Goal: Understand process/instructions: Learn about a topic

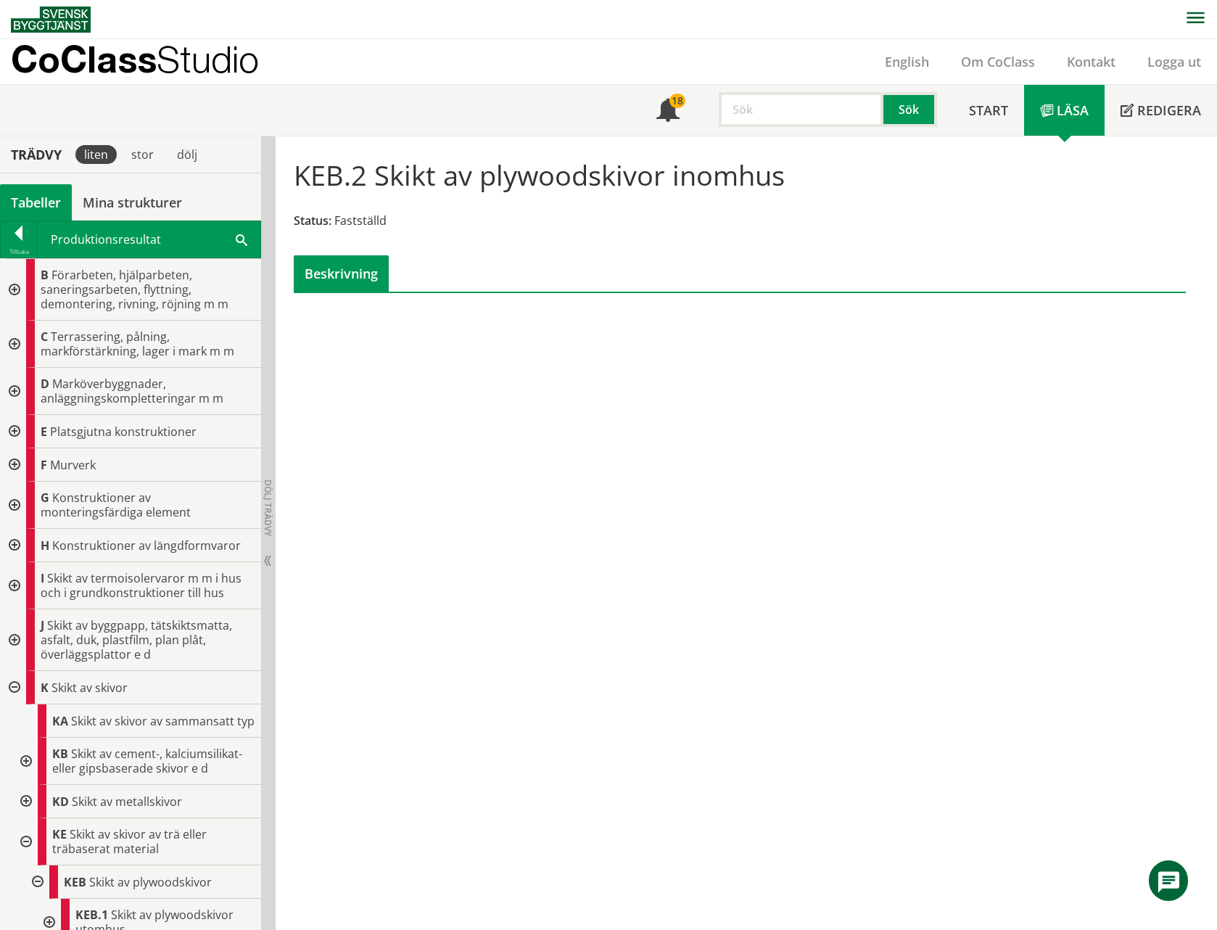
click at [102, 60] on p "CoClass Studio" at bounding box center [135, 59] width 248 height 17
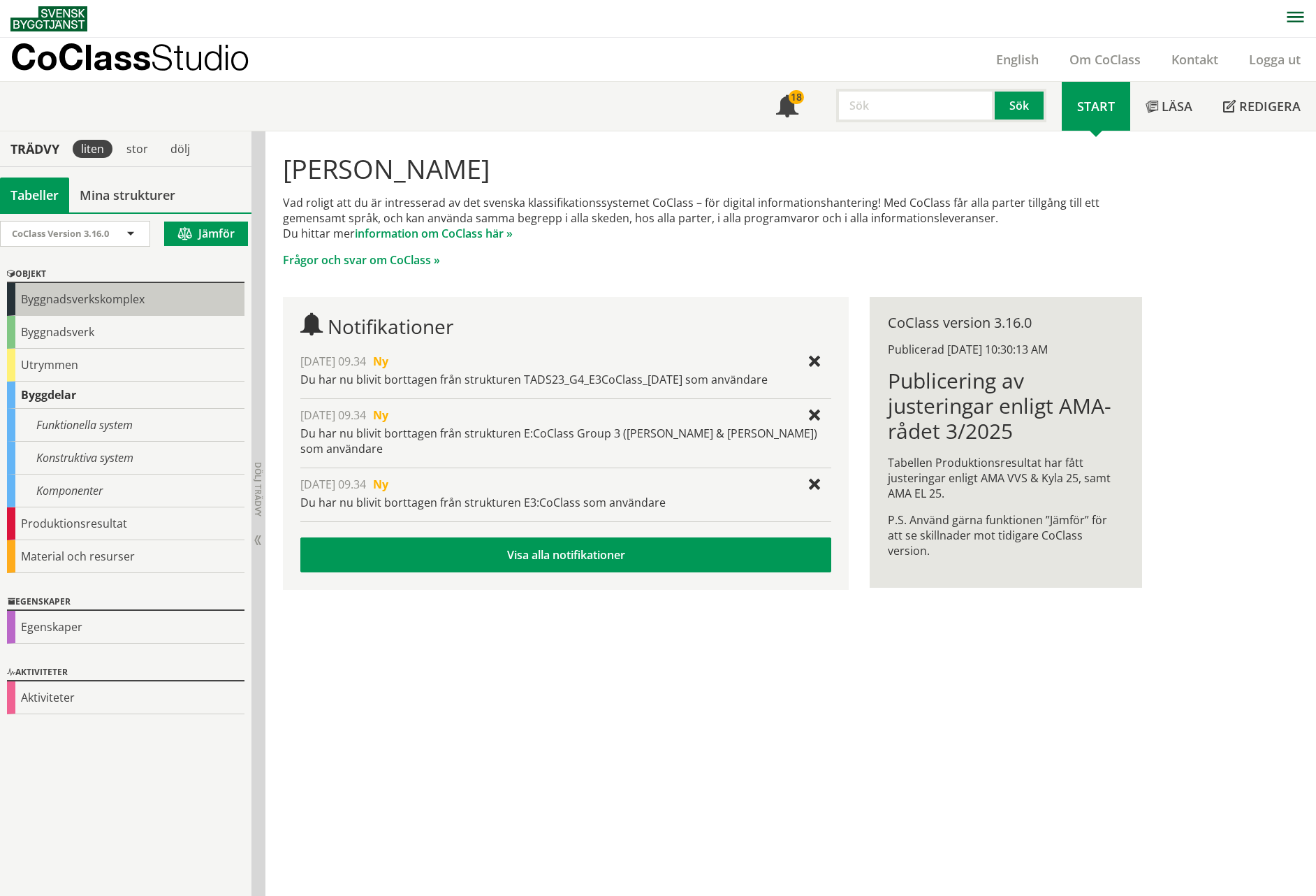
click at [120, 301] on div "Byggnadsverkskomplex" at bounding box center [125, 300] width 238 height 33
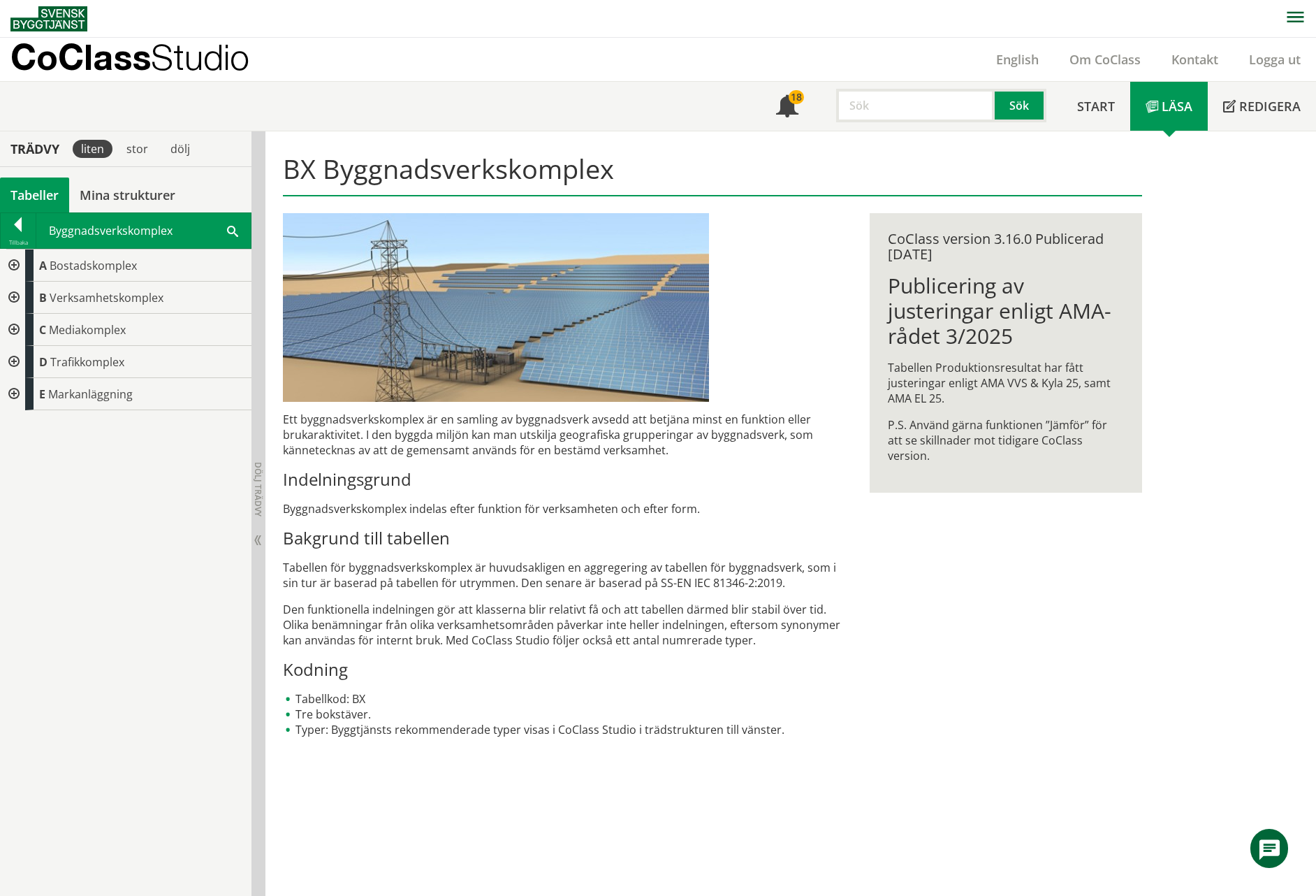
click at [13, 264] on div at bounding box center [13, 265] width 25 height 32
click at [25, 299] on div at bounding box center [24, 297] width 25 height 32
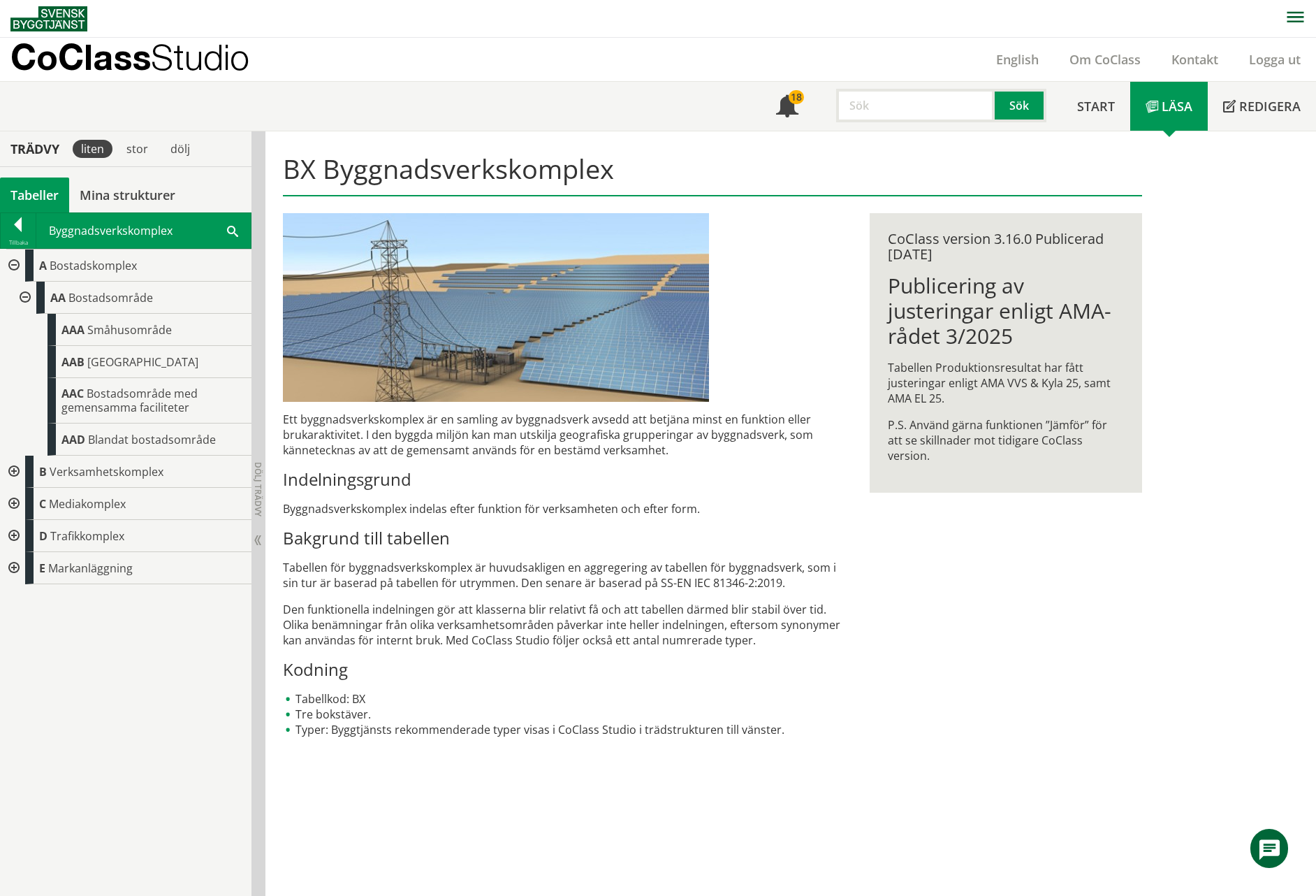
click at [12, 509] on div at bounding box center [13, 503] width 25 height 32
click at [28, 534] on div at bounding box center [24, 536] width 25 height 32
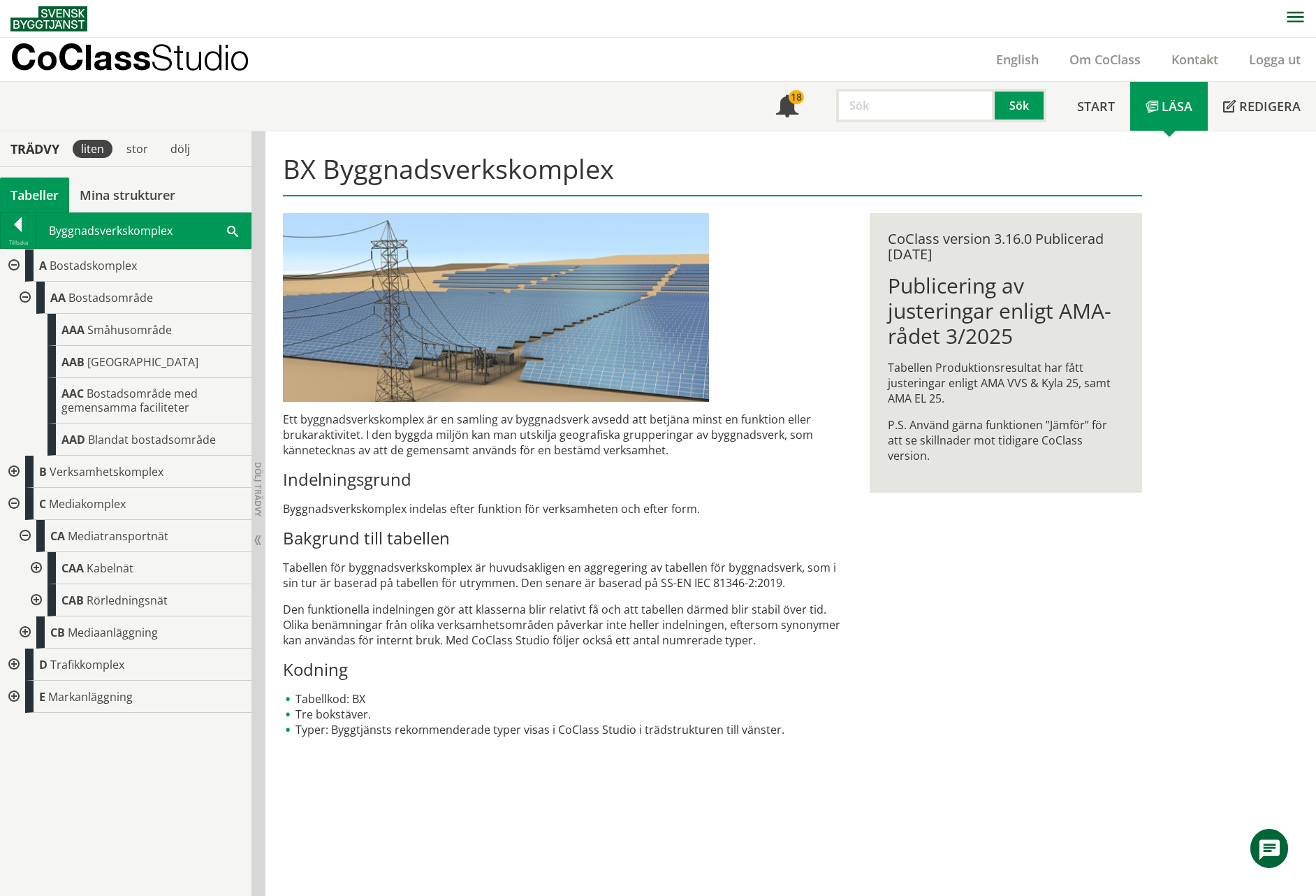
click at [37, 597] on div at bounding box center [35, 599] width 25 height 32
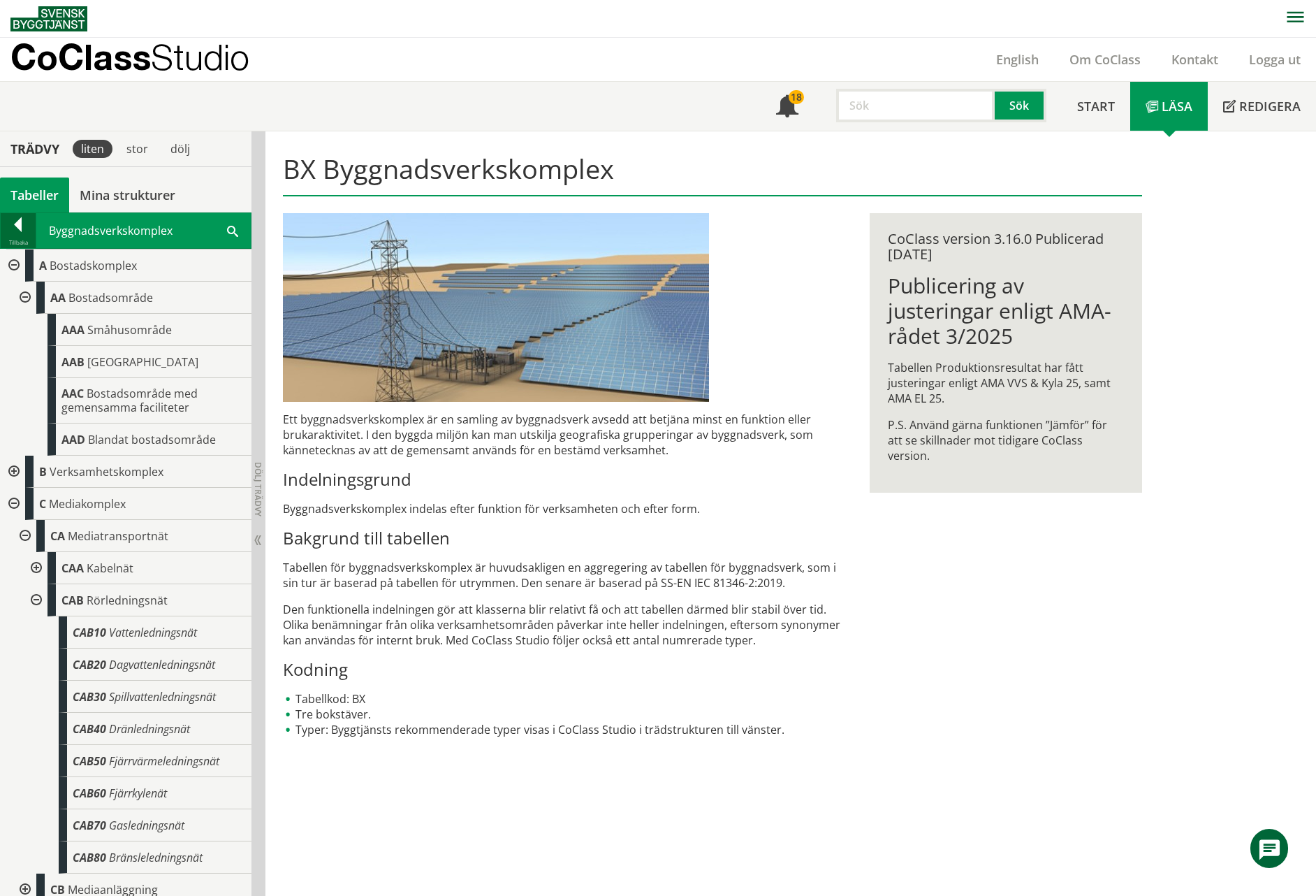
click at [19, 232] on div at bounding box center [18, 227] width 35 height 19
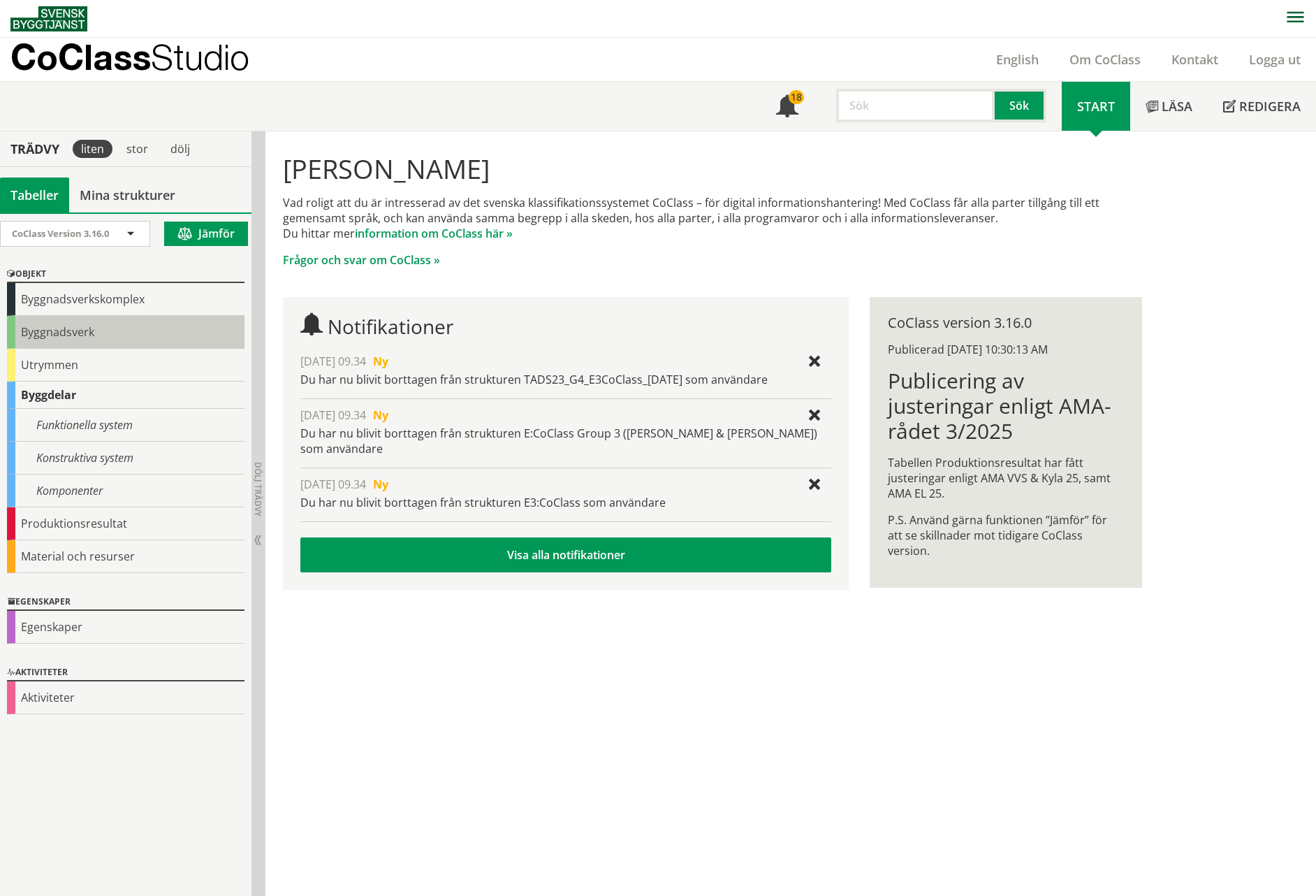
click at [51, 338] on div "Byggnadsverk" at bounding box center [125, 332] width 238 height 33
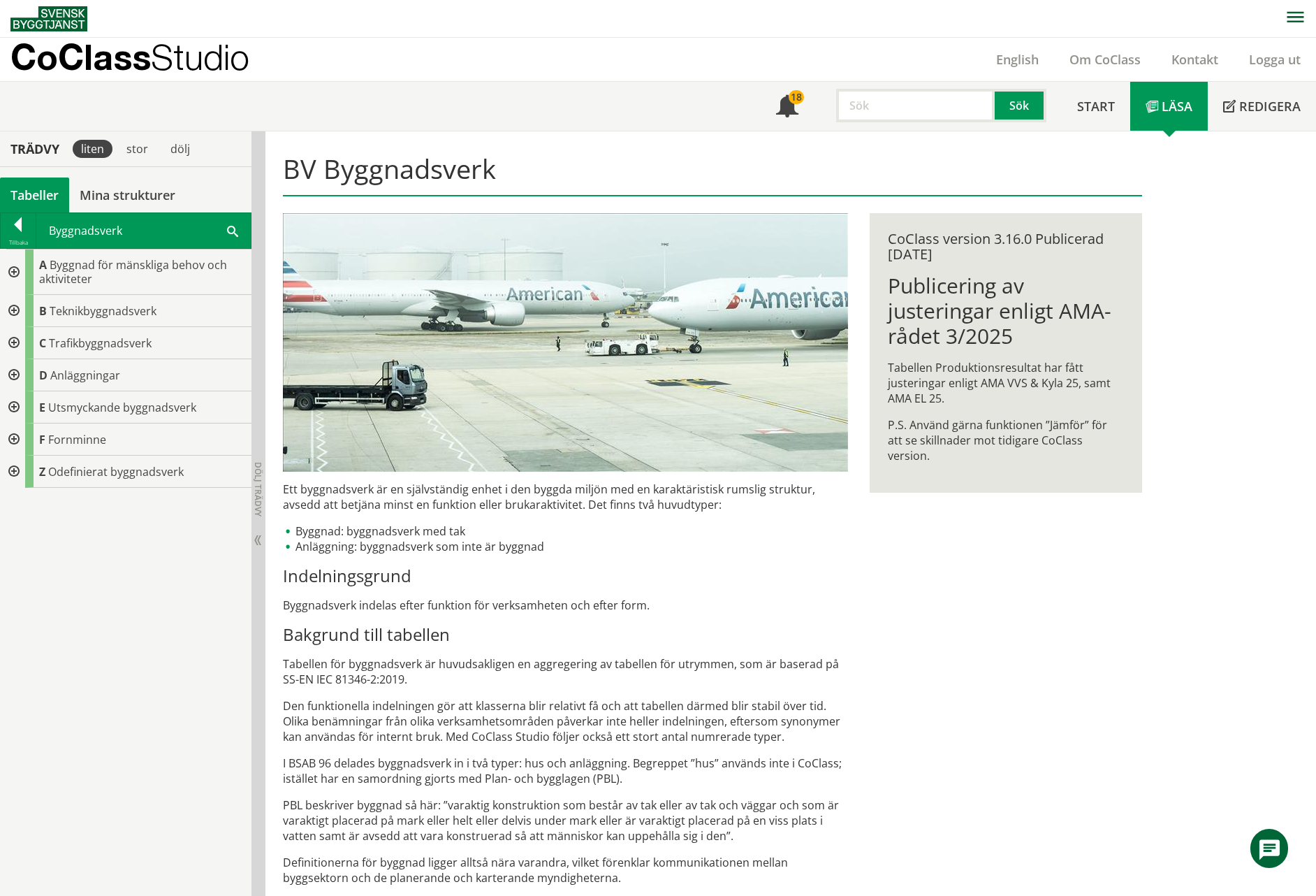
click at [16, 274] on div at bounding box center [13, 272] width 25 height 45
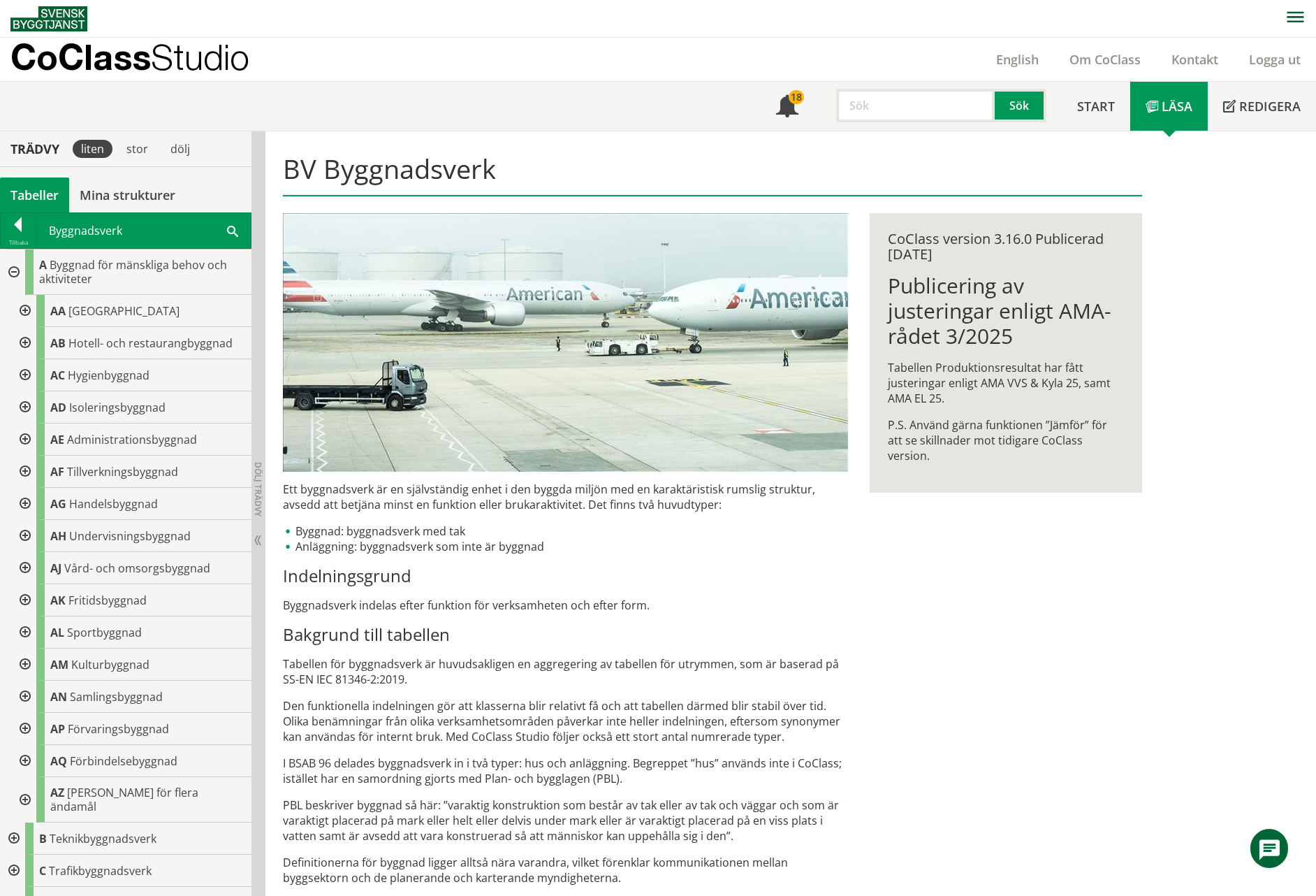
click at [26, 375] on div at bounding box center [24, 375] width 25 height 32
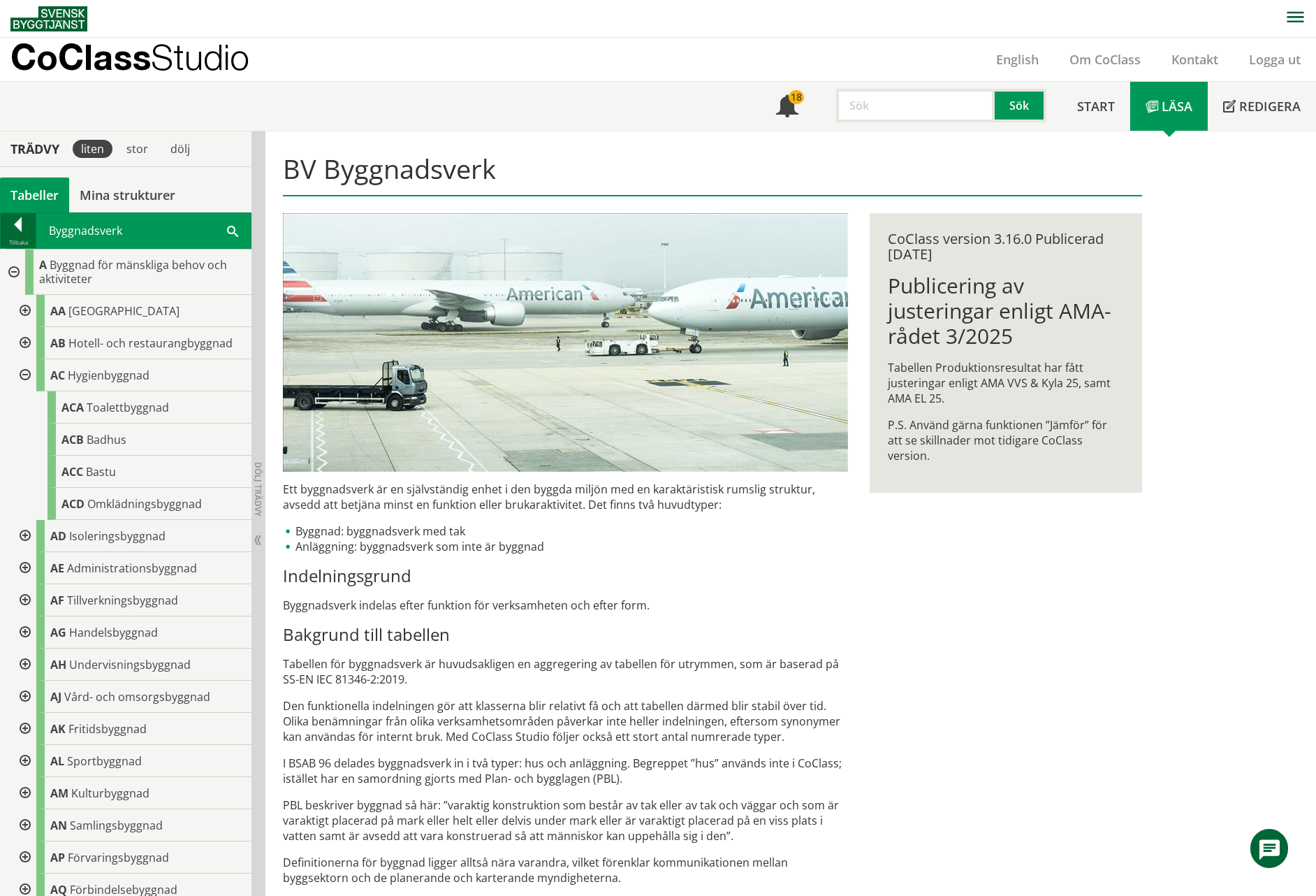
click at [20, 233] on div at bounding box center [18, 227] width 35 height 19
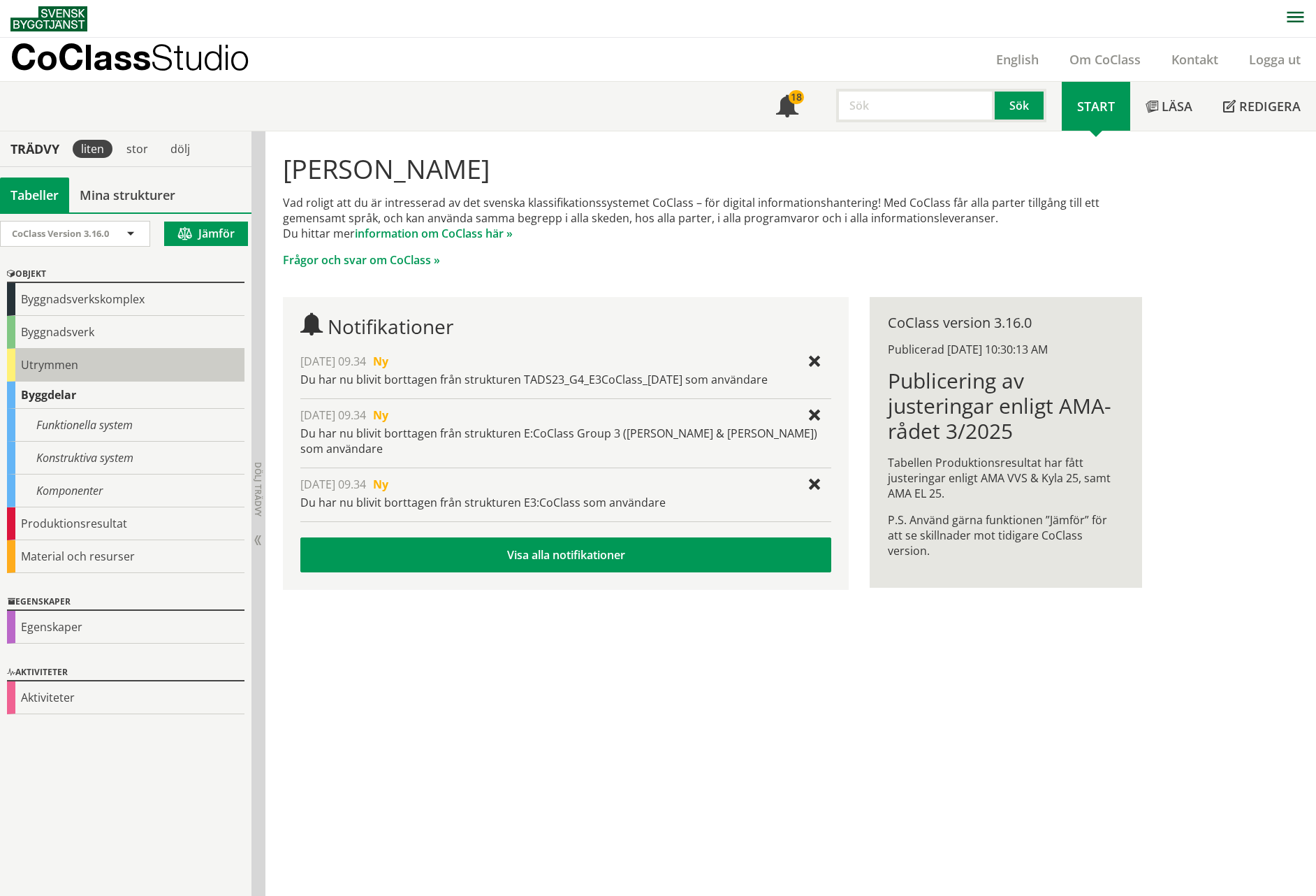
click at [64, 362] on div "Utrymmen" at bounding box center [125, 365] width 238 height 33
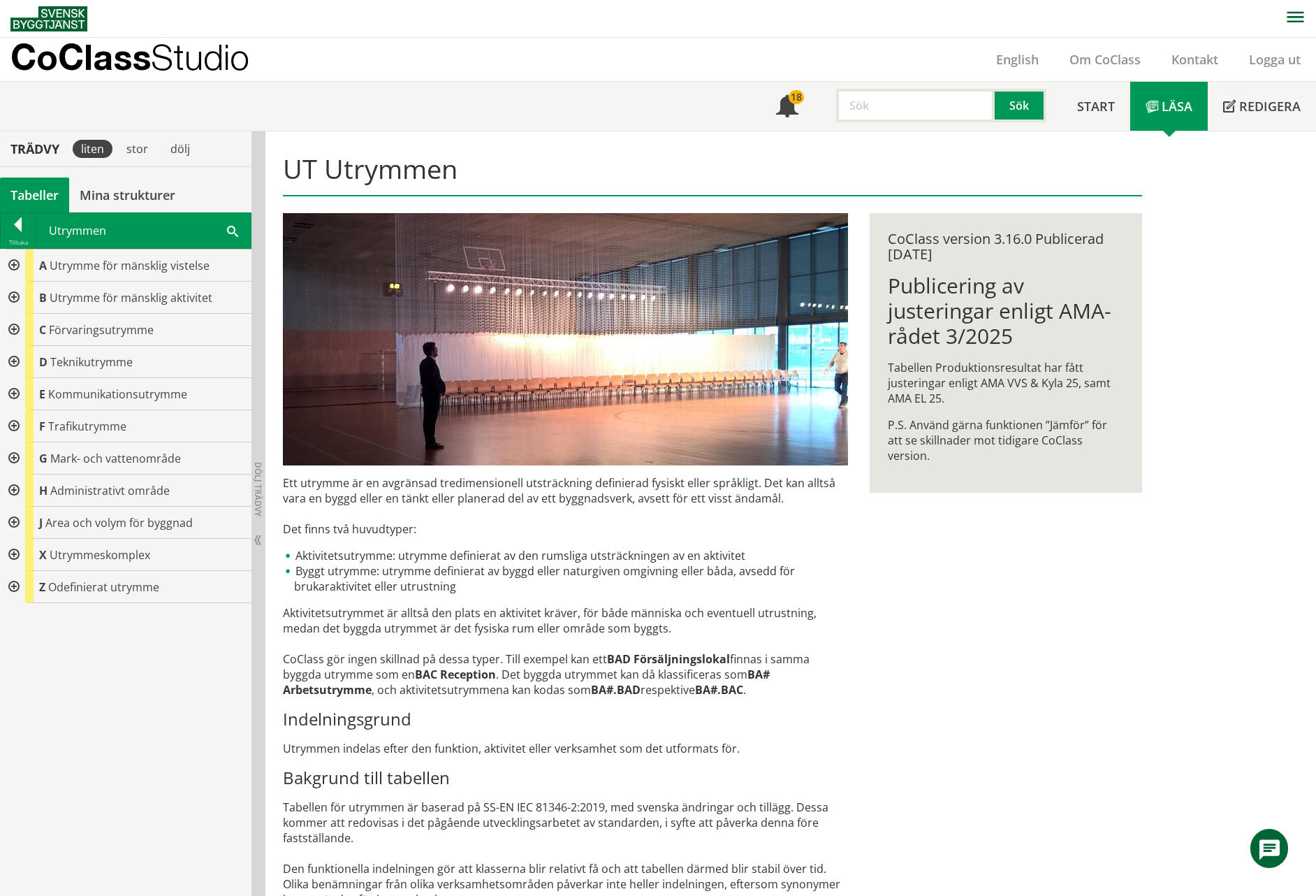
click at [15, 264] on div at bounding box center [13, 265] width 25 height 32
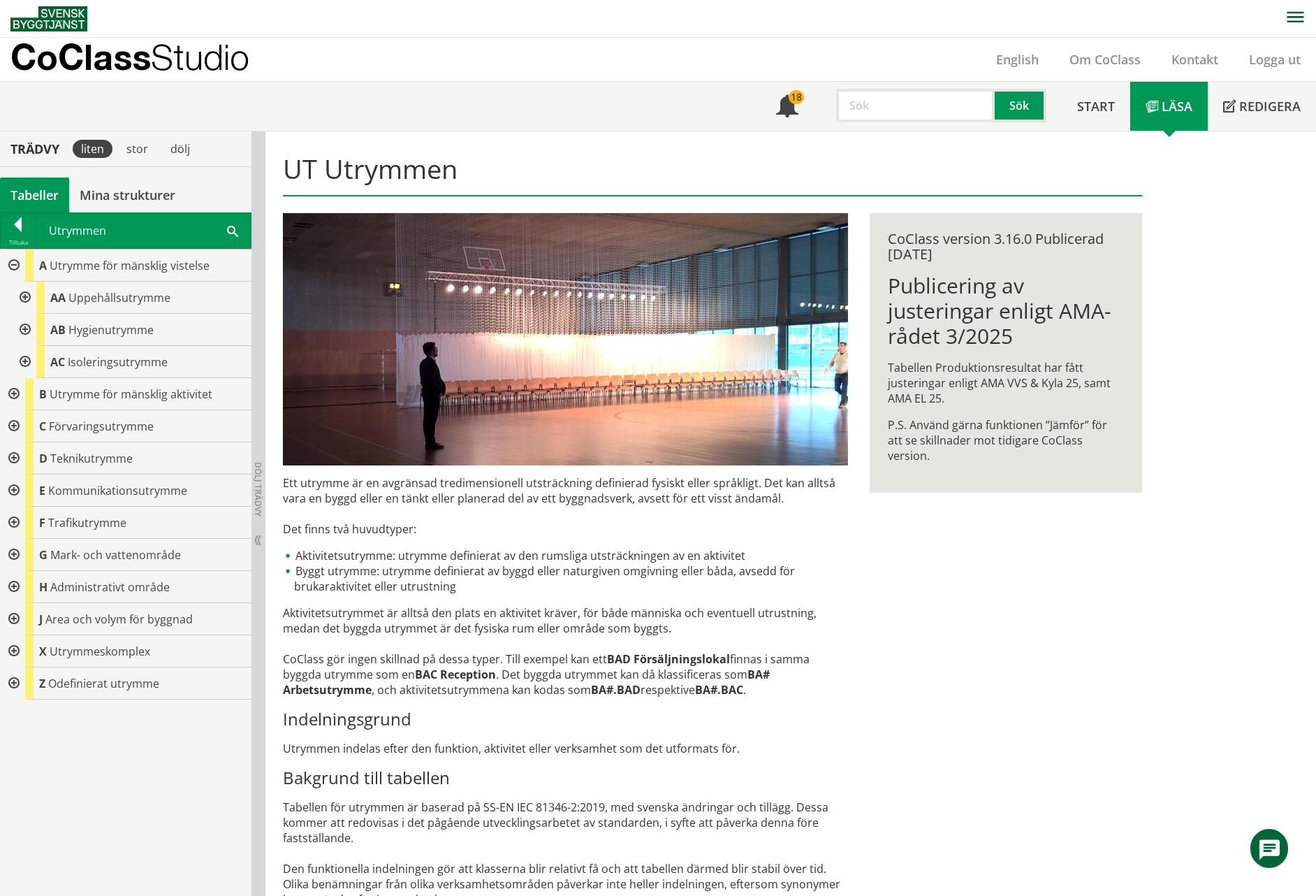
click at [26, 294] on div at bounding box center [24, 297] width 25 height 32
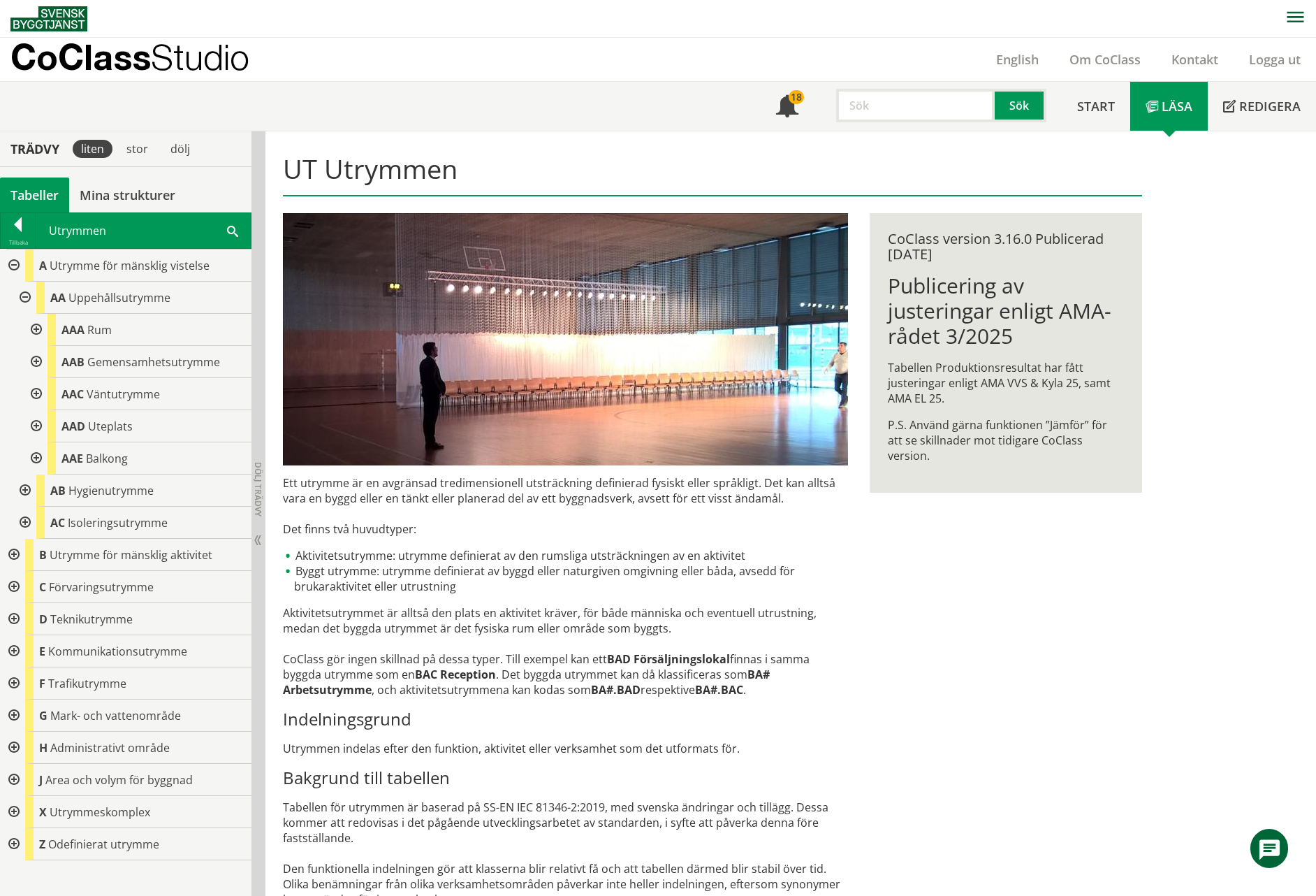
click at [33, 427] on div at bounding box center [35, 426] width 25 height 32
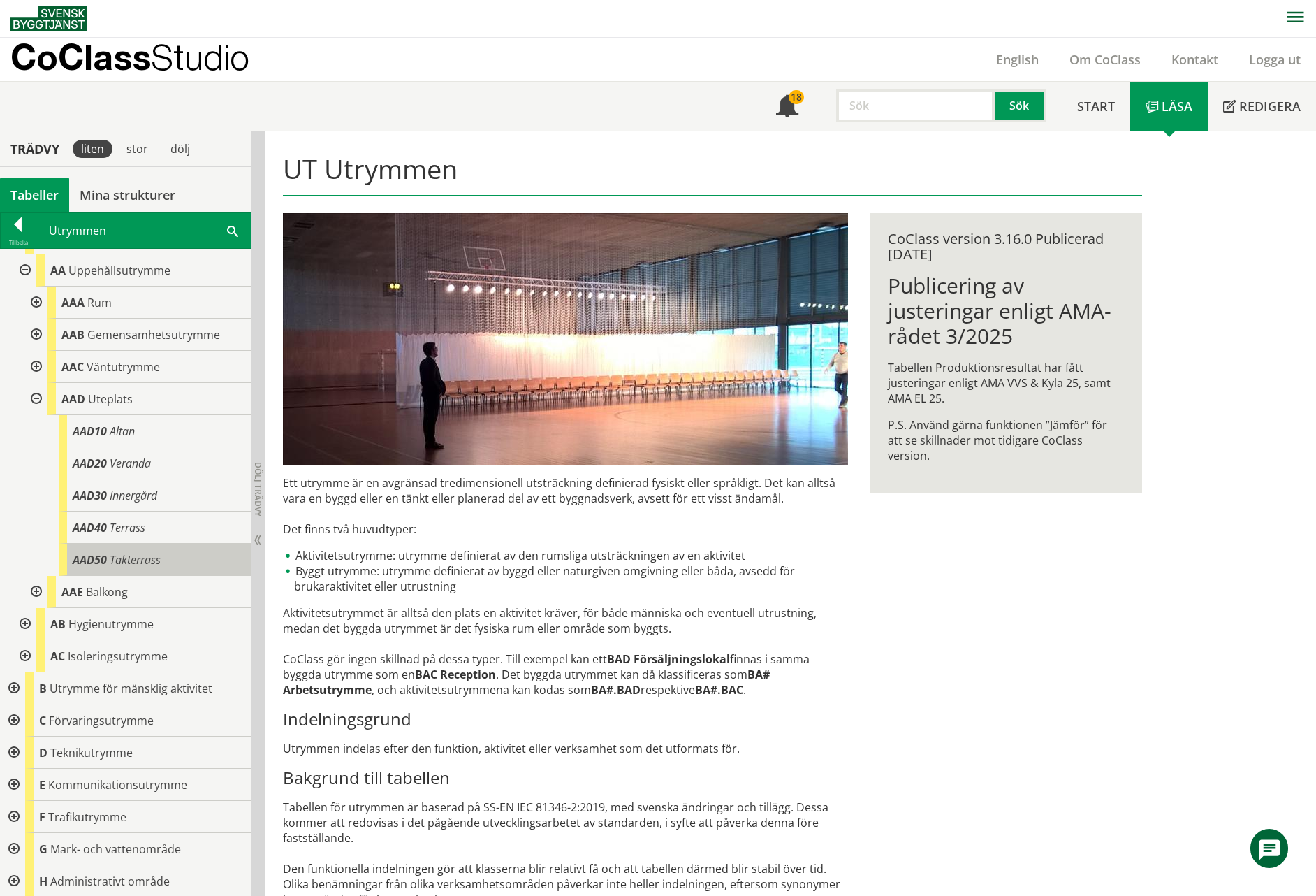
scroll to position [125, 0]
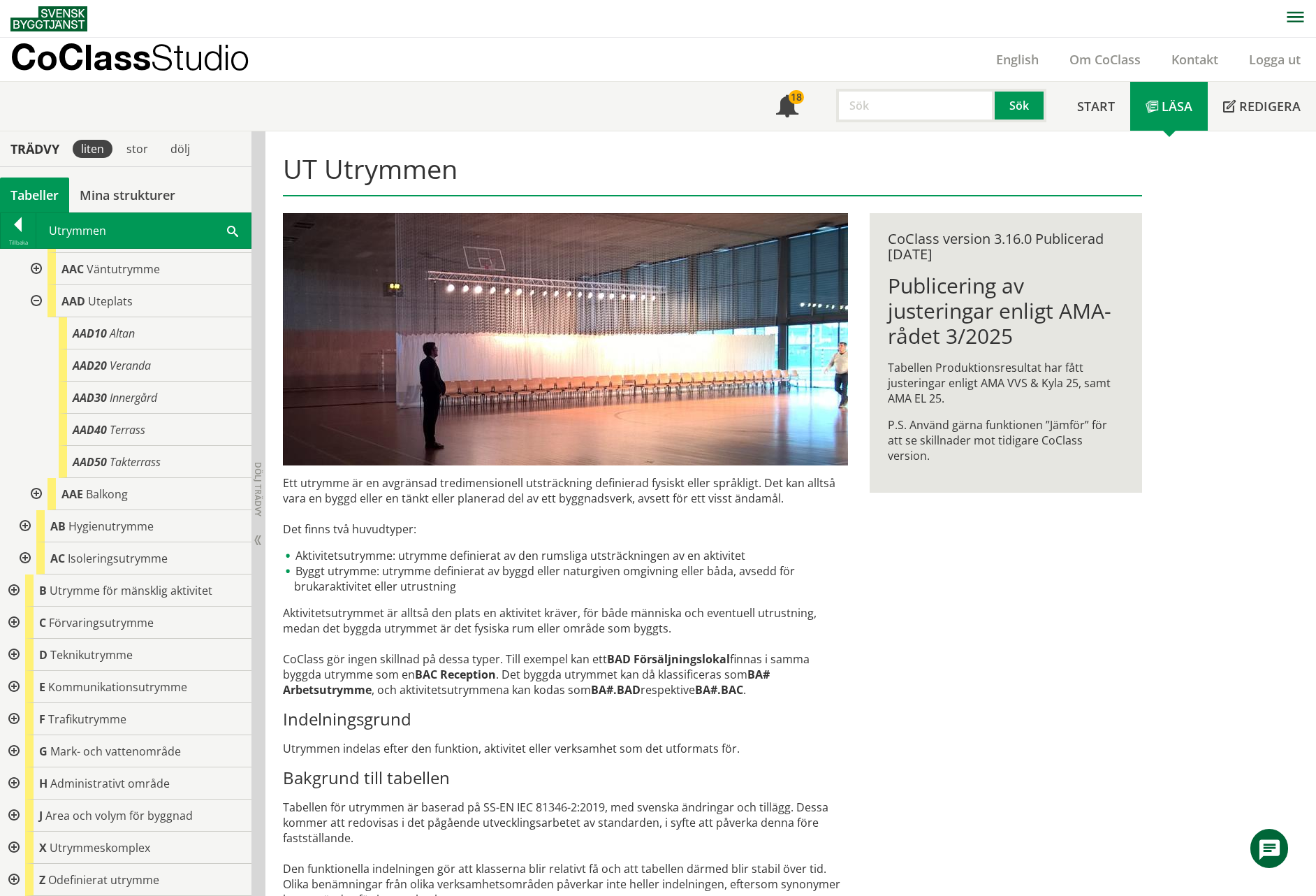
click at [14, 587] on div at bounding box center [13, 590] width 25 height 32
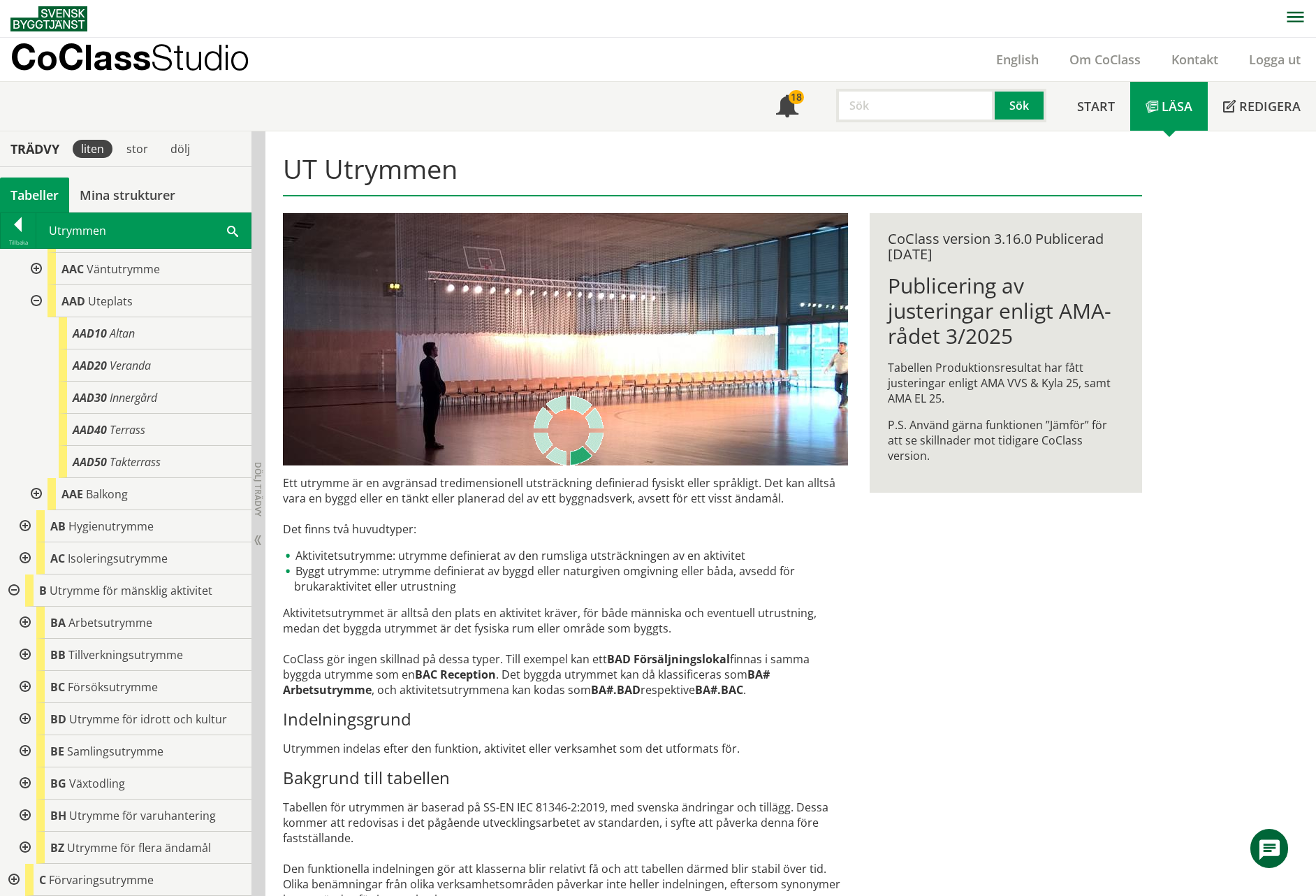
click at [18, 593] on div at bounding box center [13, 590] width 25 height 32
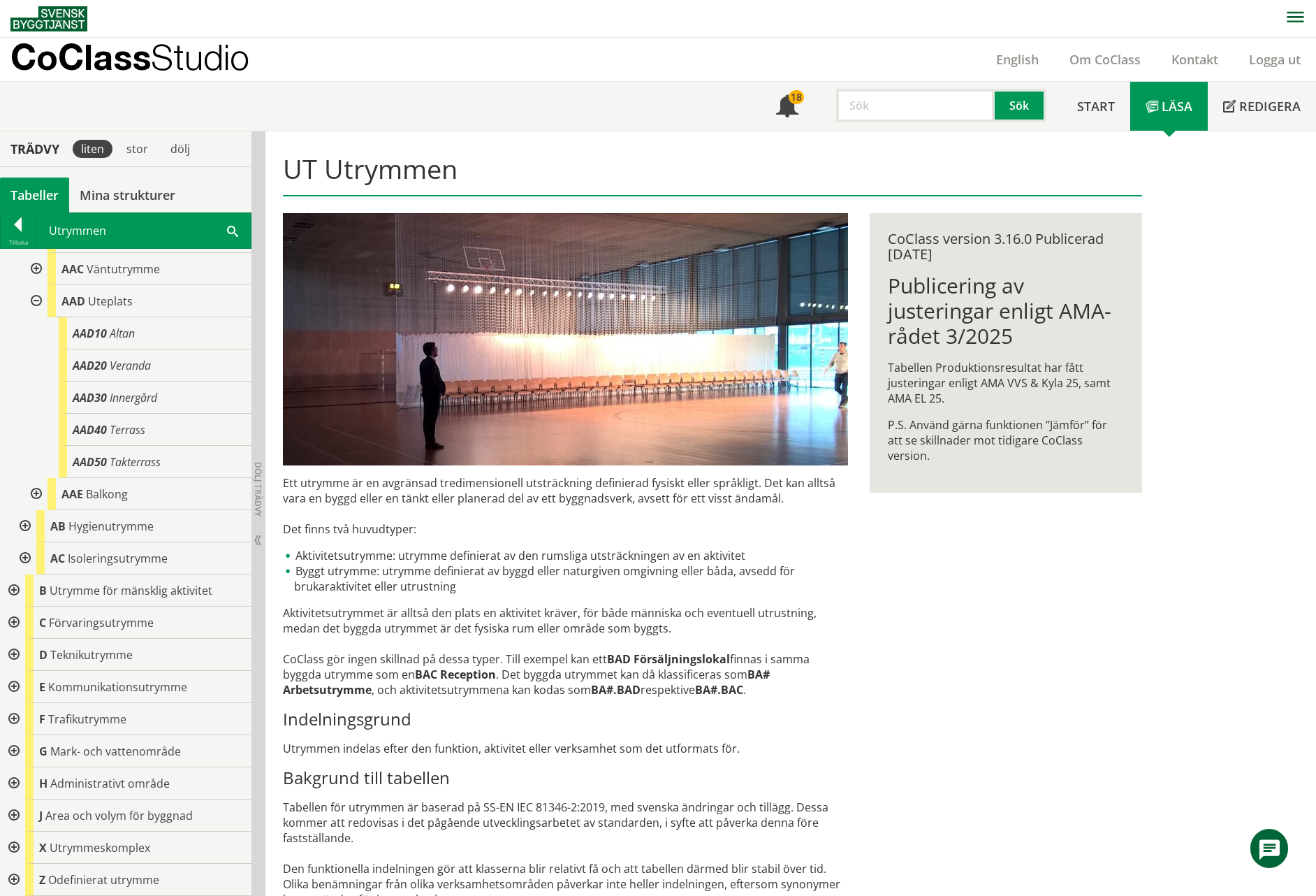
click at [13, 717] on div at bounding box center [13, 719] width 25 height 32
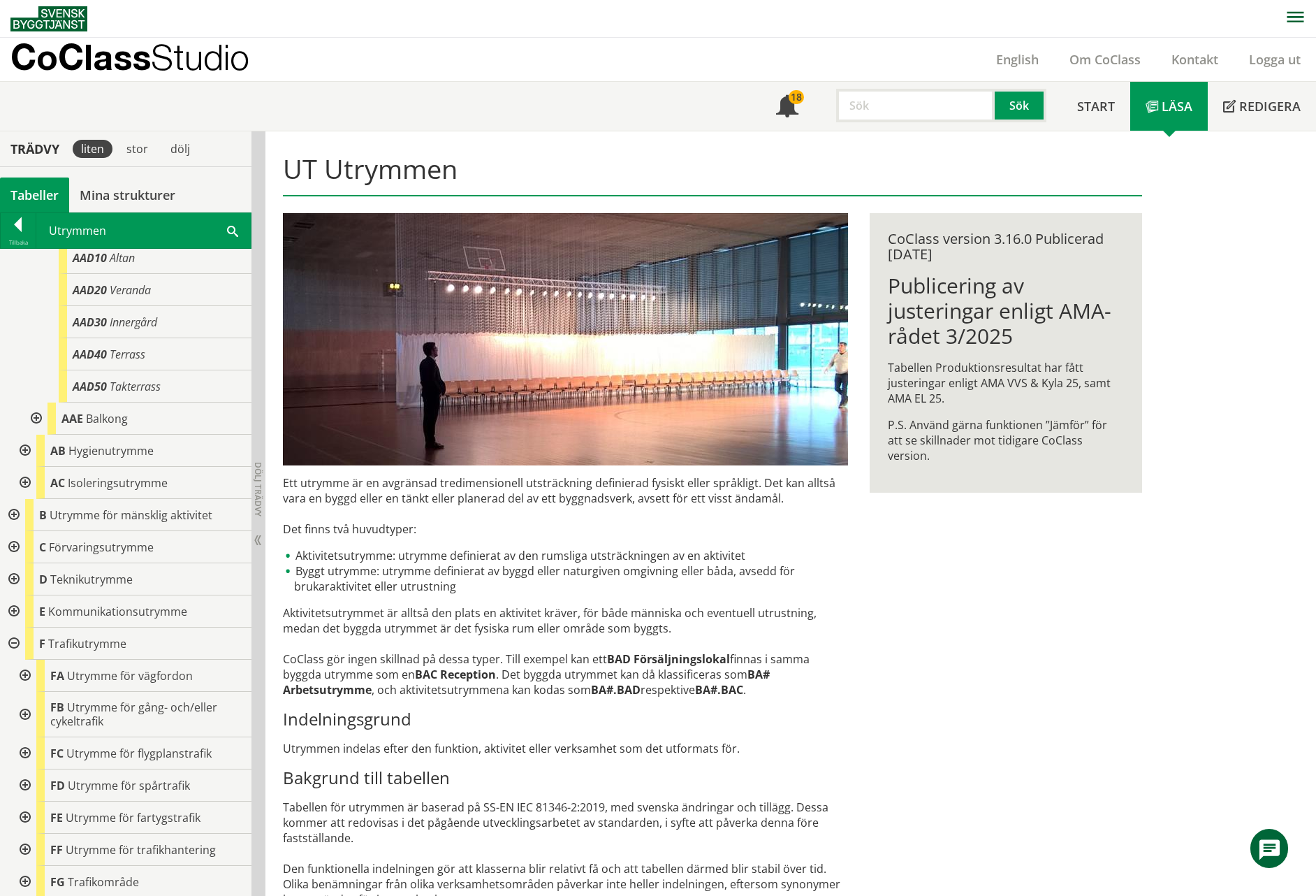
scroll to position [210, 0]
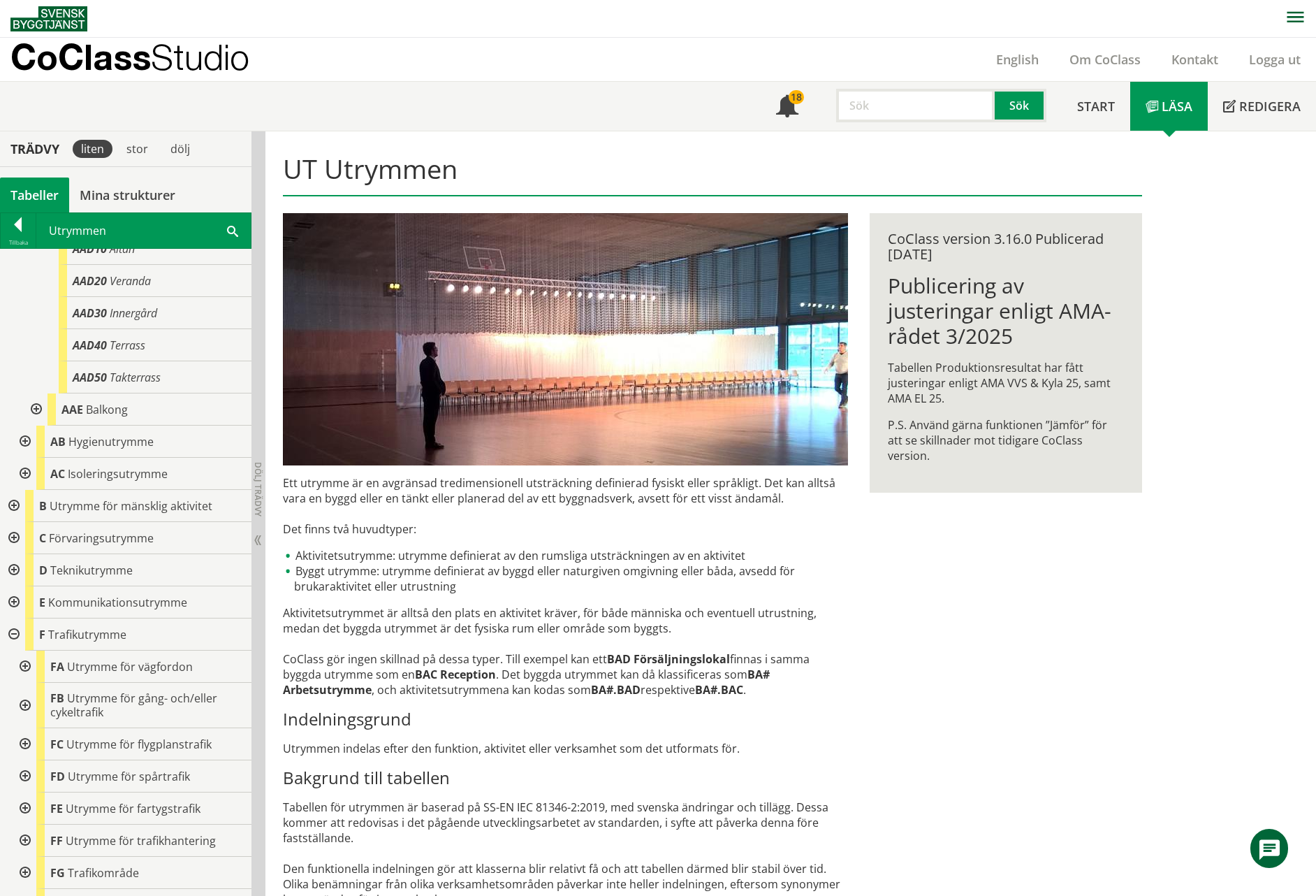
click at [26, 701] on div at bounding box center [24, 705] width 25 height 45
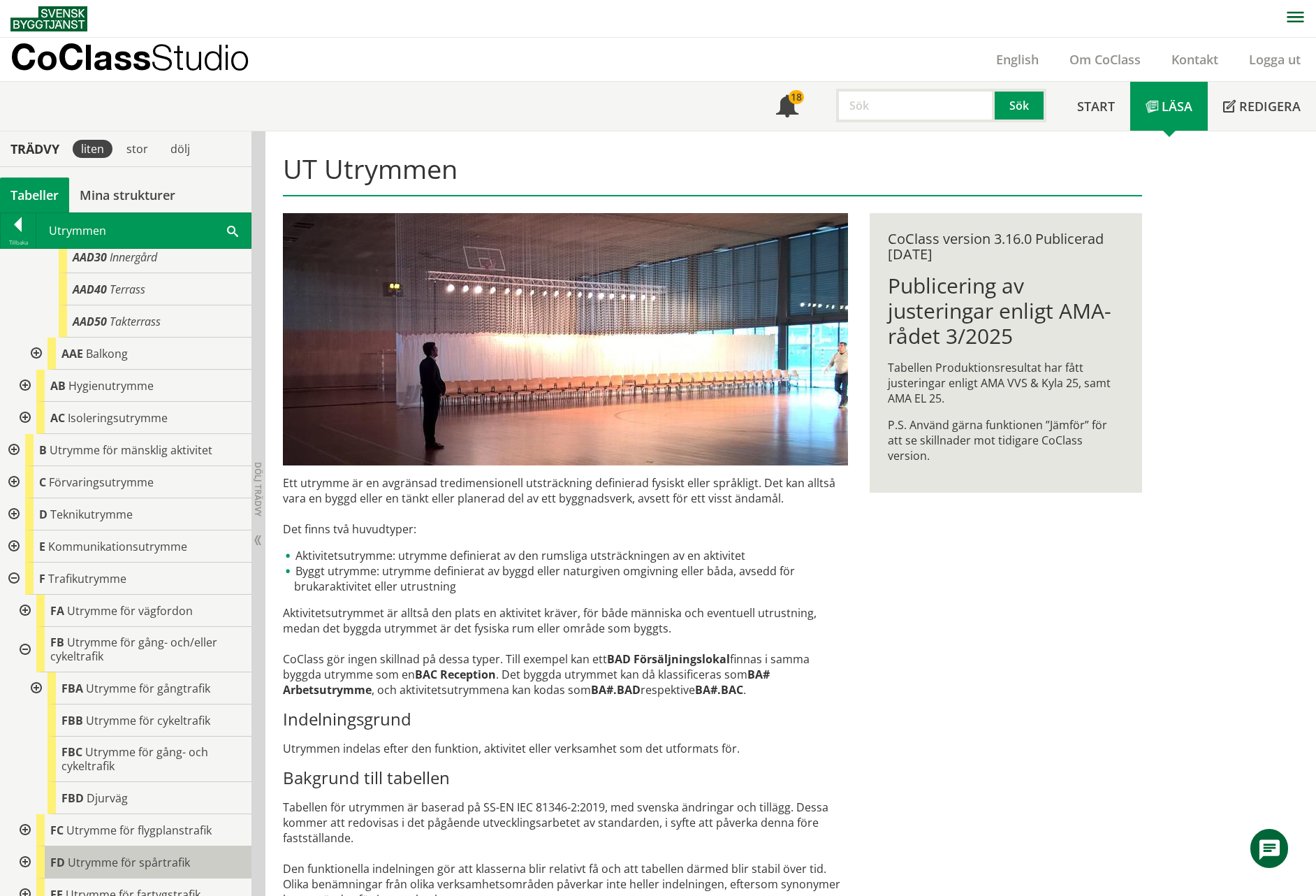
scroll to position [529, 0]
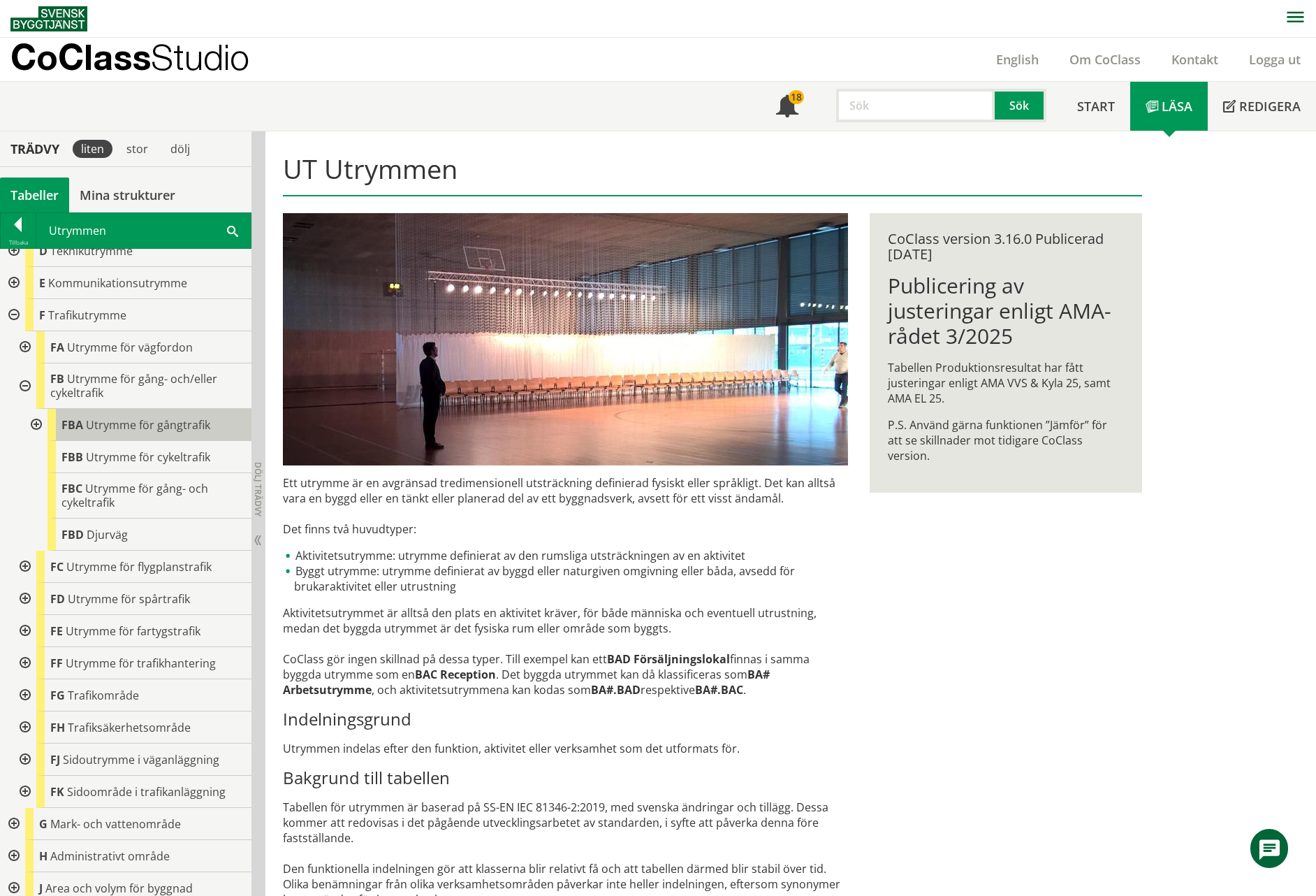
click at [151, 429] on span "Utrymme för gångtrafik" at bounding box center [147, 425] width 124 height 15
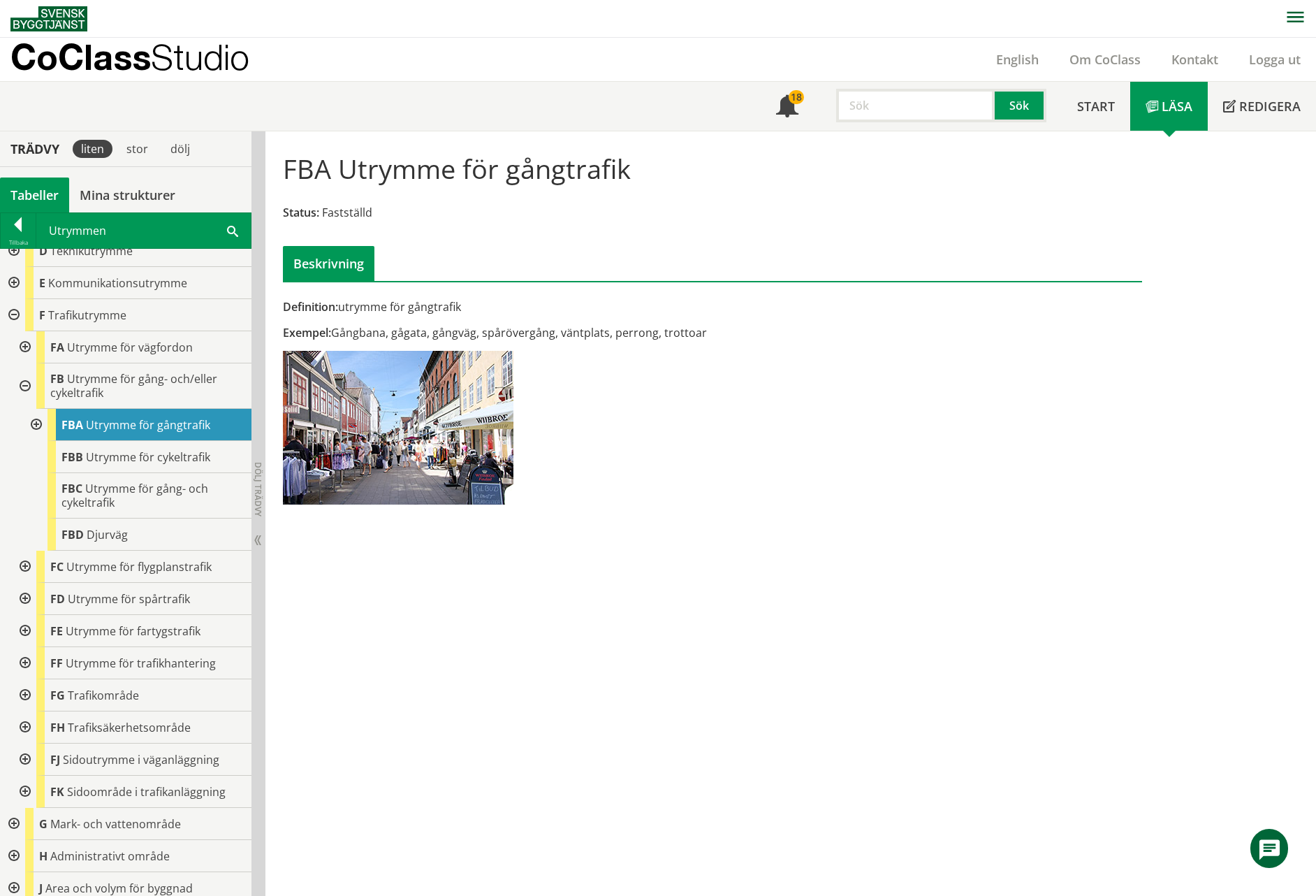
click at [14, 314] on div at bounding box center [13, 314] width 25 height 32
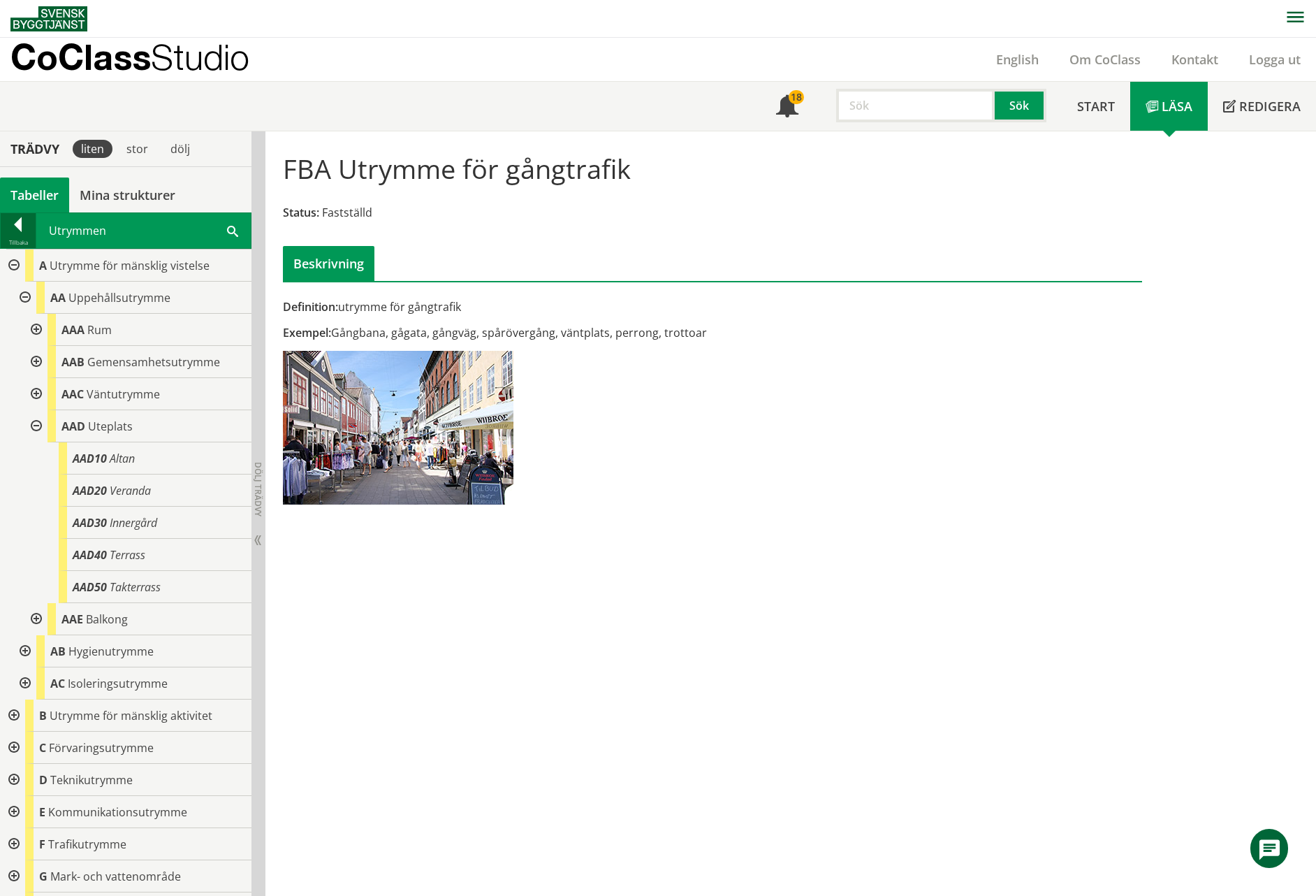
click at [19, 225] on div at bounding box center [18, 227] width 35 height 19
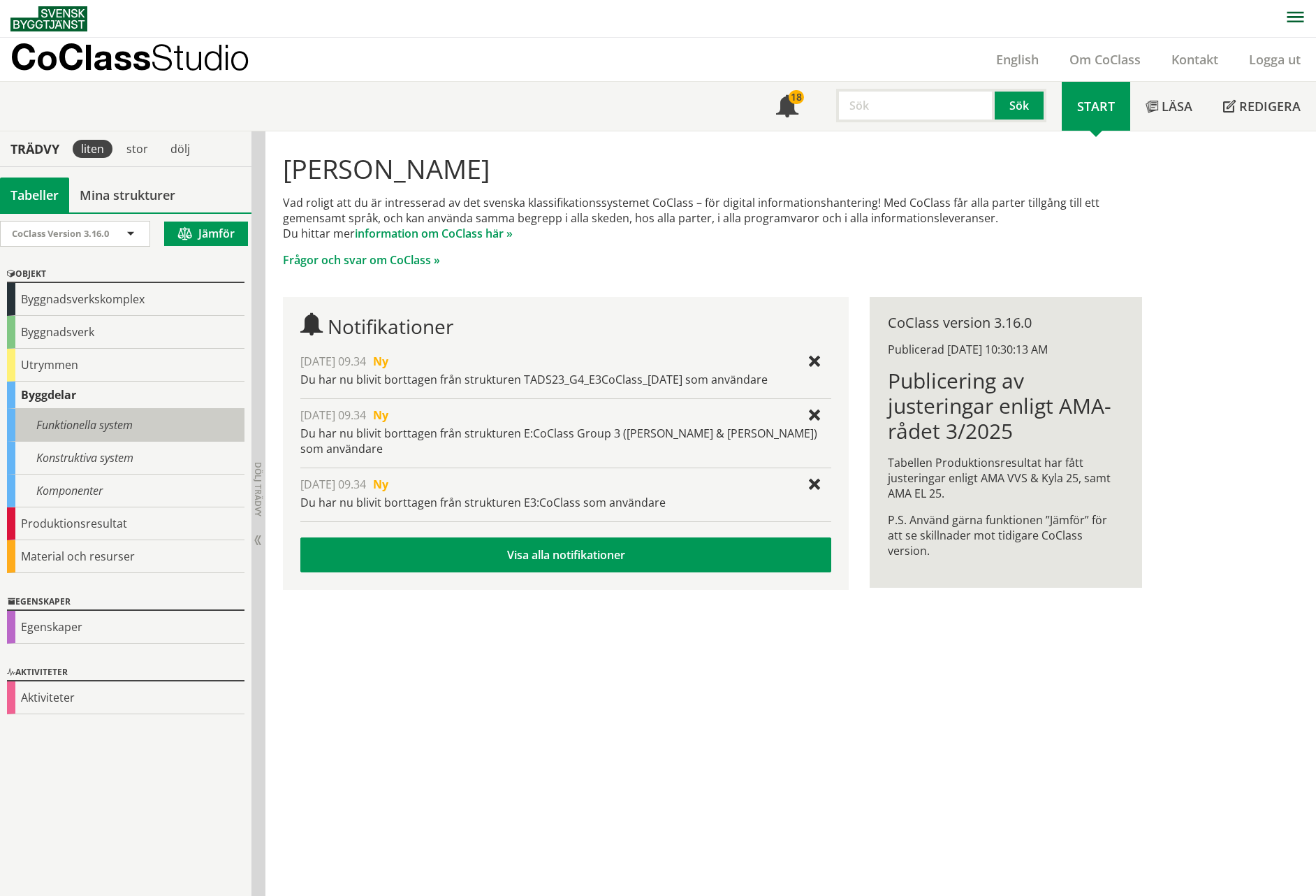
click at [47, 420] on div "Funktionella system" at bounding box center [125, 425] width 238 height 33
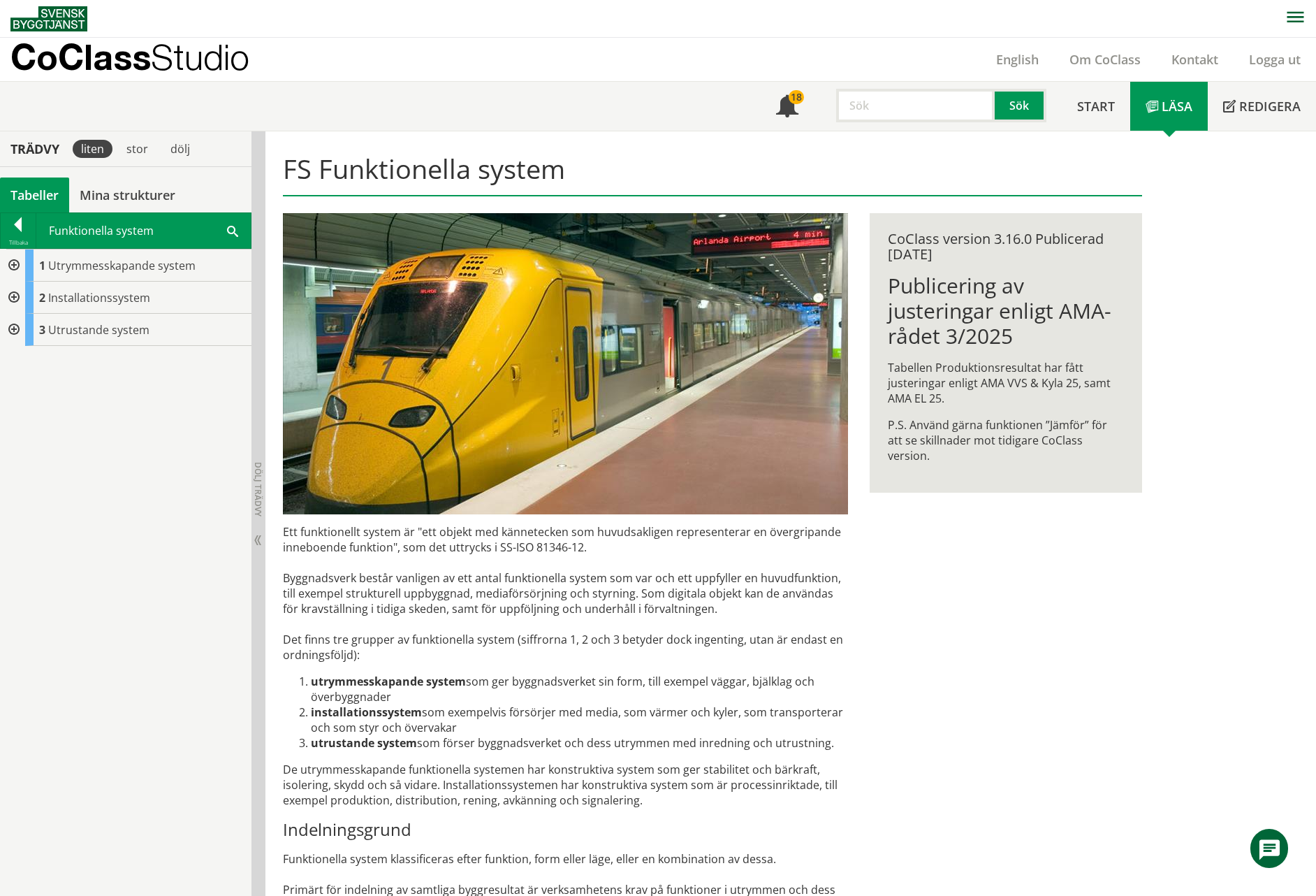
click at [14, 266] on div at bounding box center [13, 265] width 25 height 32
click at [29, 297] on div at bounding box center [24, 297] width 25 height 32
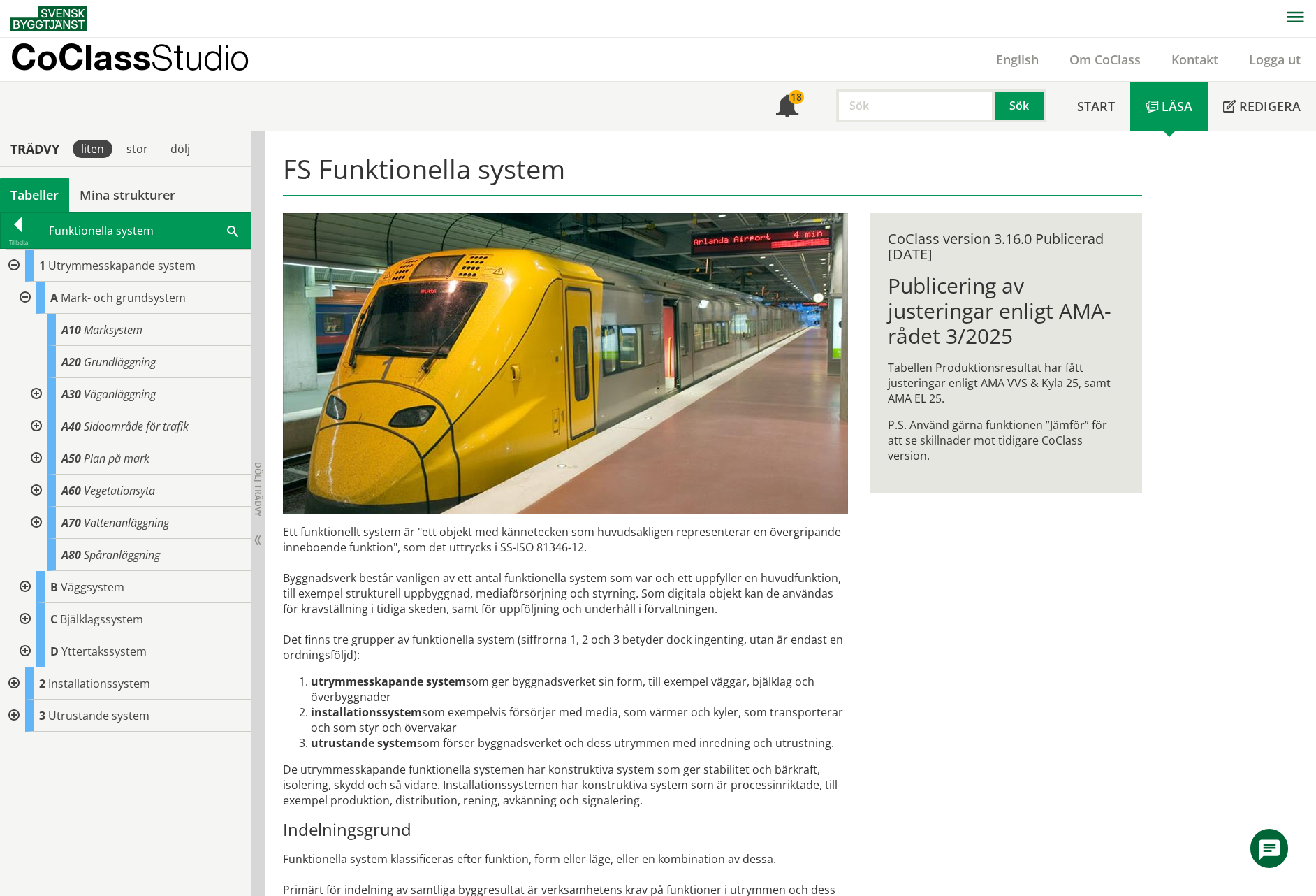
click at [29, 294] on div at bounding box center [24, 297] width 25 height 32
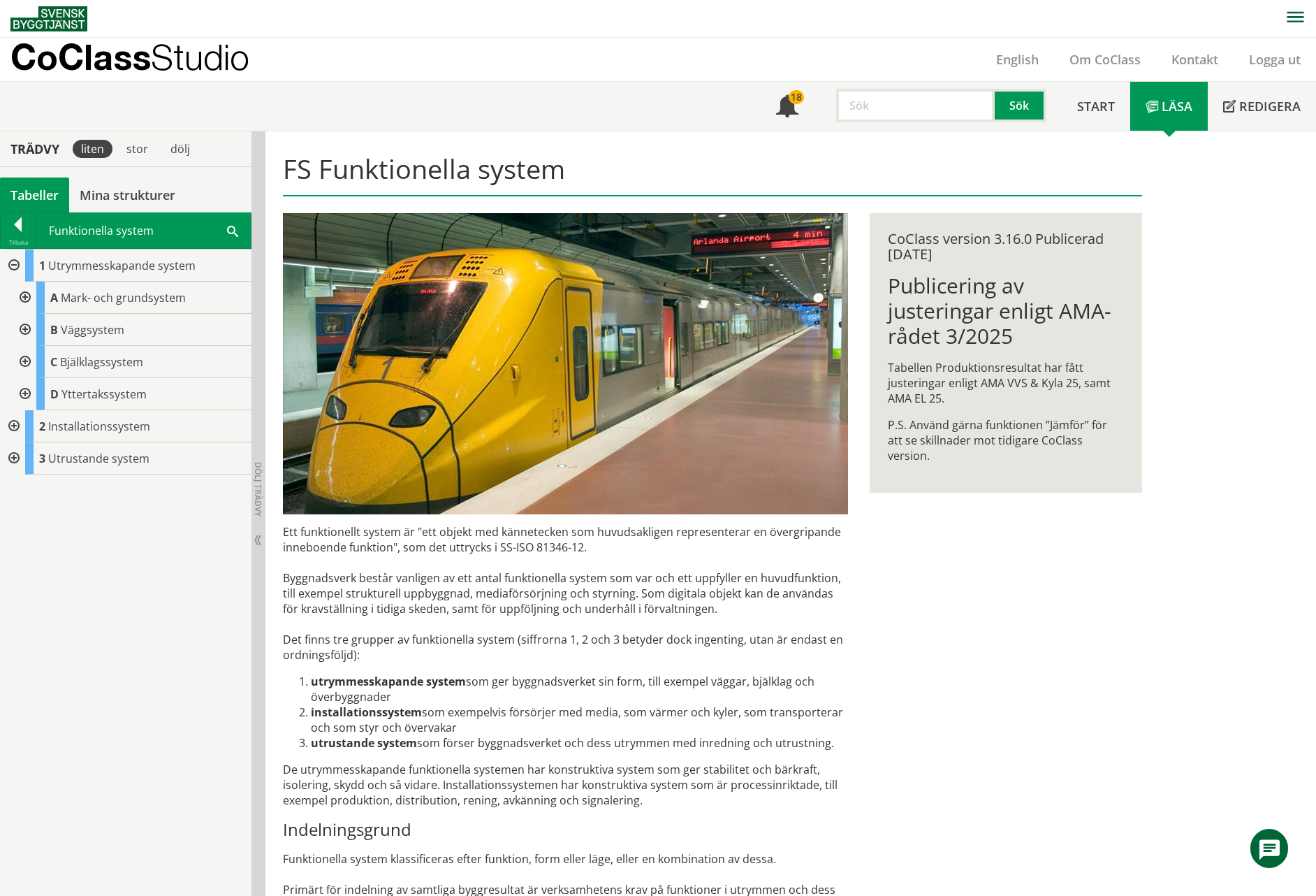
click at [13, 427] on div at bounding box center [13, 426] width 25 height 32
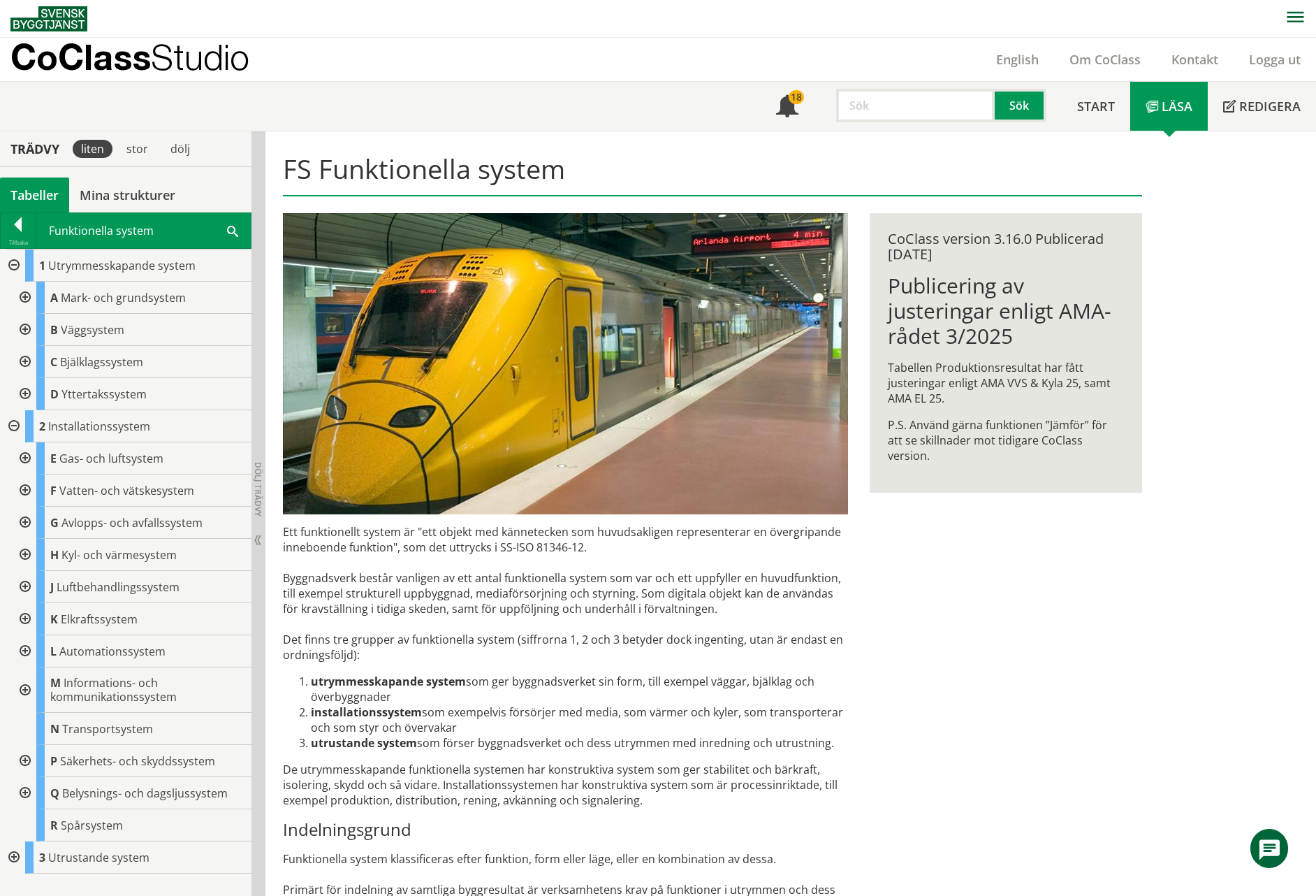
click at [16, 425] on div at bounding box center [13, 426] width 25 height 32
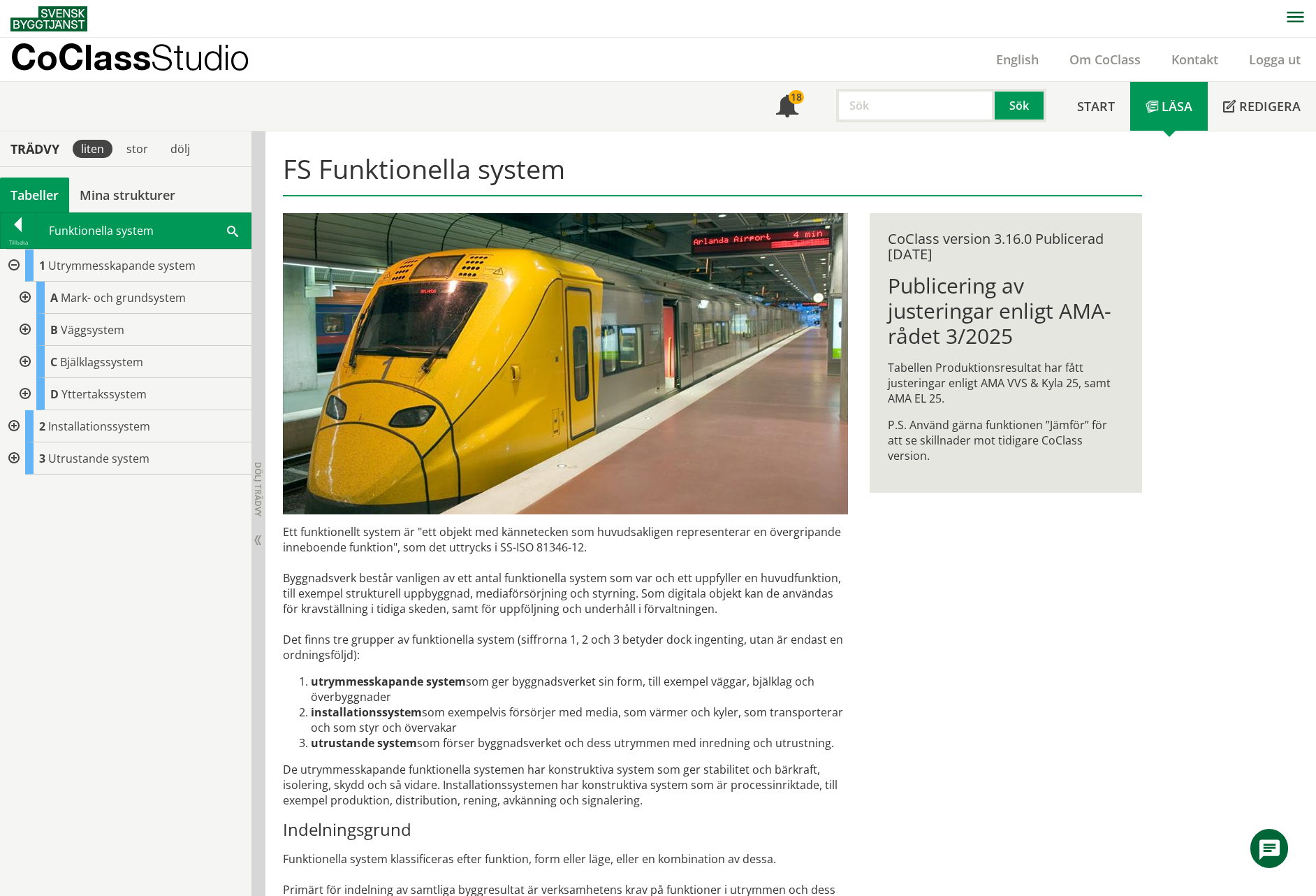
click at [13, 461] on div at bounding box center [13, 458] width 25 height 32
click at [65, 487] on span "Anordningar" at bounding box center [93, 490] width 67 height 15
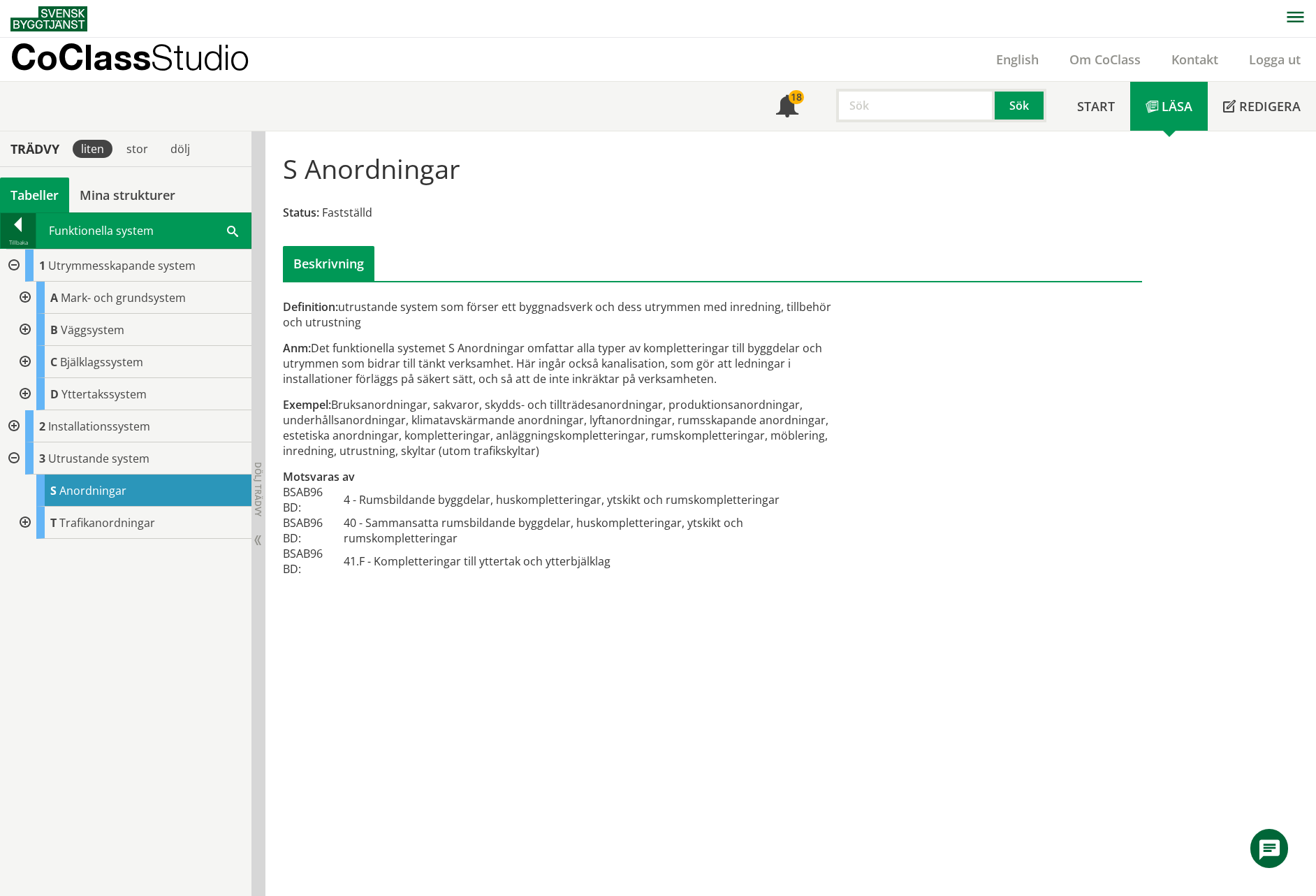
click at [16, 230] on div at bounding box center [18, 227] width 35 height 19
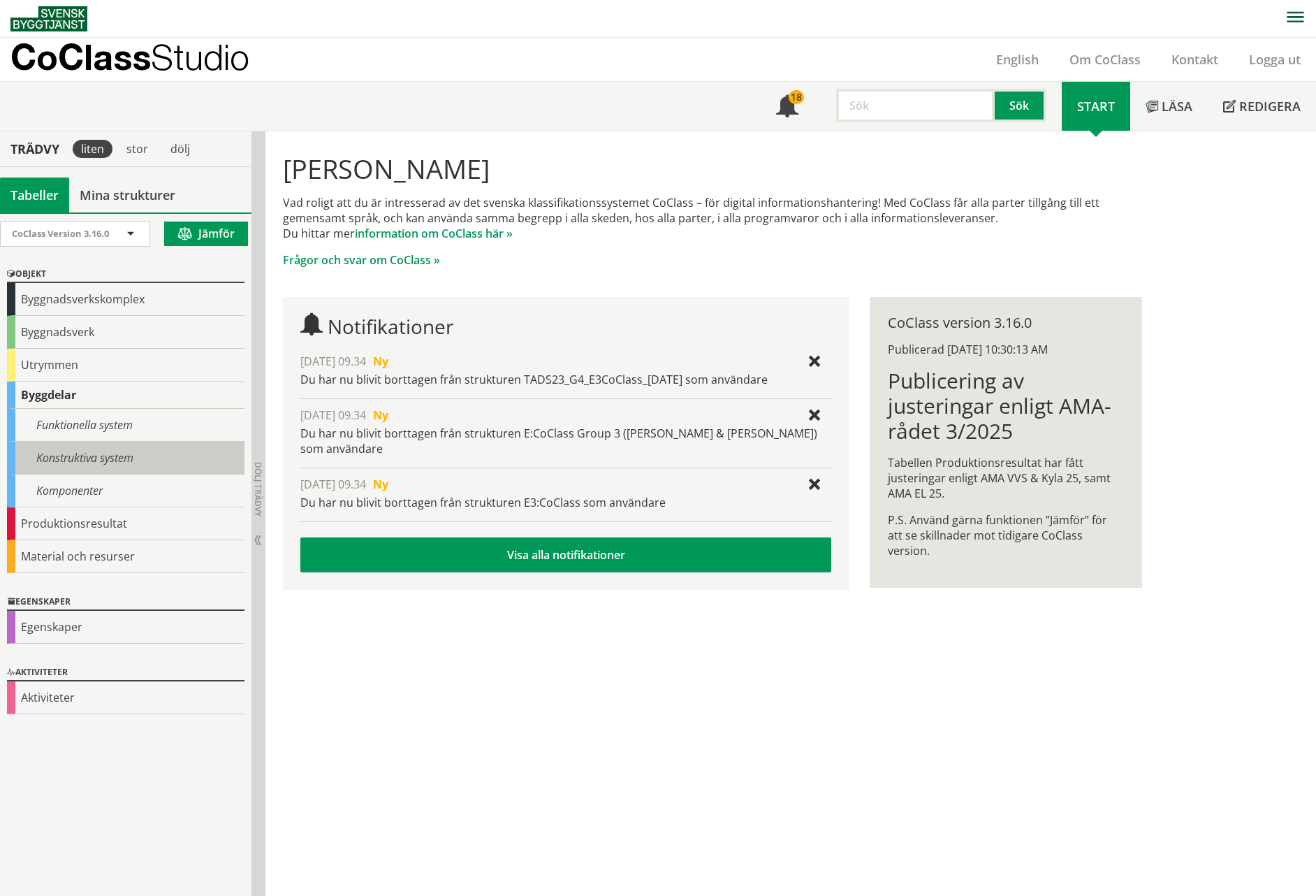
click at [58, 450] on div "Konstruktiva system" at bounding box center [125, 458] width 238 height 33
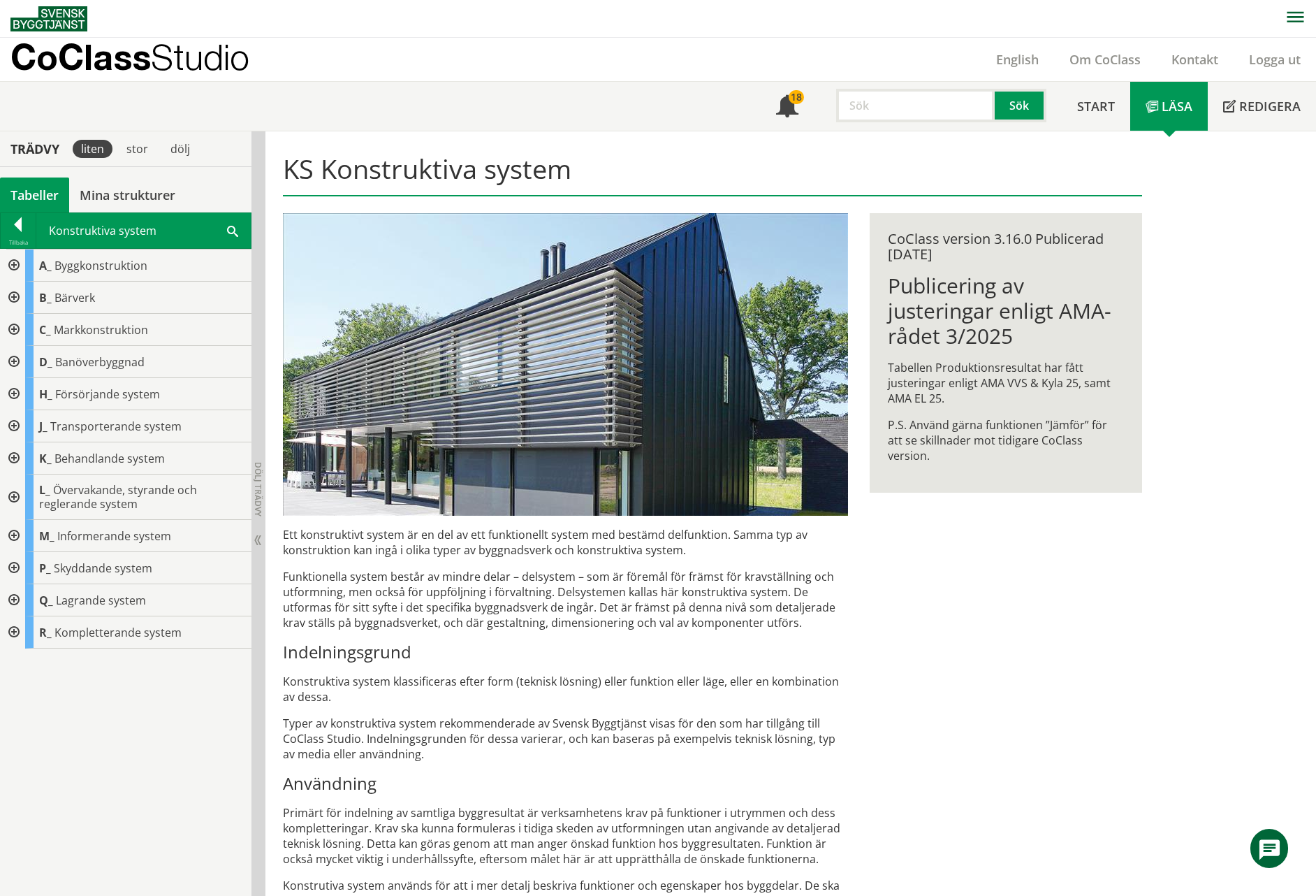
click at [12, 264] on div at bounding box center [13, 265] width 25 height 32
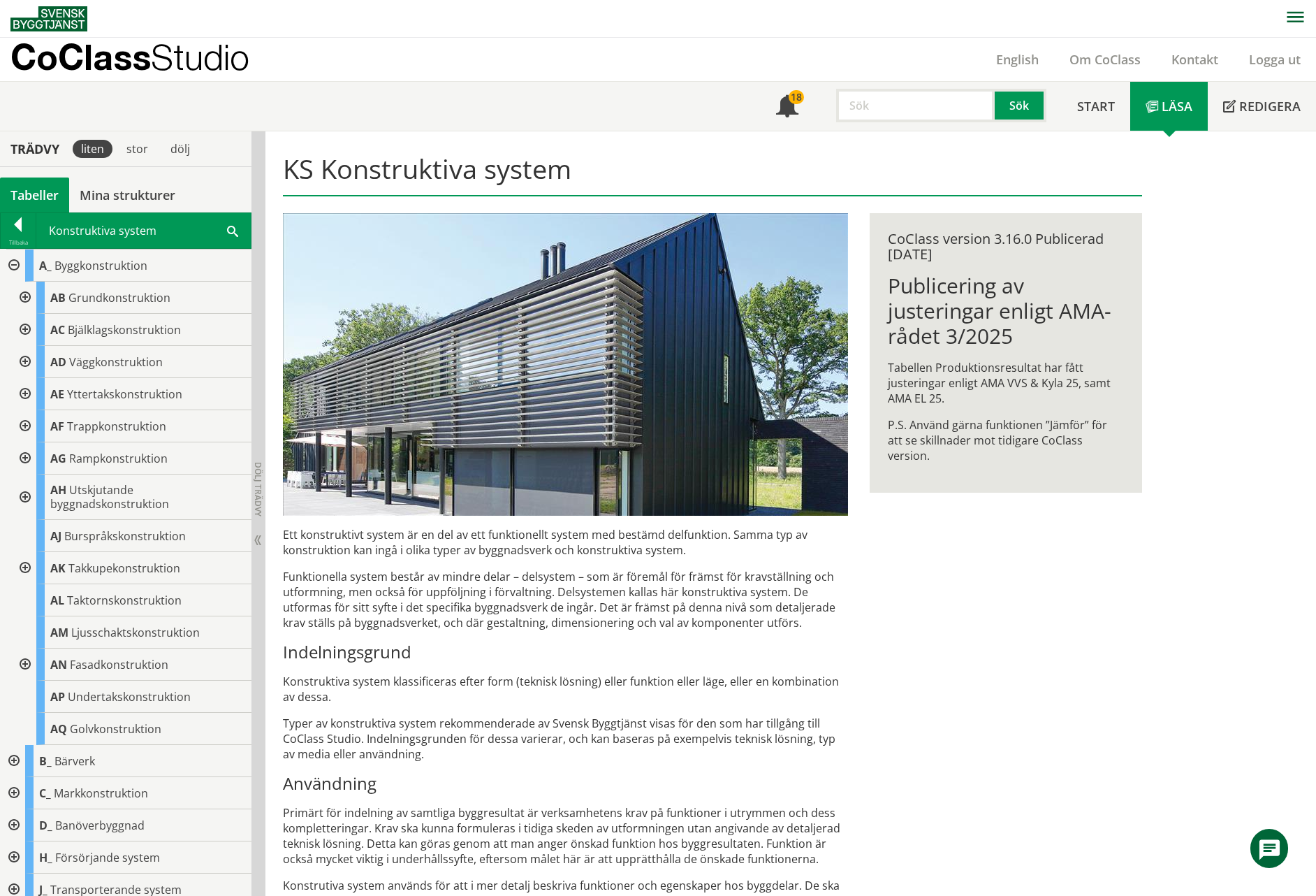
click at [13, 263] on div at bounding box center [13, 265] width 25 height 32
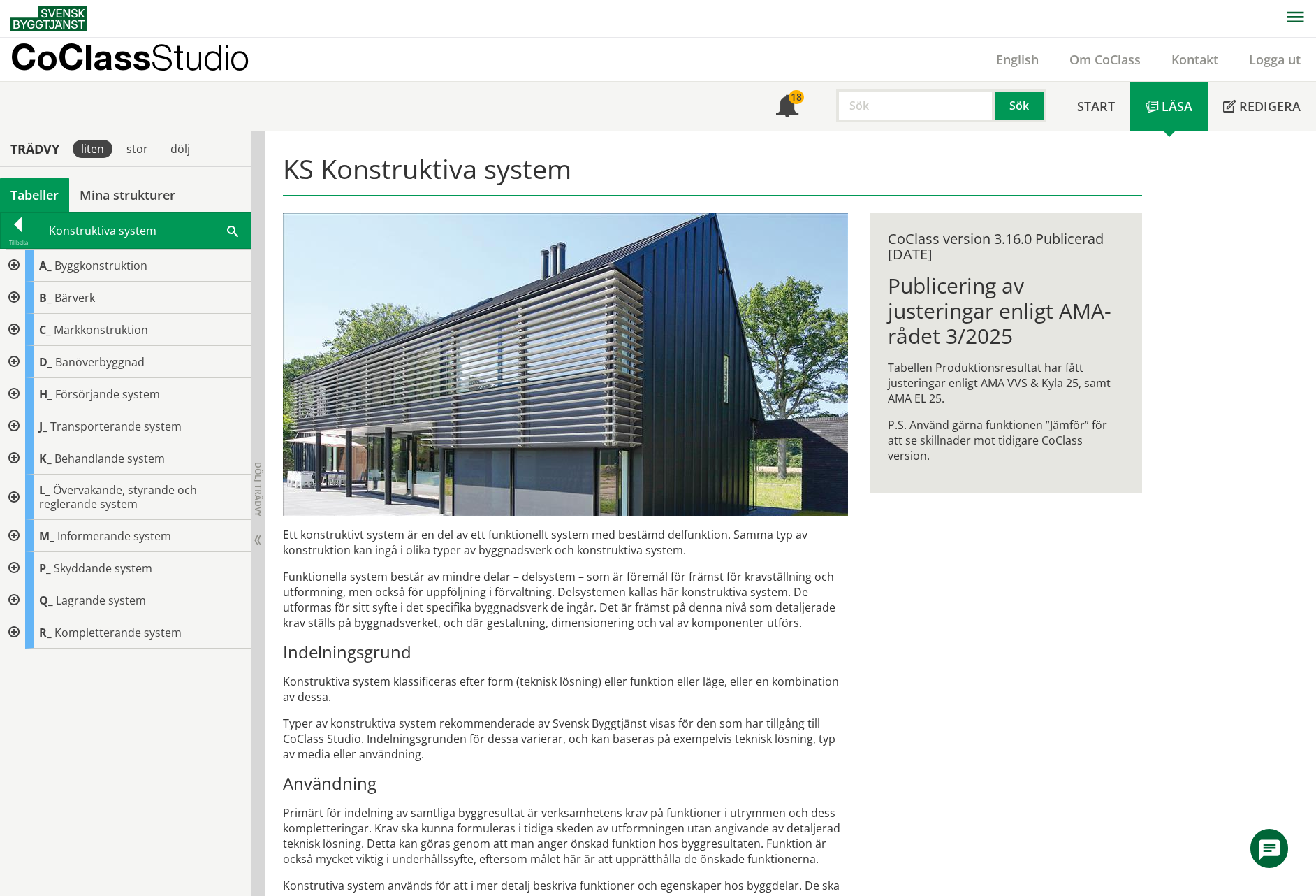
click at [15, 297] on div at bounding box center [13, 297] width 25 height 32
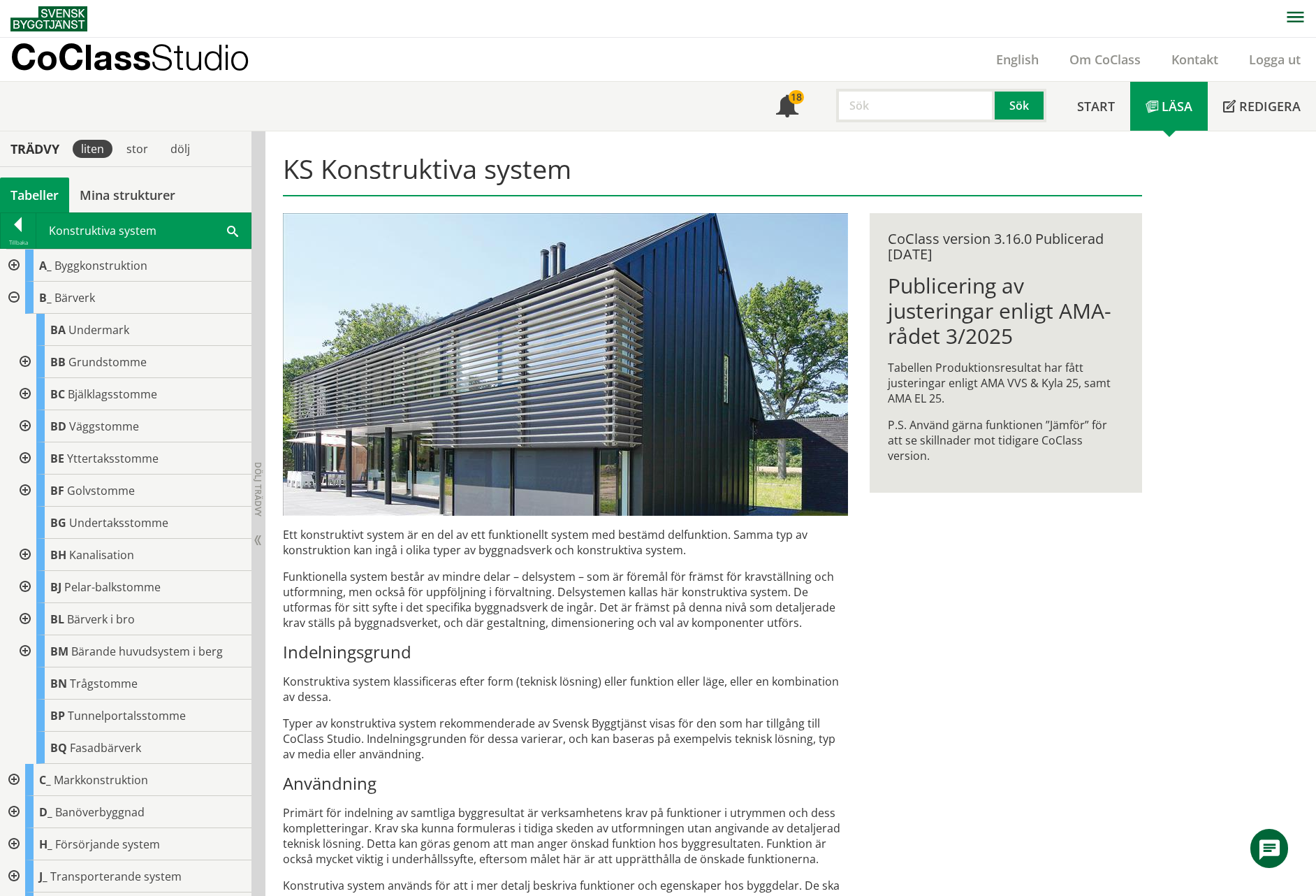
click at [14, 298] on div at bounding box center [13, 297] width 25 height 32
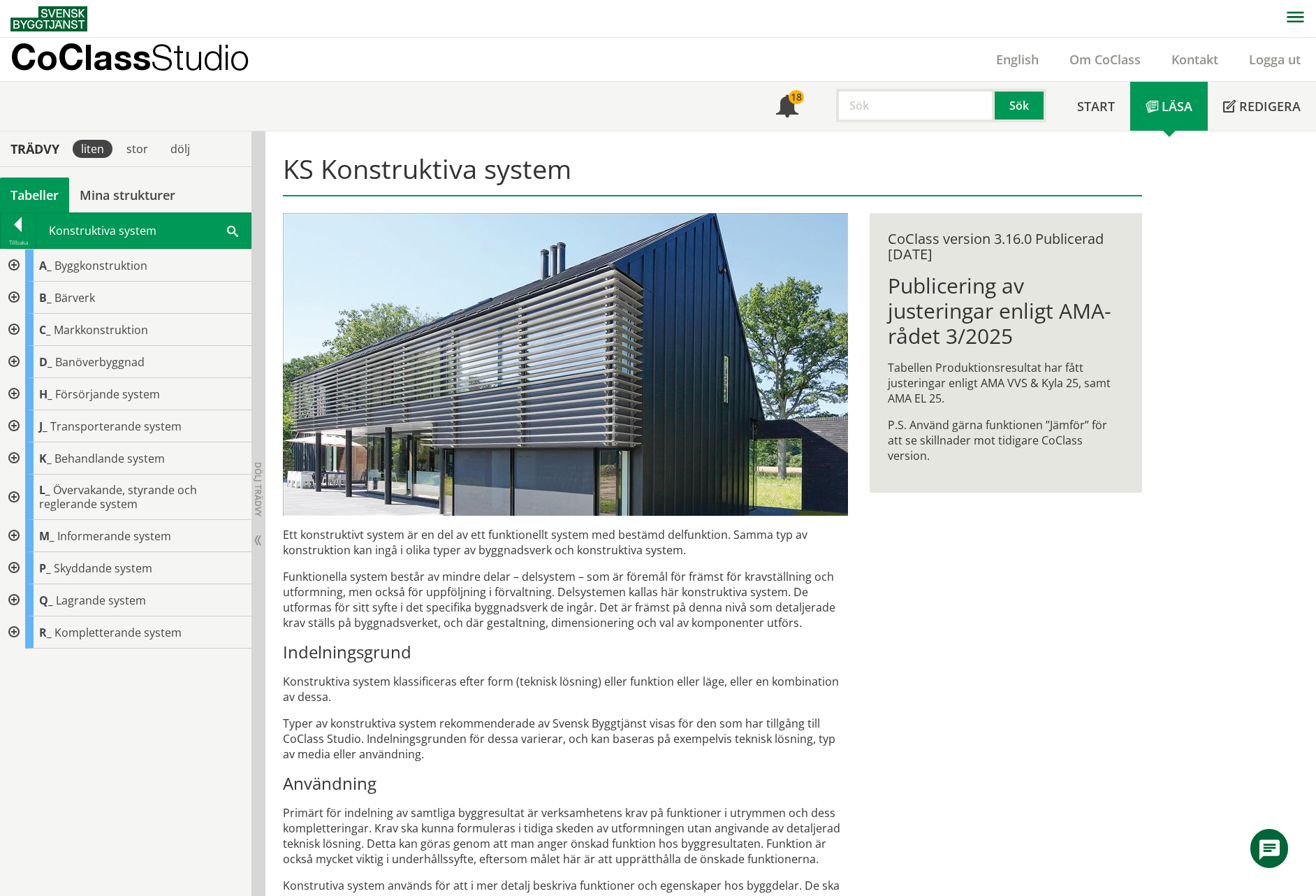
click at [14, 329] on div at bounding box center [13, 329] width 25 height 32
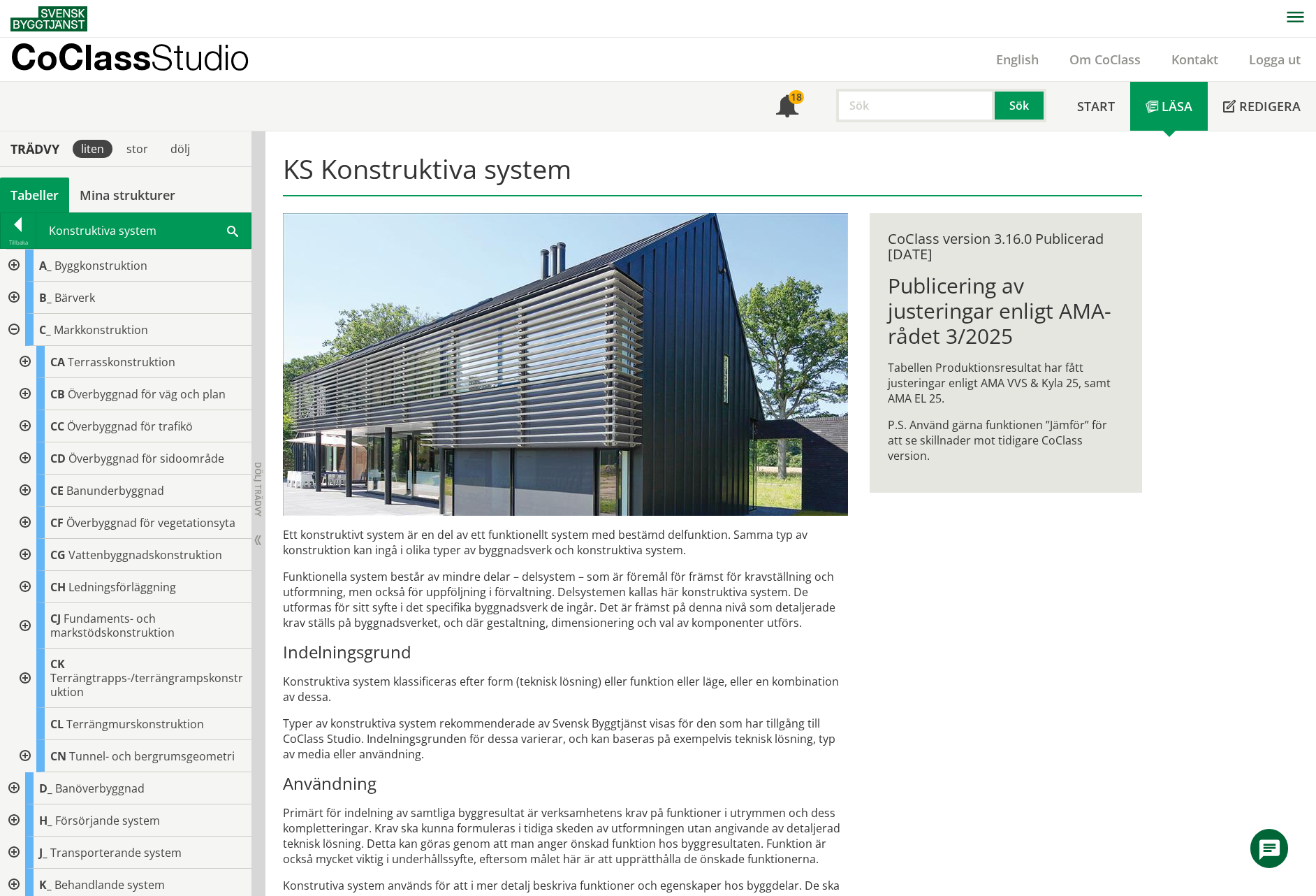
click at [27, 520] on div at bounding box center [24, 522] width 25 height 32
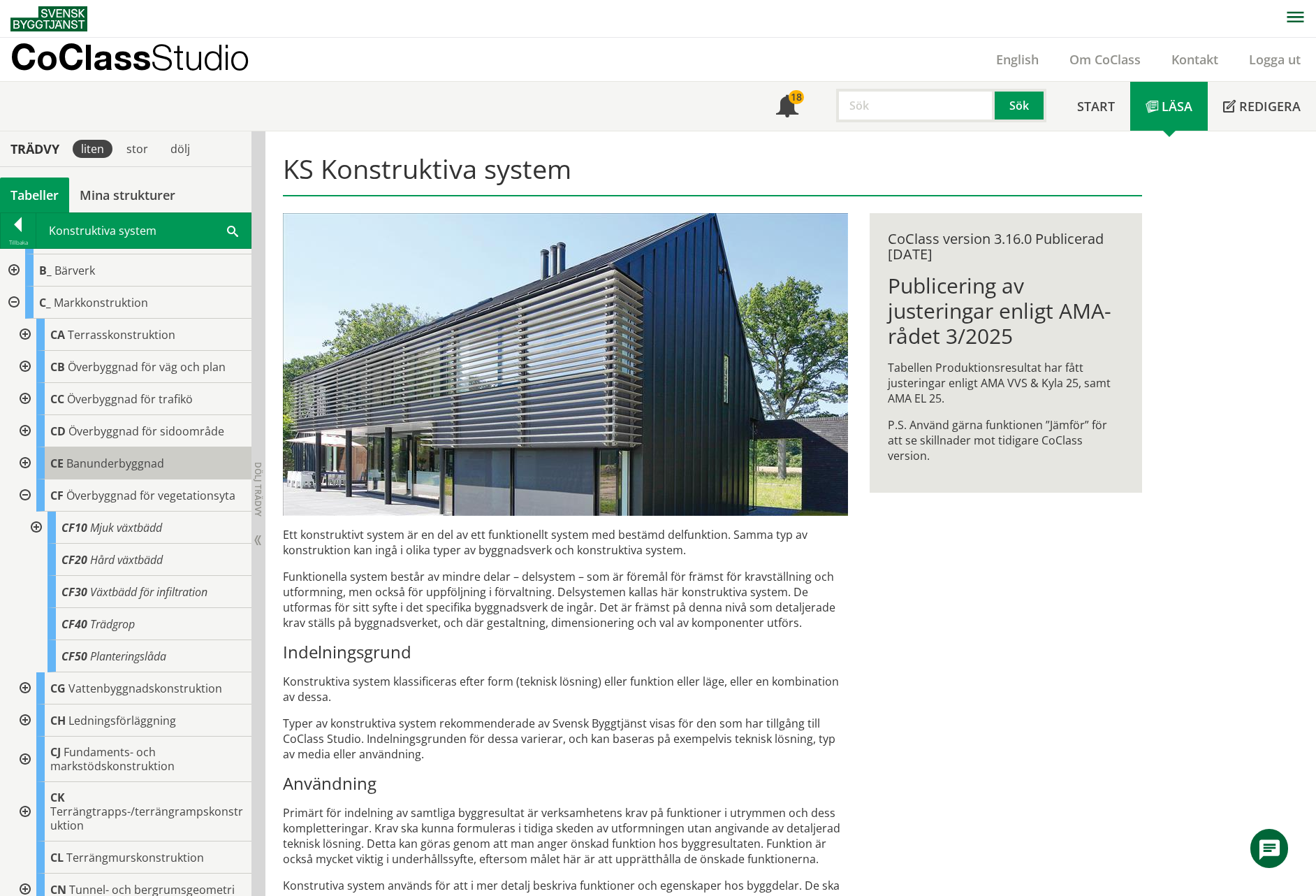
scroll to position [37, 0]
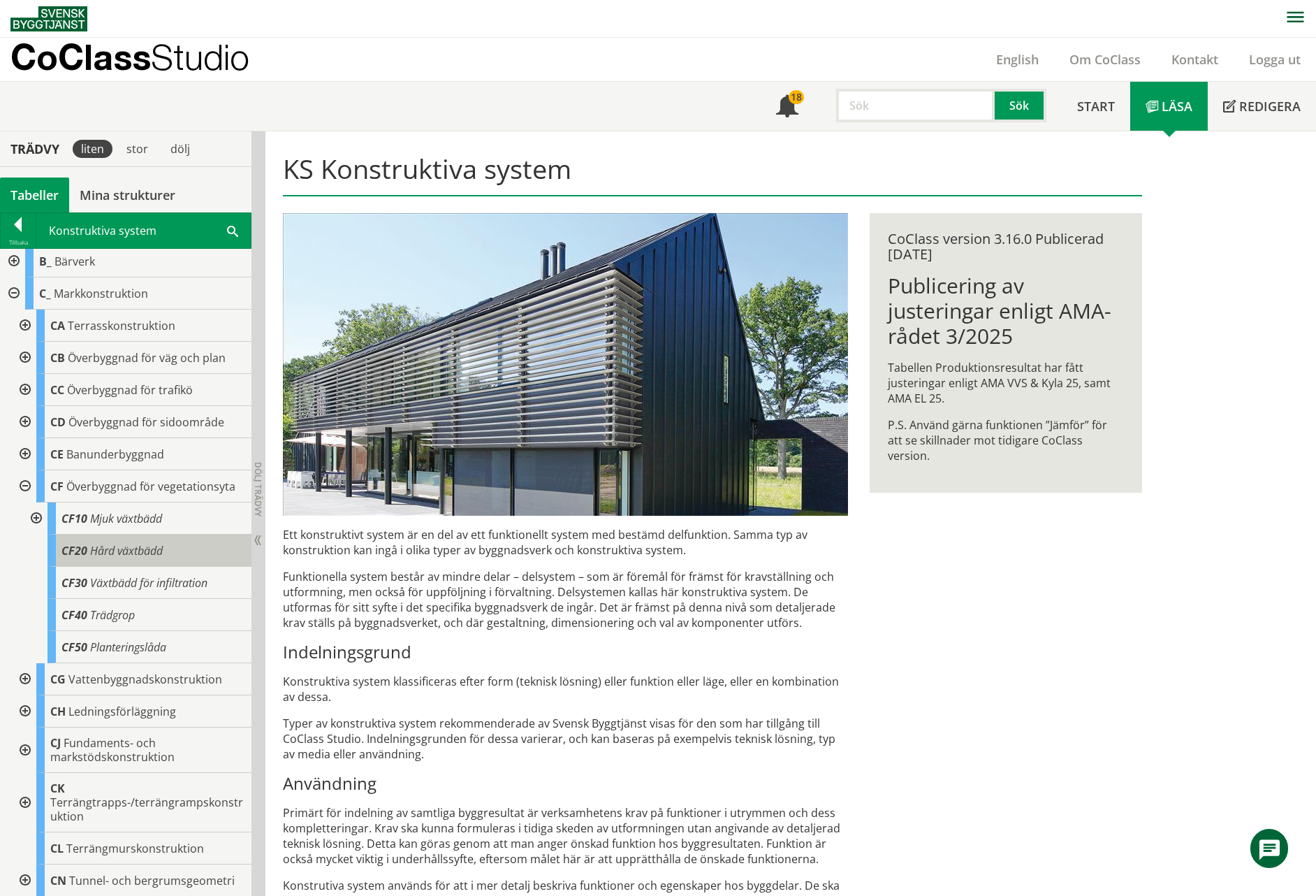
click at [88, 550] on div "CF20 Hård växtbädd" at bounding box center [149, 550] width 204 height 32
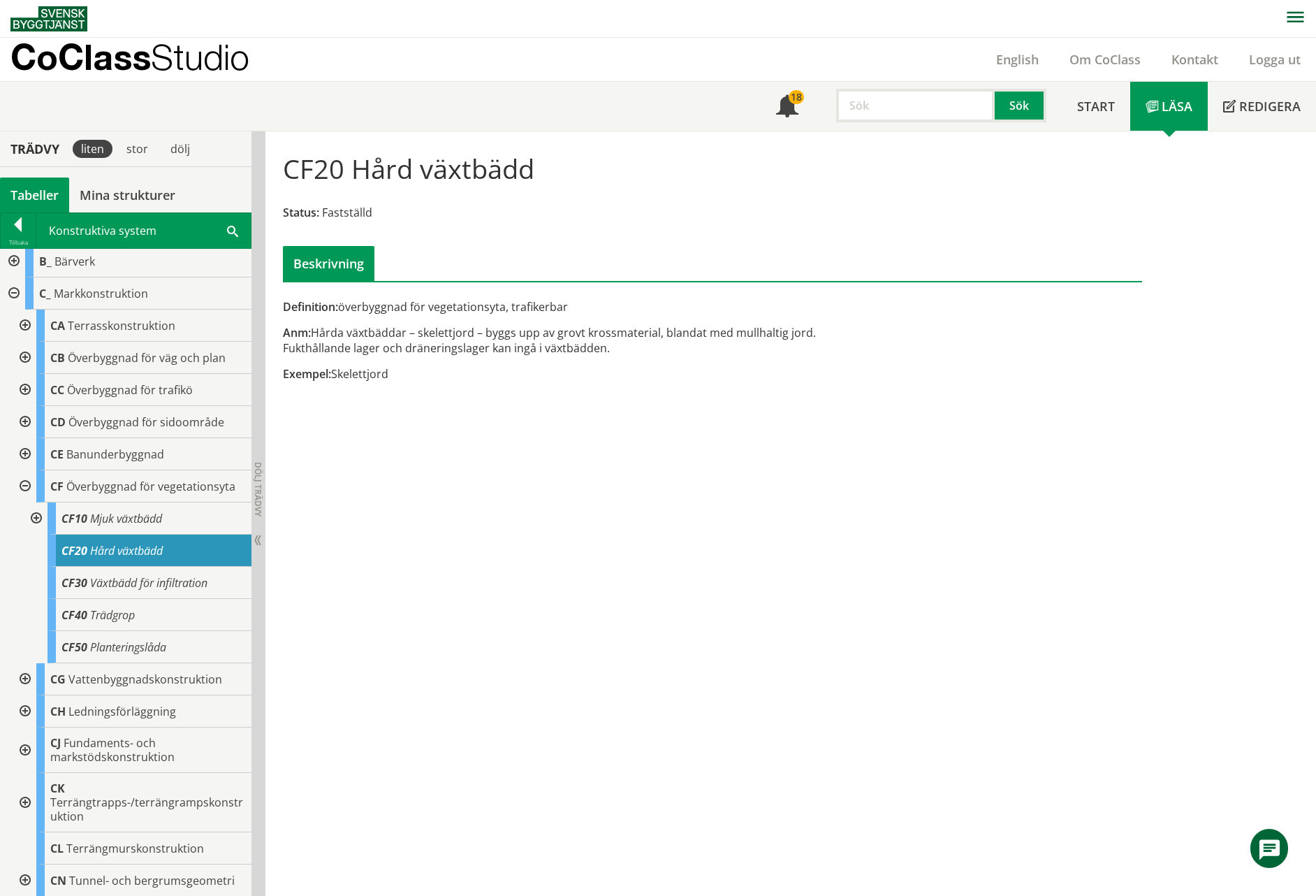
click at [37, 518] on div at bounding box center [35, 517] width 25 height 32
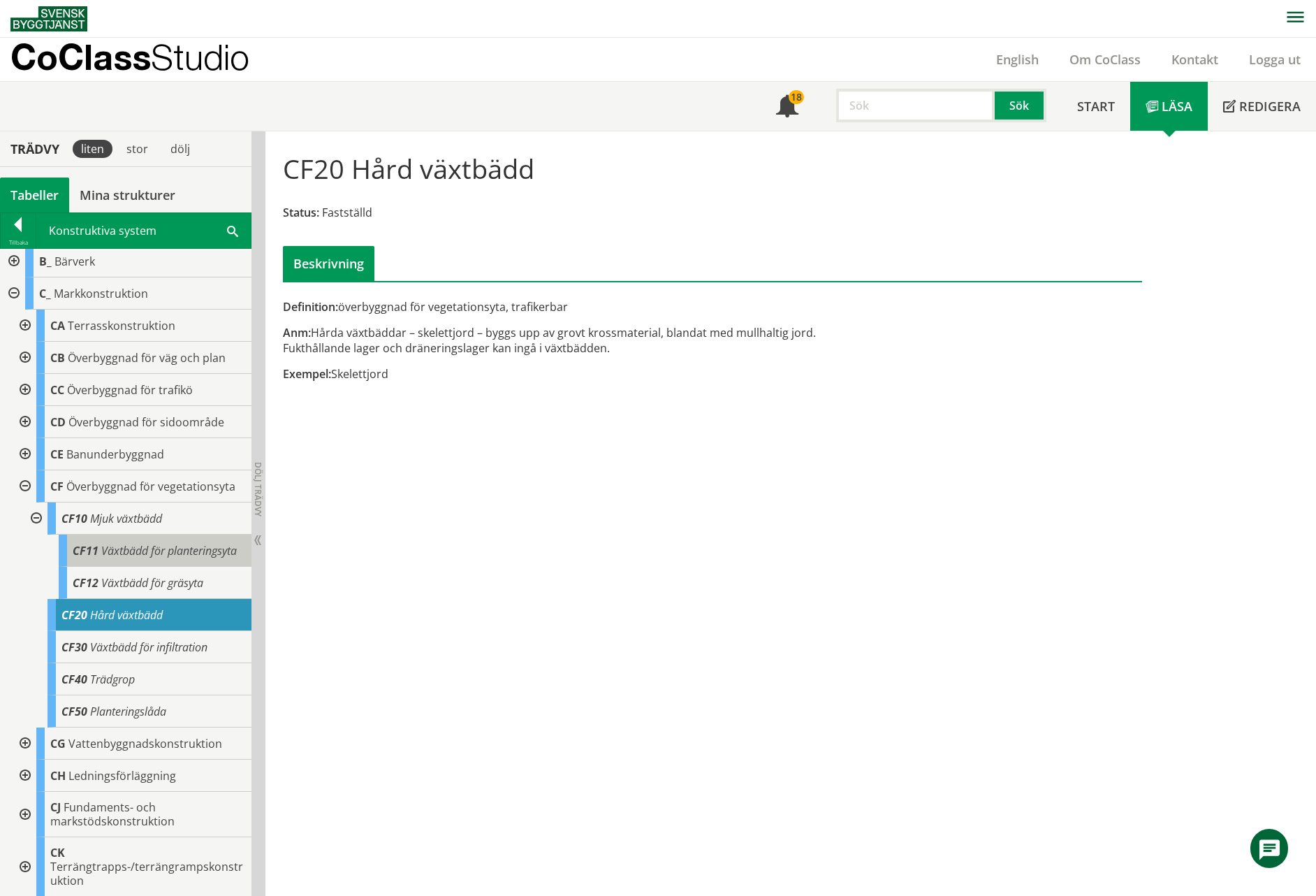
click at [116, 545] on span "Växtbädd för planteringsyta" at bounding box center [169, 551] width 136 height 15
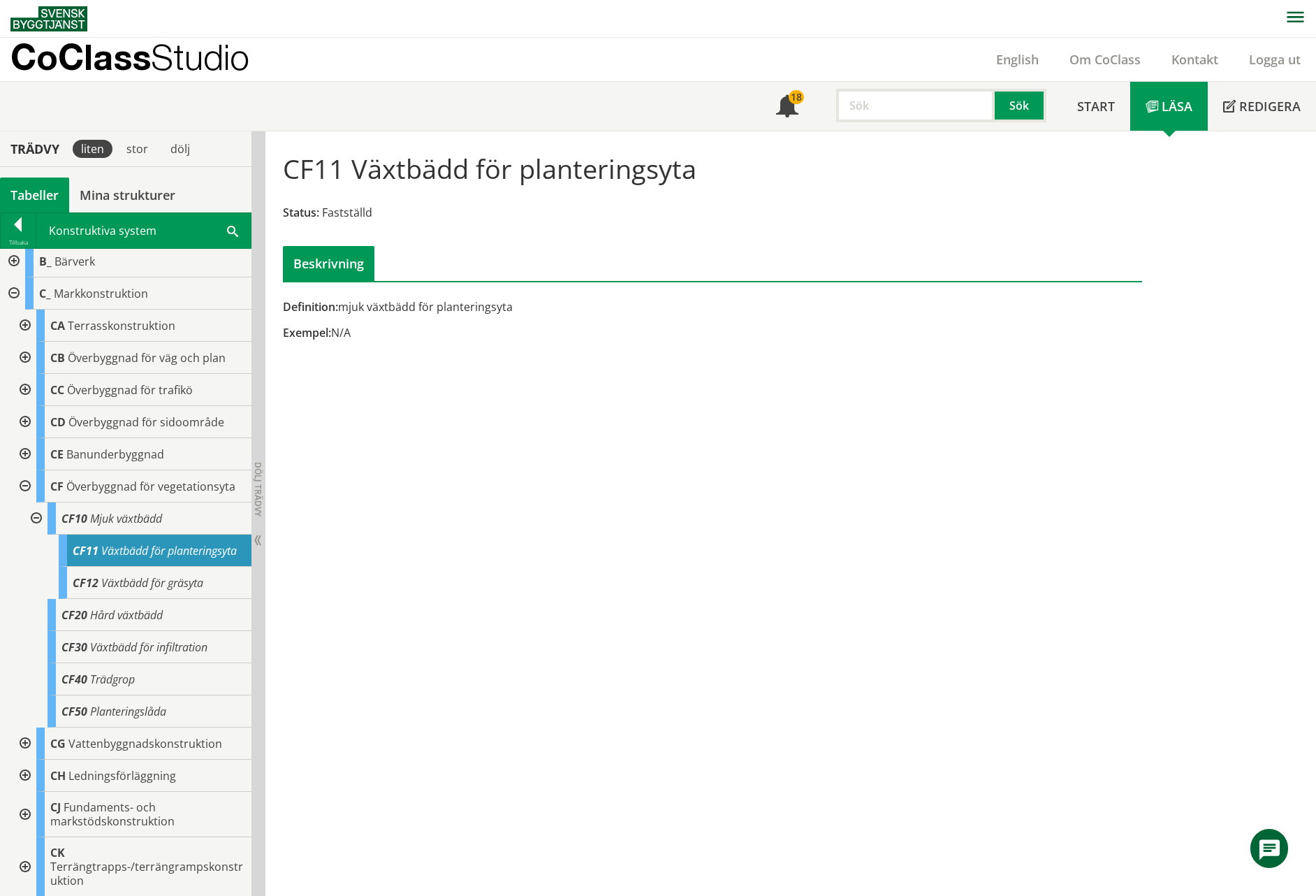
click at [37, 515] on div at bounding box center [35, 517] width 25 height 32
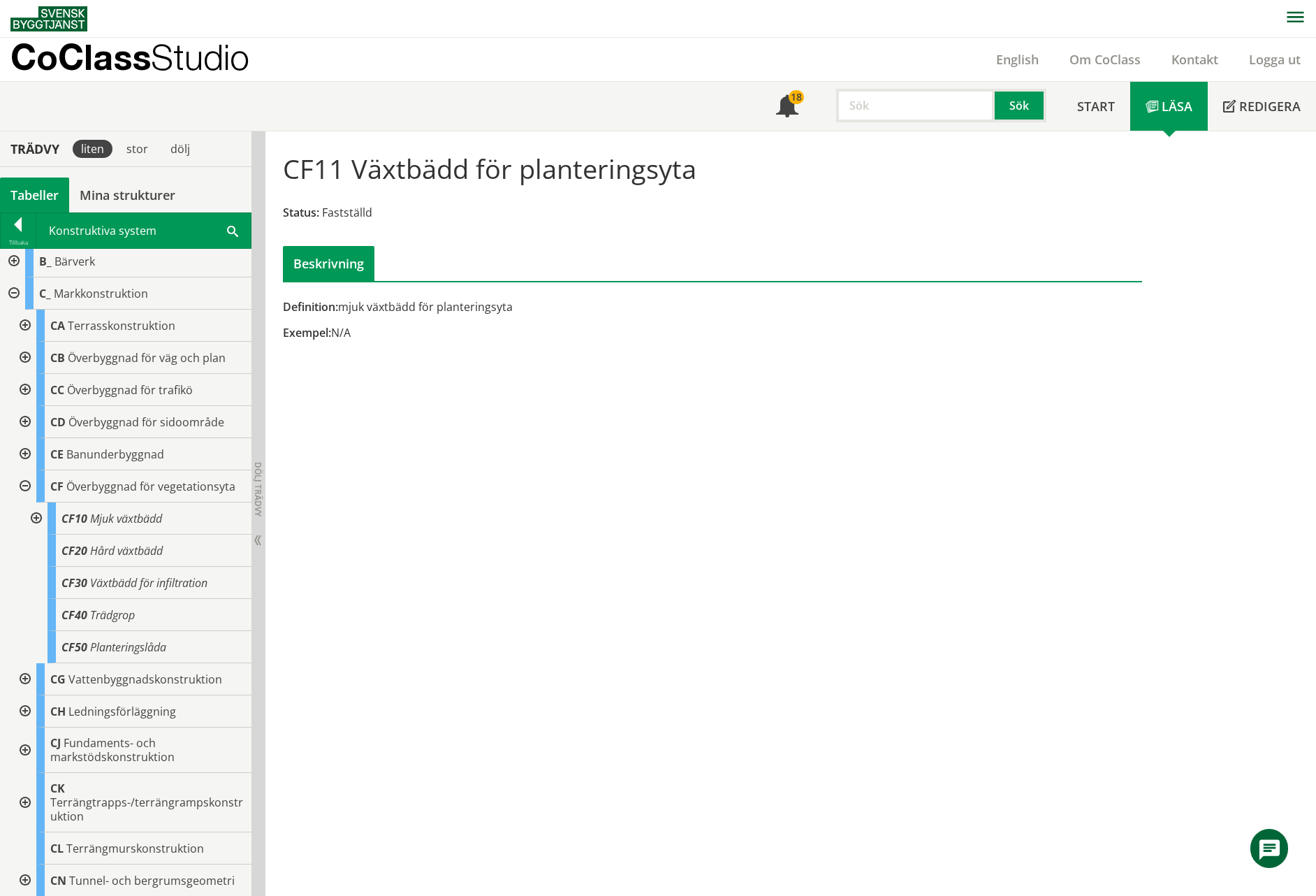
click at [24, 487] on div at bounding box center [24, 486] width 25 height 32
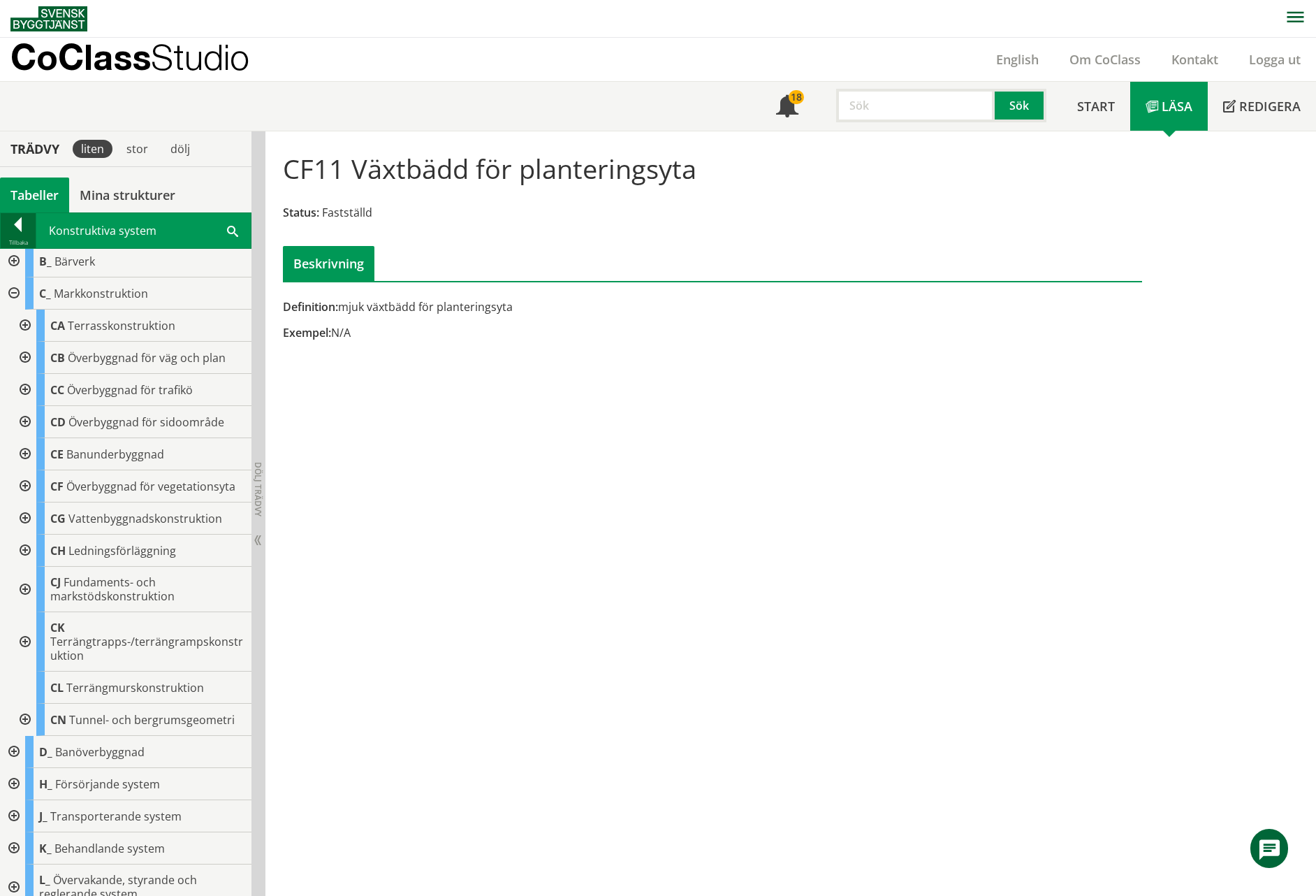
click at [22, 229] on div at bounding box center [18, 227] width 35 height 19
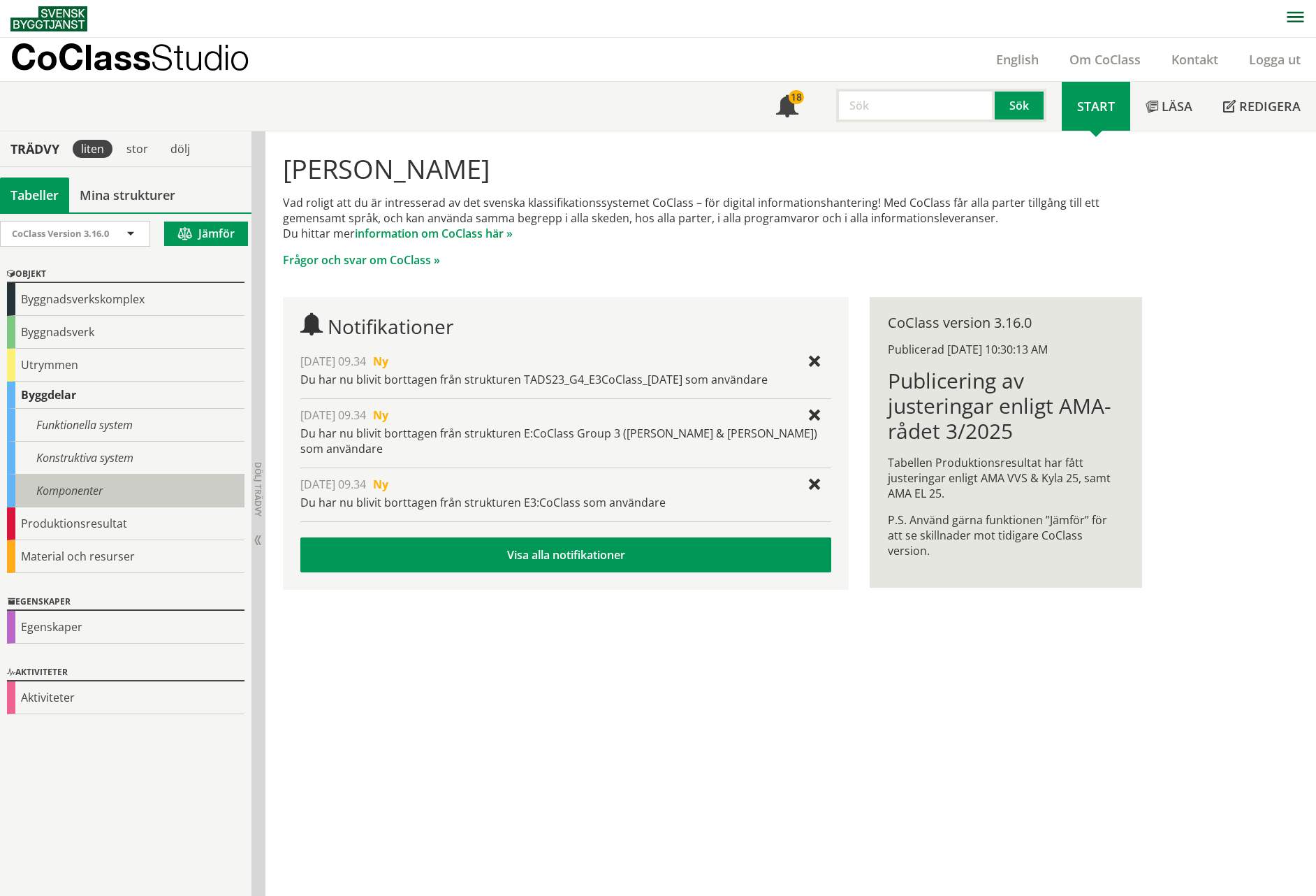
click at [78, 495] on div "Komponenter" at bounding box center [125, 490] width 238 height 33
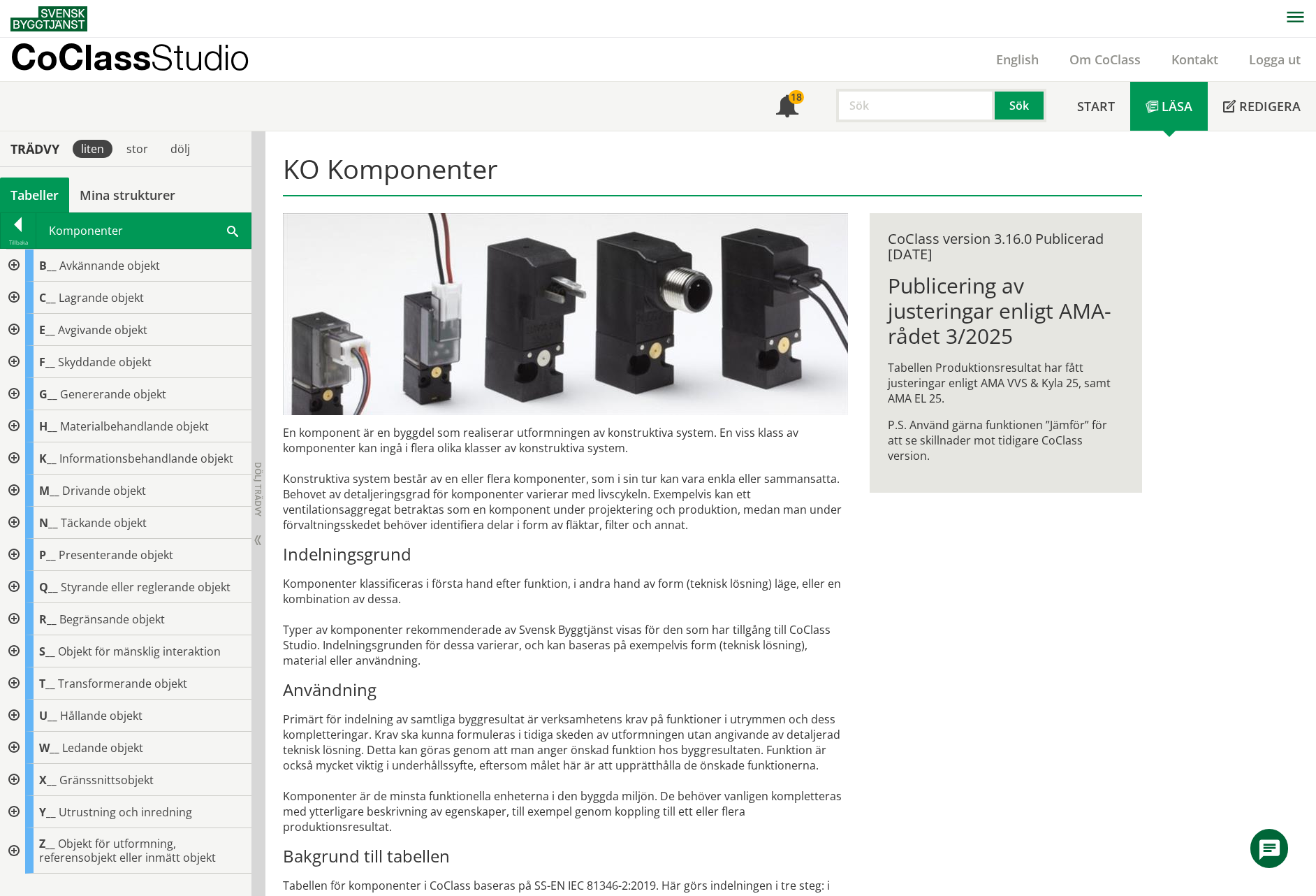
click at [16, 268] on div at bounding box center [13, 265] width 25 height 32
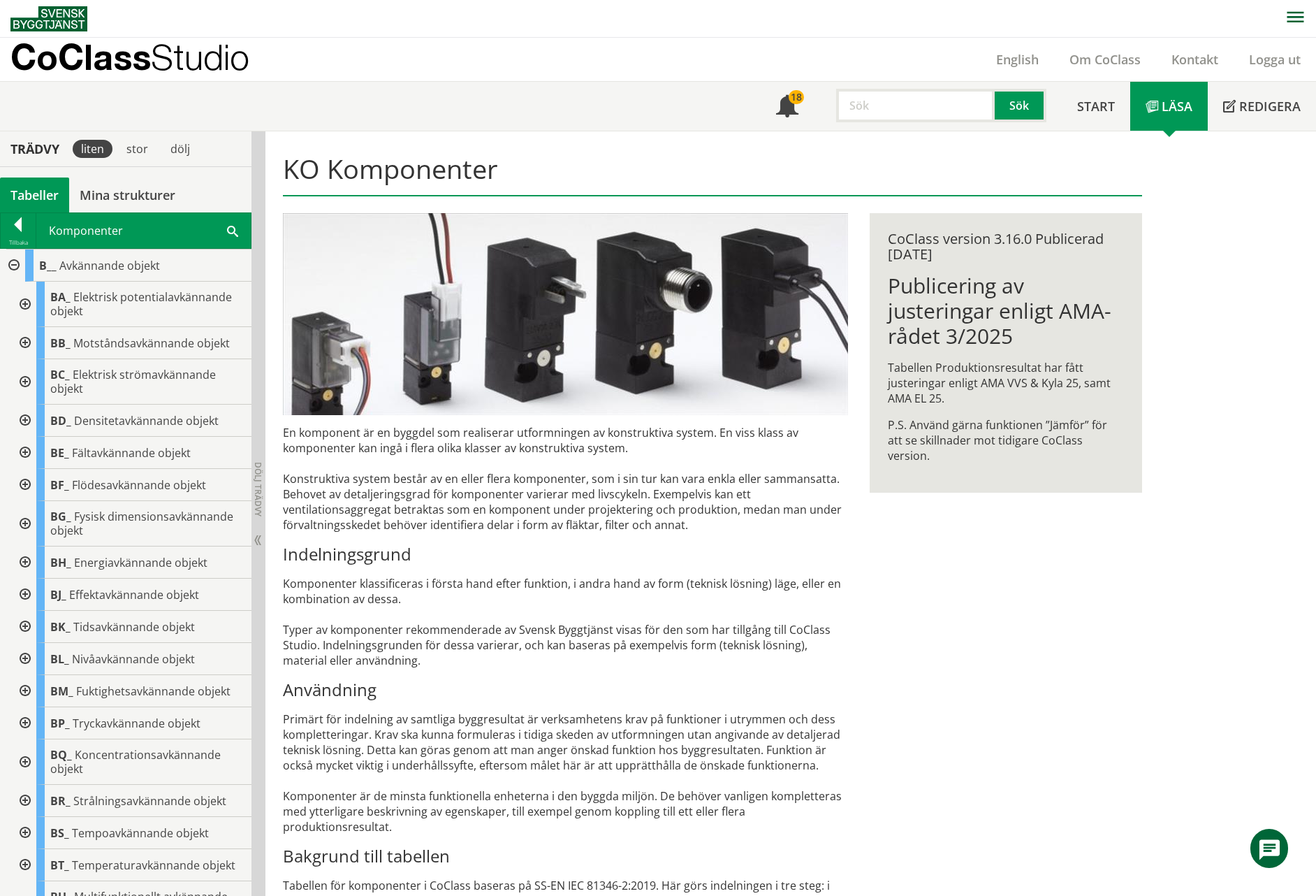
click at [15, 266] on div at bounding box center [13, 265] width 25 height 32
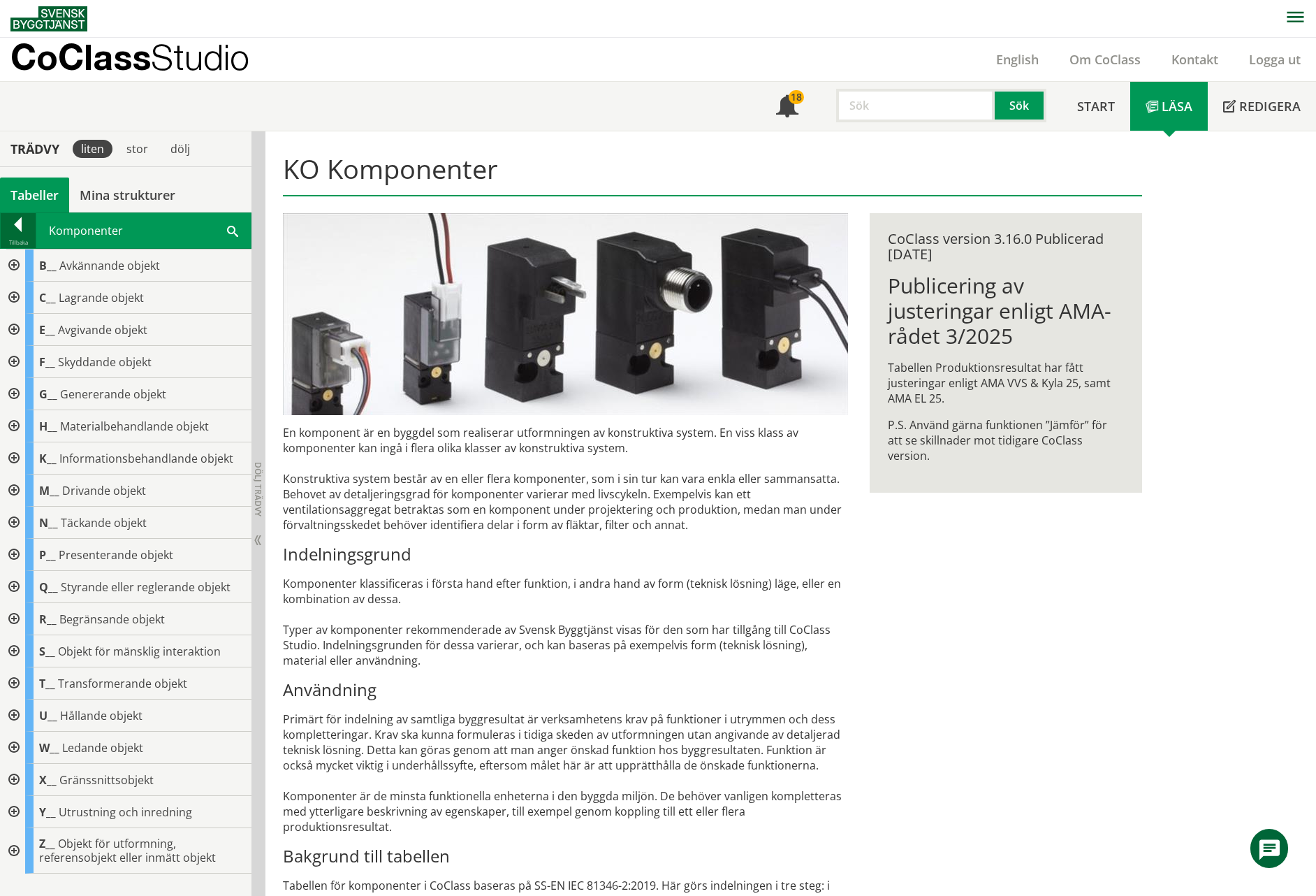
click at [23, 230] on div at bounding box center [18, 227] width 35 height 19
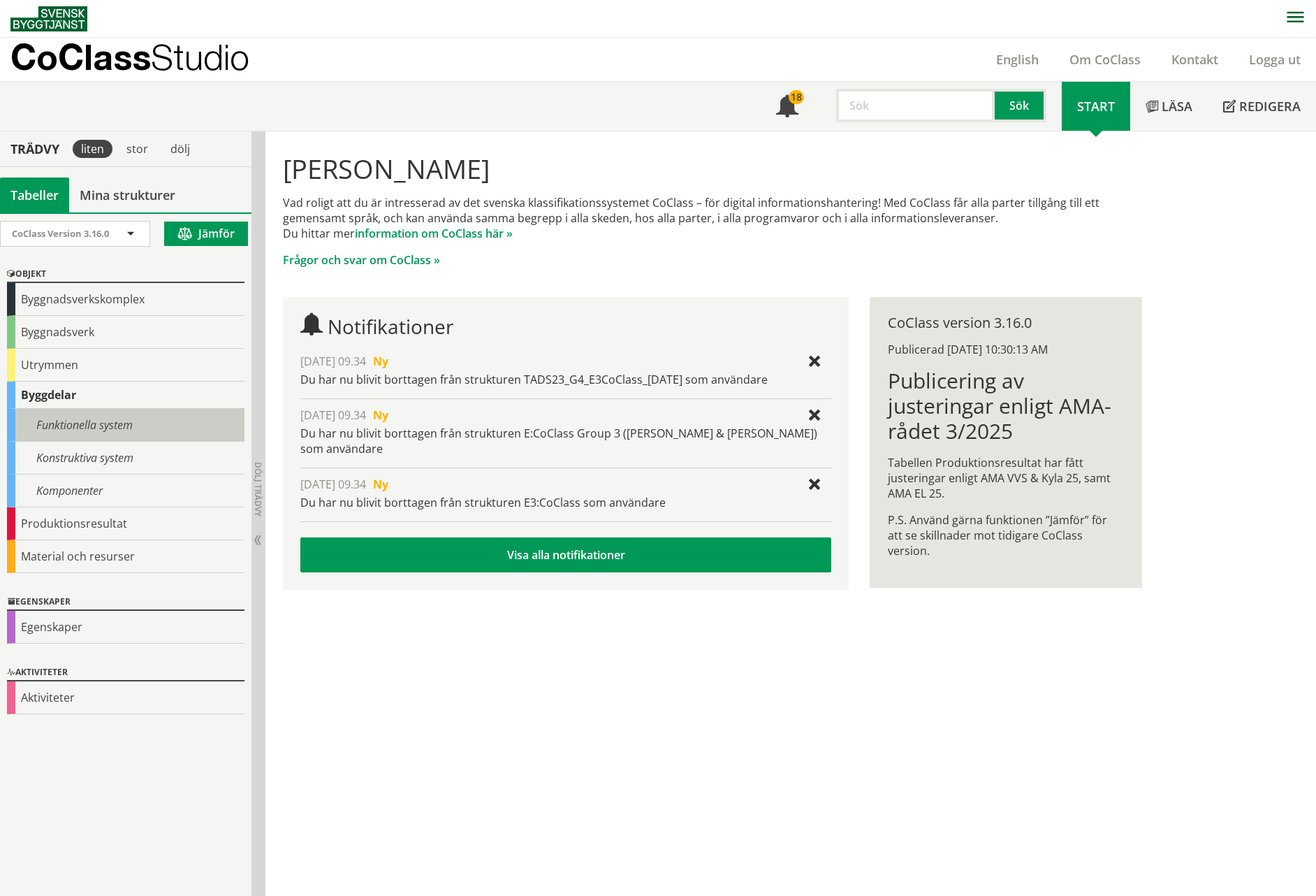
click at [48, 423] on div "Funktionella system" at bounding box center [125, 425] width 238 height 33
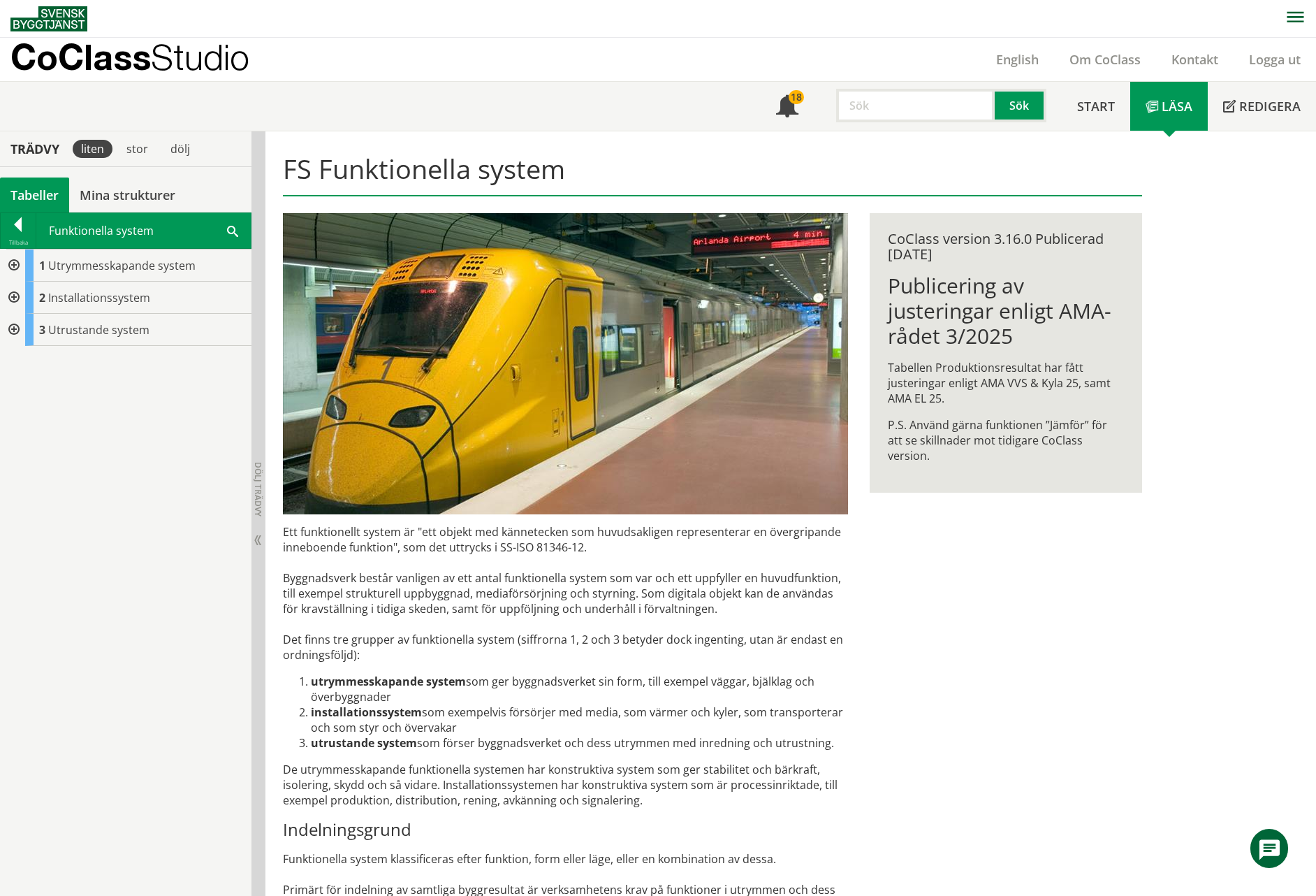
click at [12, 297] on div at bounding box center [13, 297] width 25 height 32
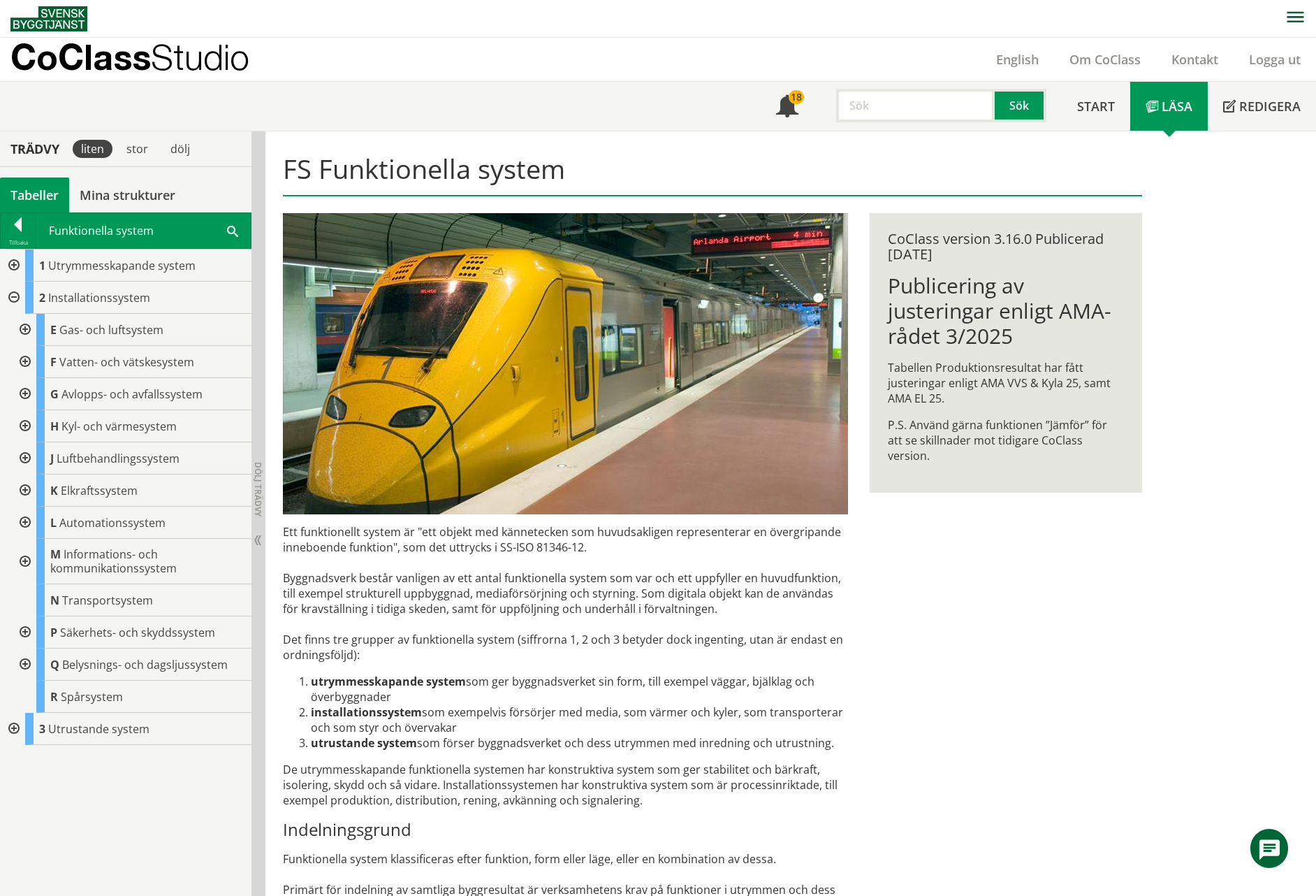
click at [27, 391] on div at bounding box center [24, 393] width 25 height 32
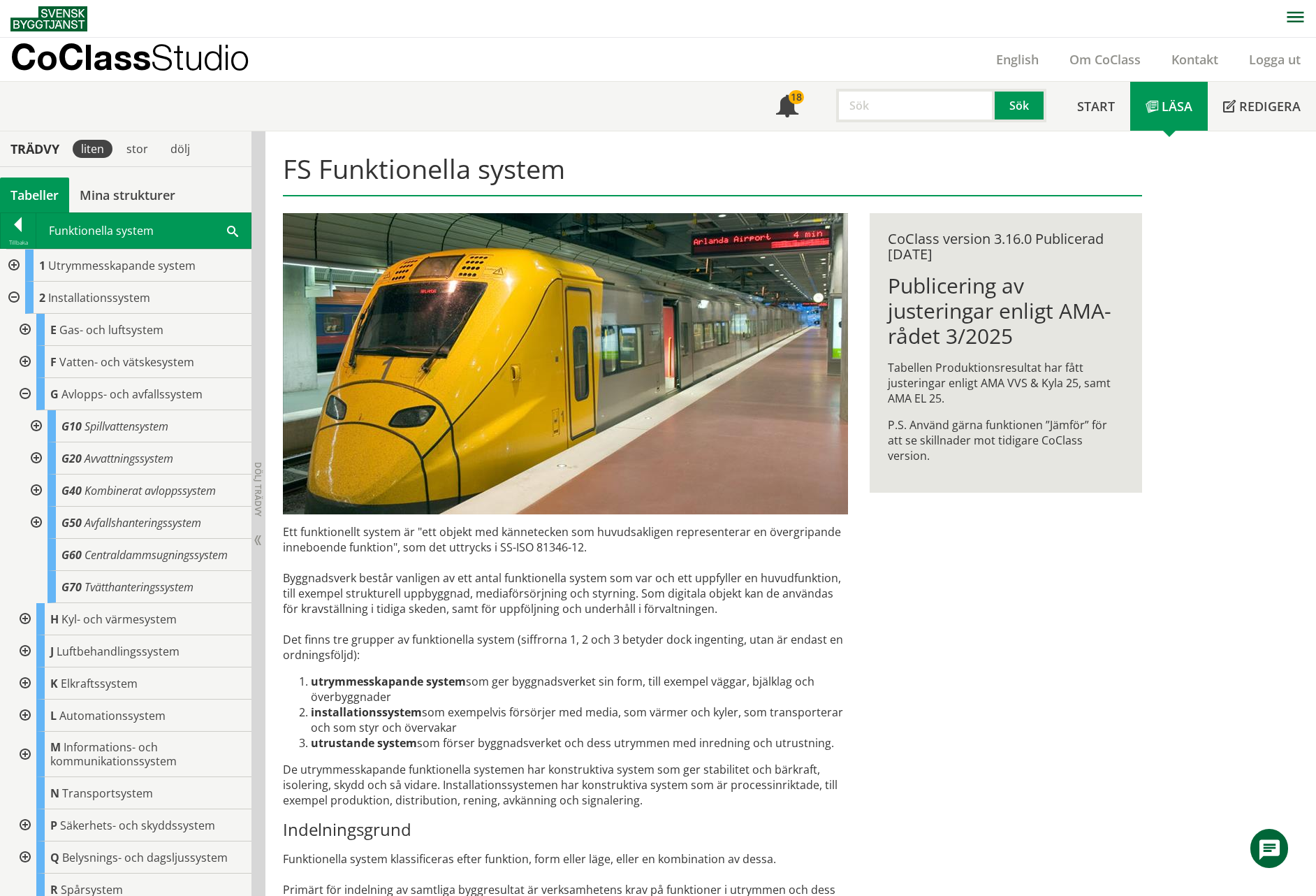
click at [38, 427] on div at bounding box center [35, 426] width 25 height 32
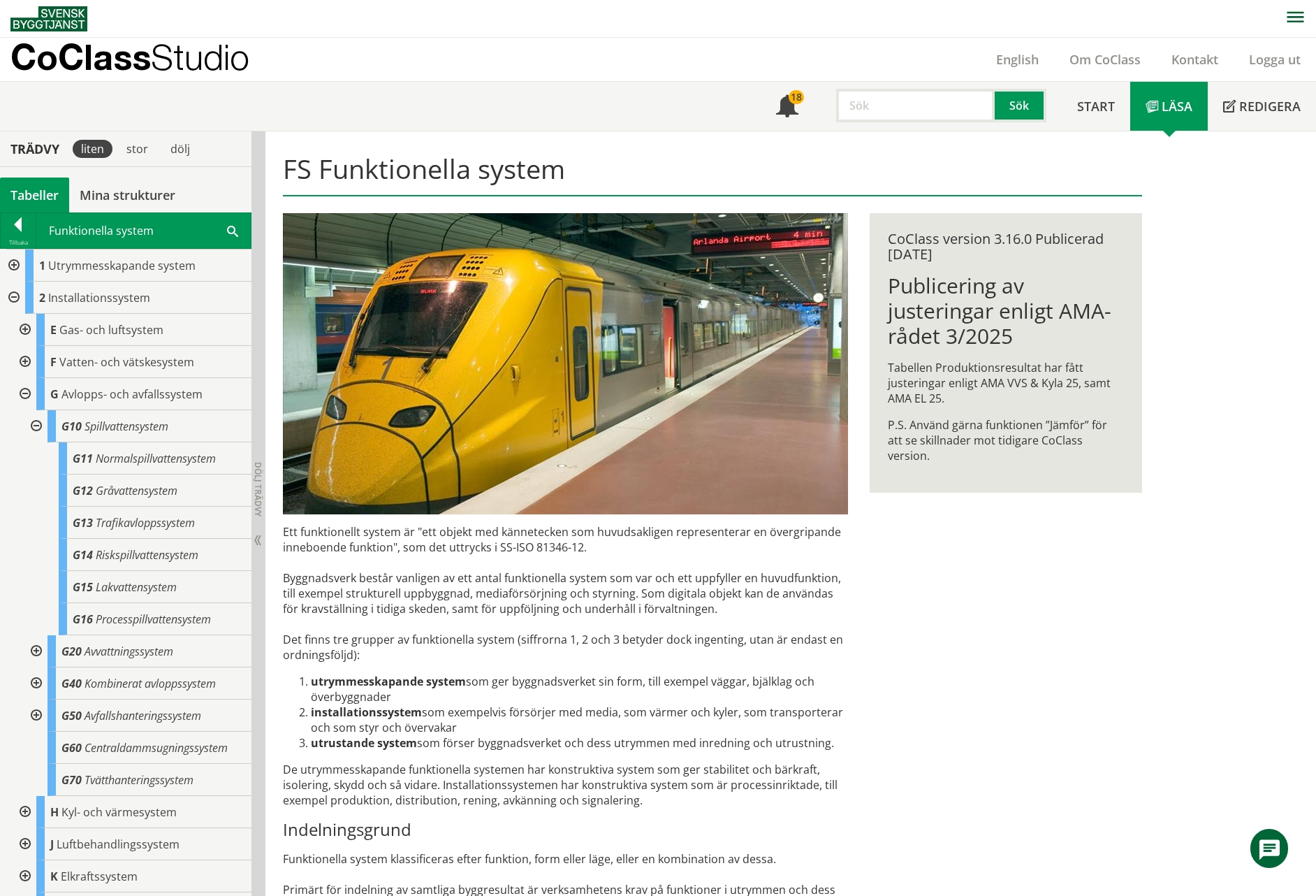
click at [24, 392] on div at bounding box center [24, 393] width 25 height 32
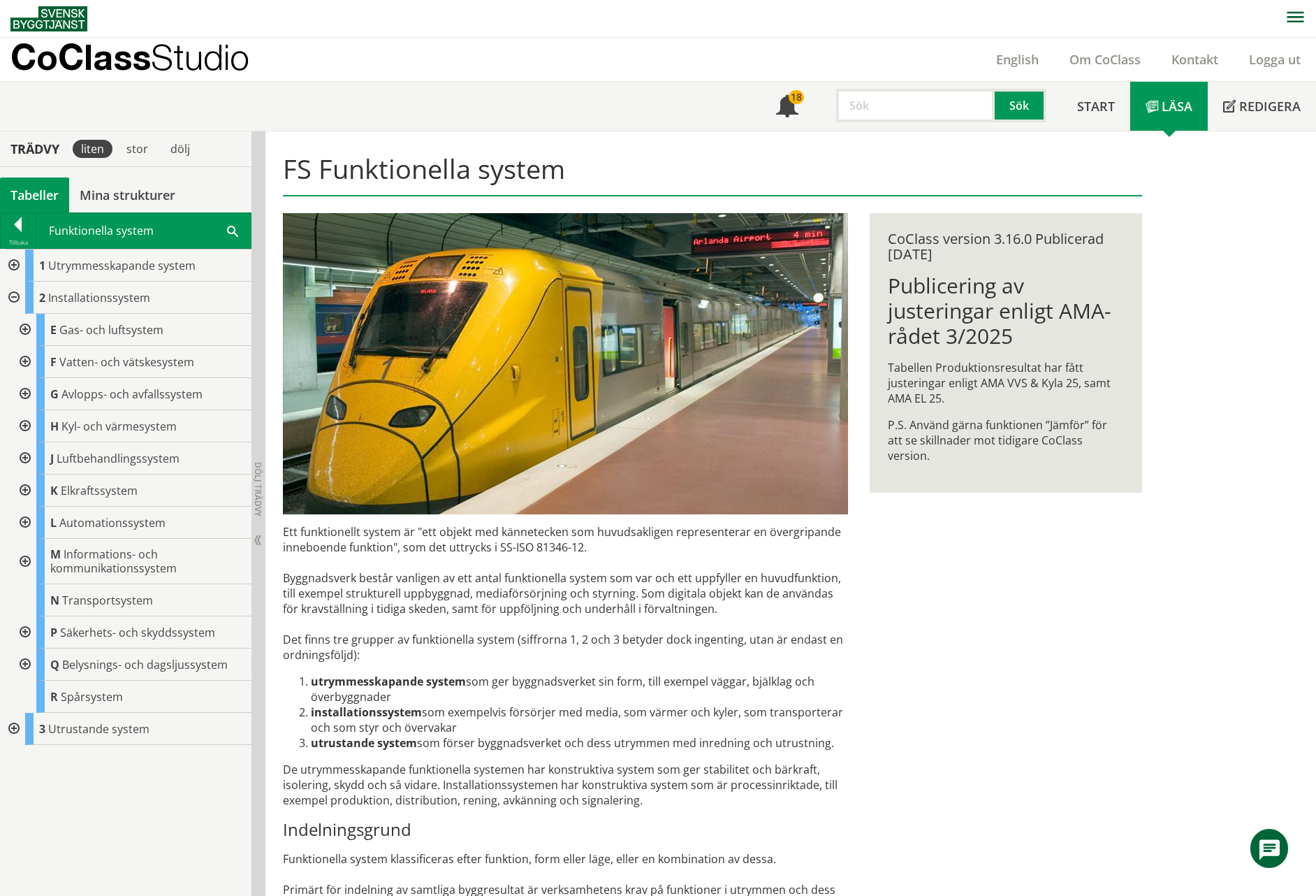
click at [14, 299] on div at bounding box center [13, 297] width 25 height 32
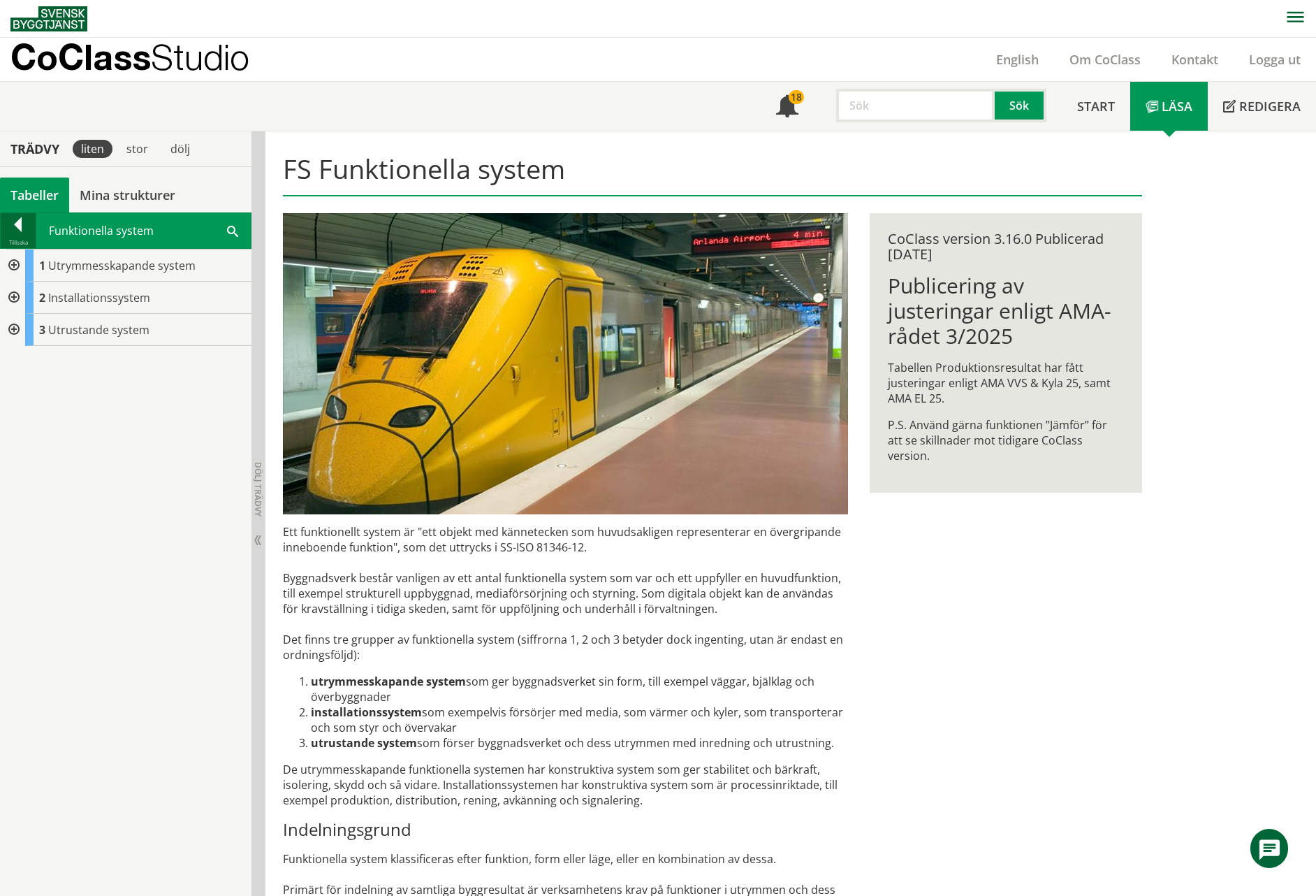
click at [26, 225] on div at bounding box center [18, 227] width 35 height 19
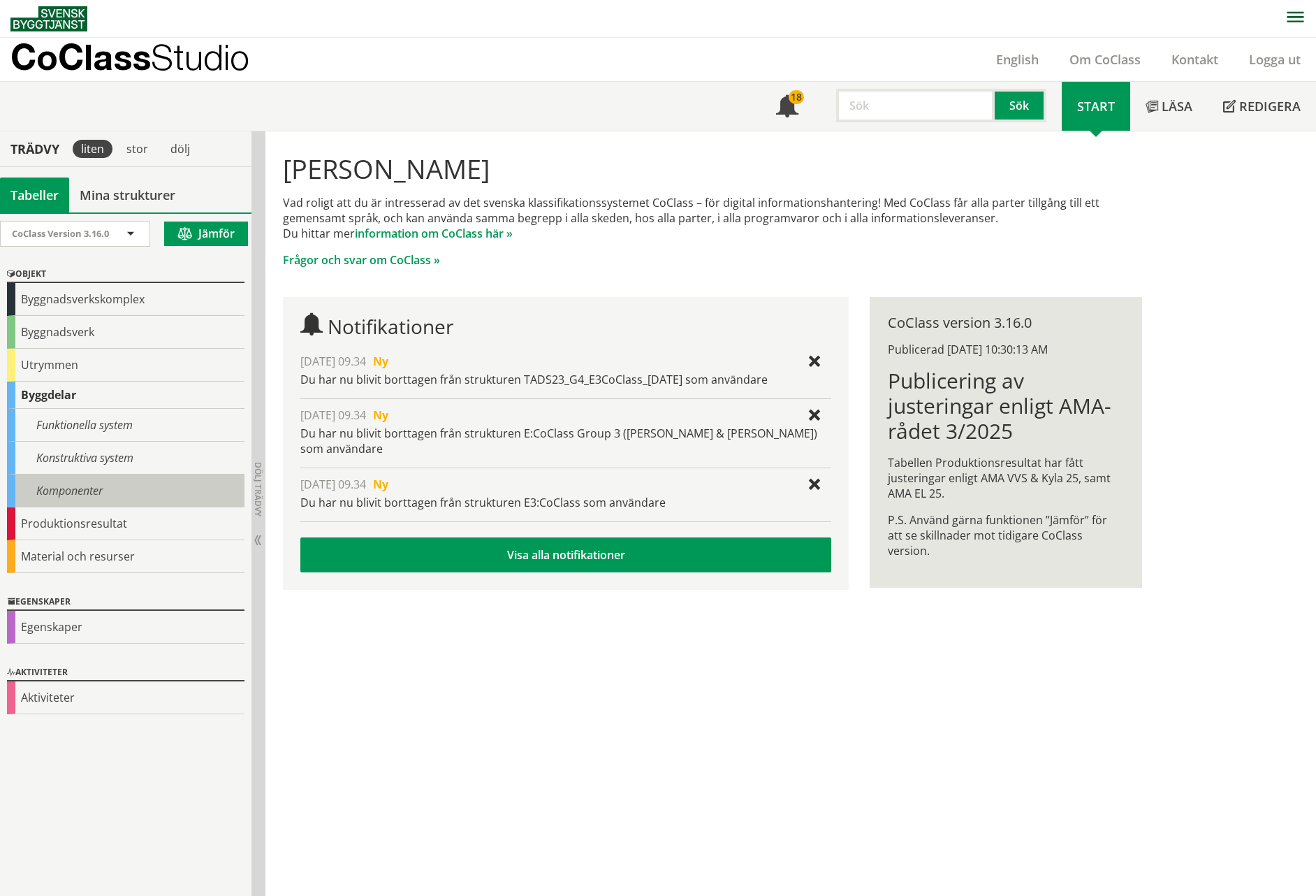
click at [85, 497] on div "Komponenter" at bounding box center [125, 490] width 238 height 33
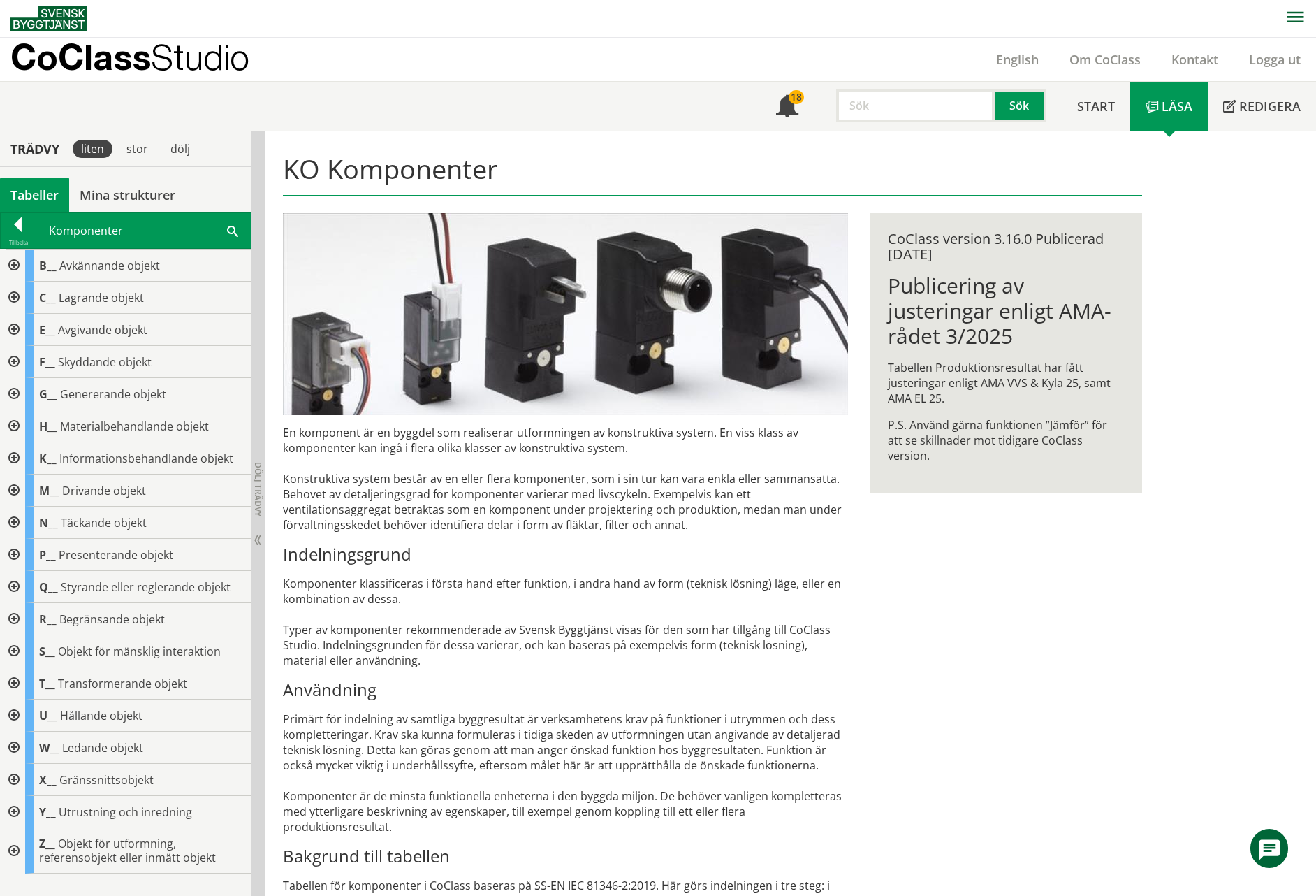
click at [13, 517] on div at bounding box center [13, 522] width 25 height 32
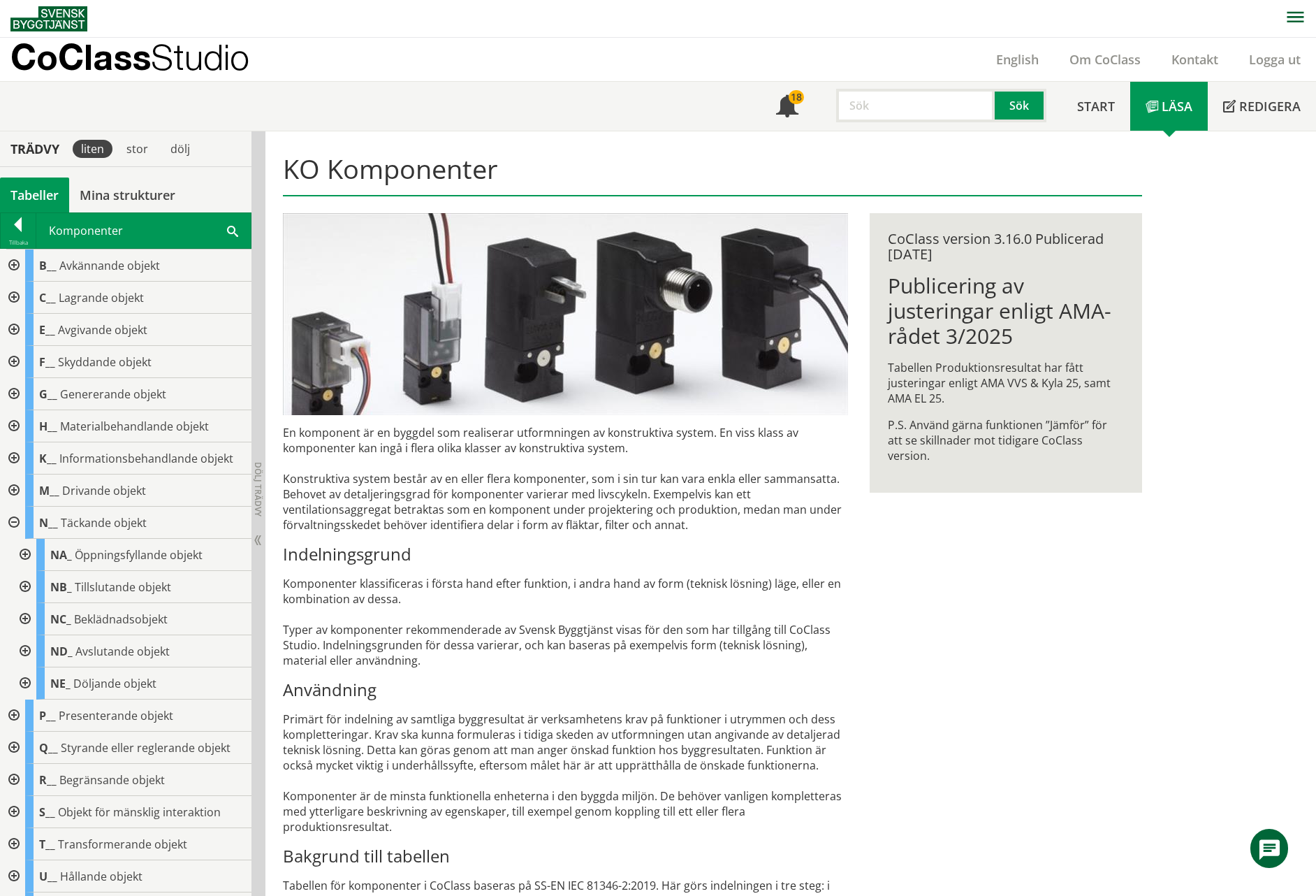
click at [26, 617] on div at bounding box center [24, 619] width 25 height 32
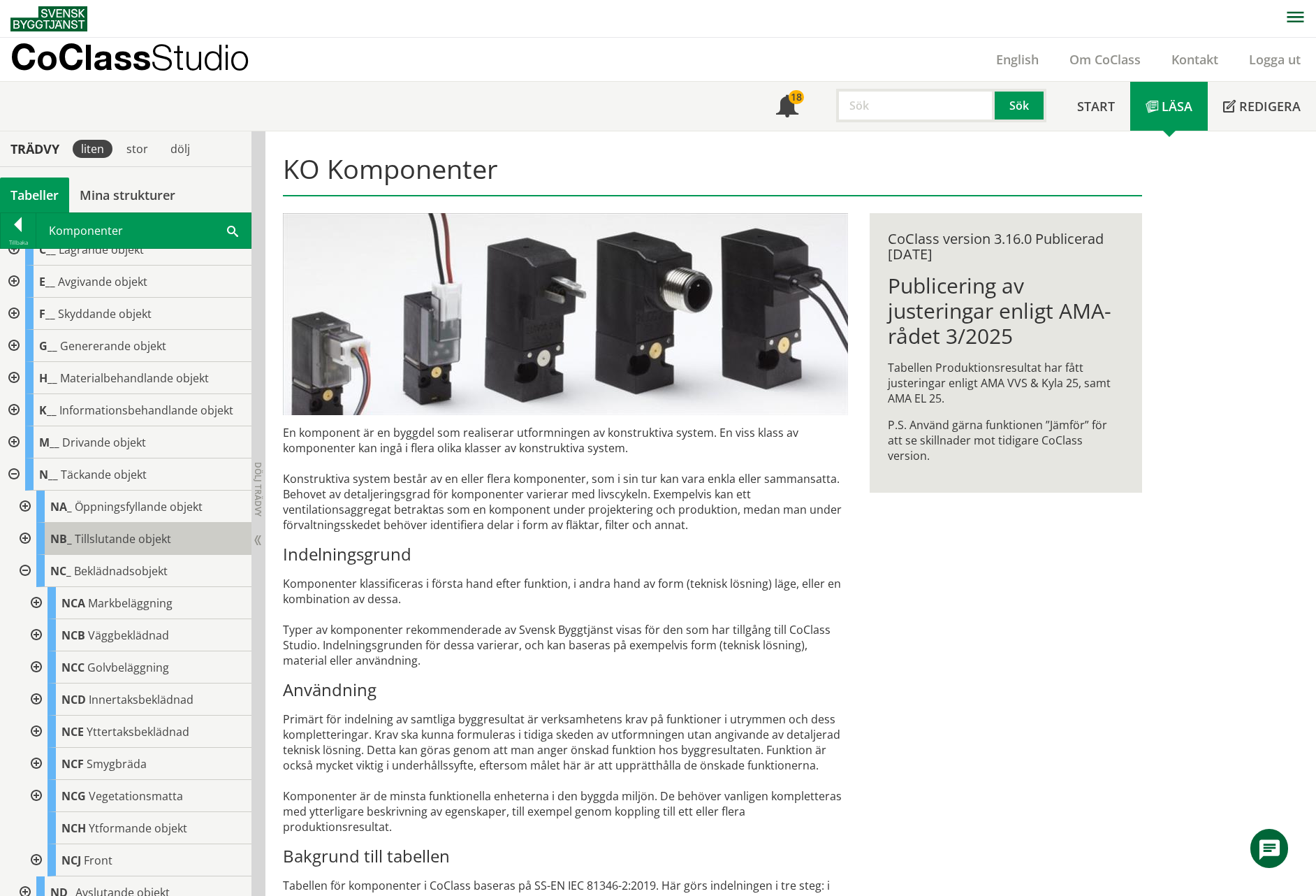
scroll to position [72, 0]
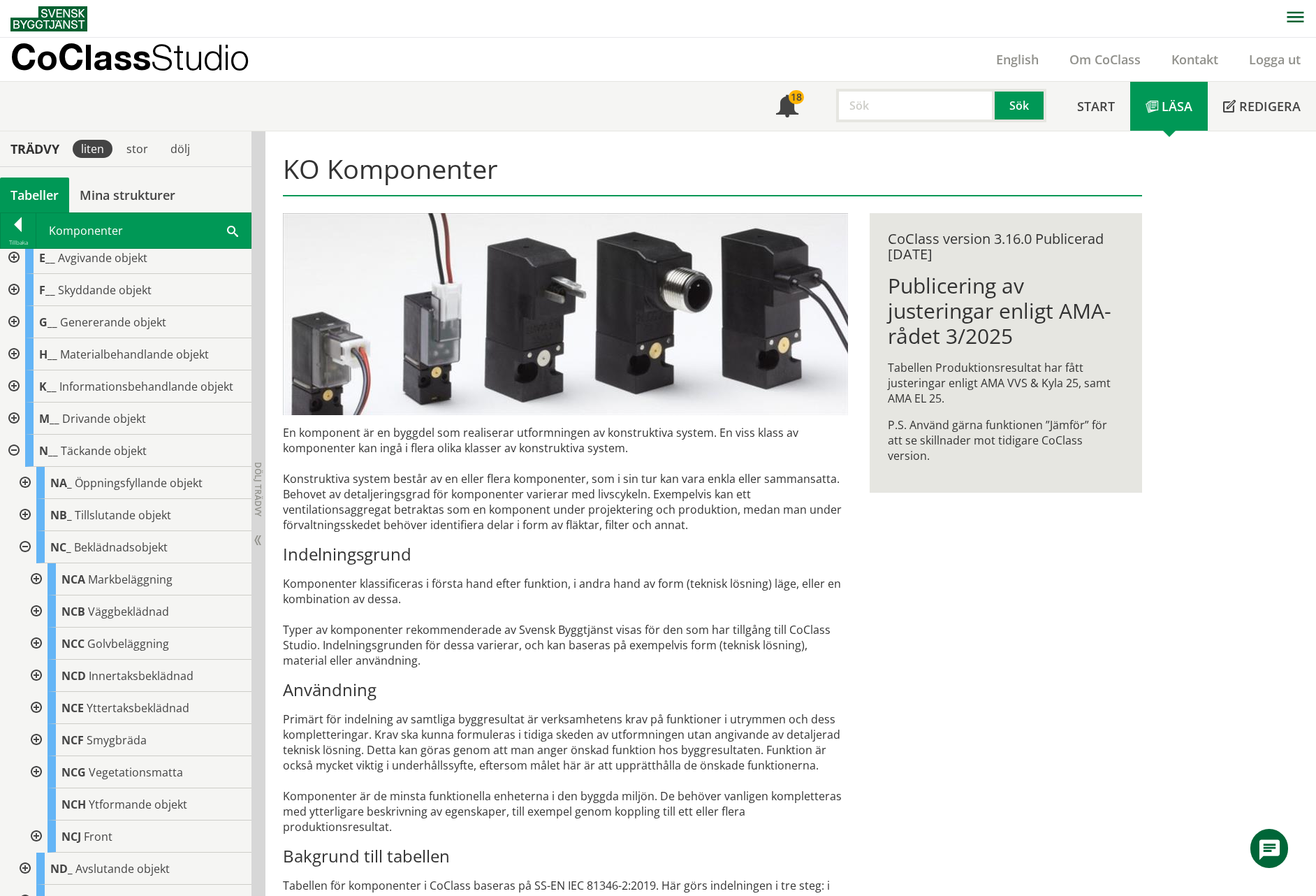
click at [40, 576] on div at bounding box center [35, 579] width 25 height 32
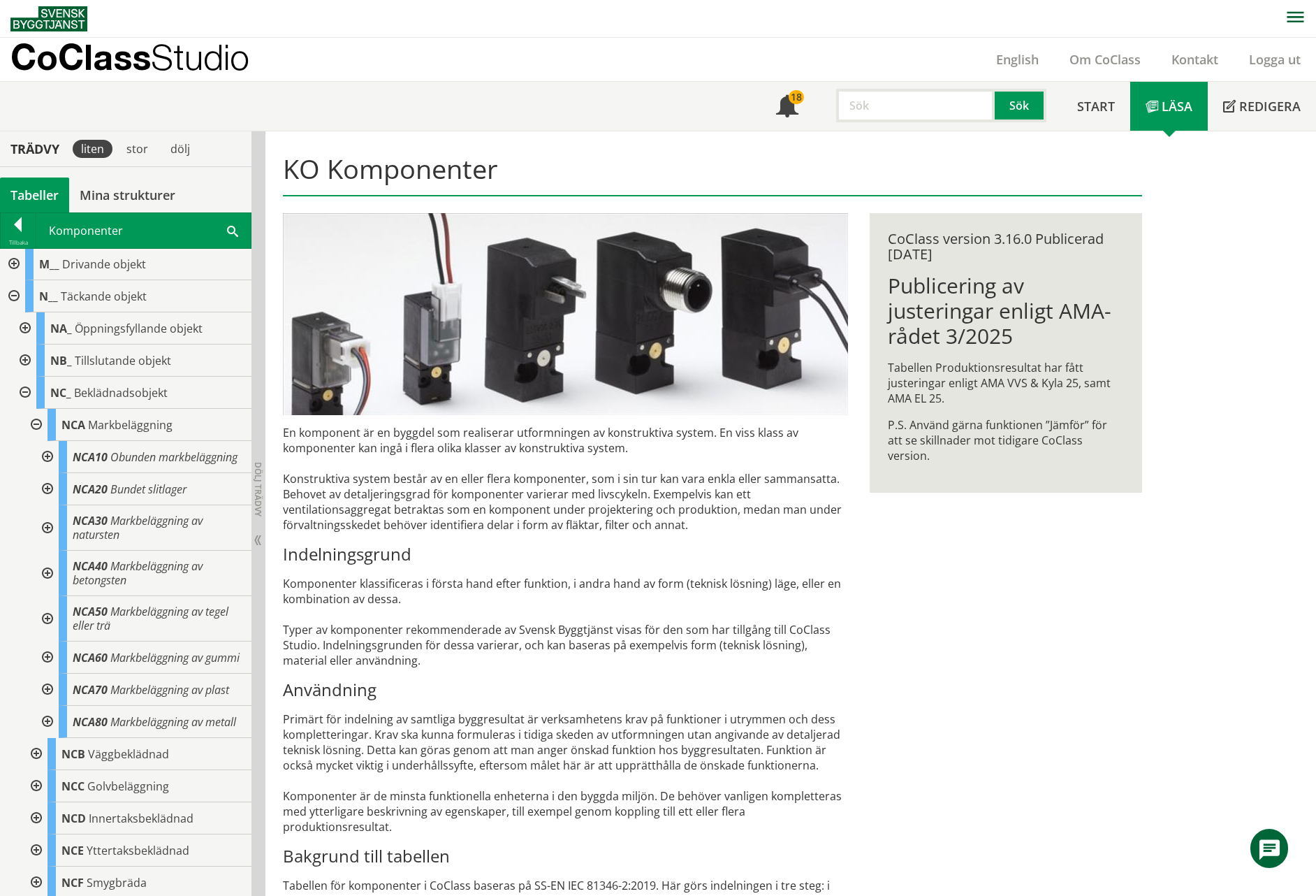
scroll to position [245, 0]
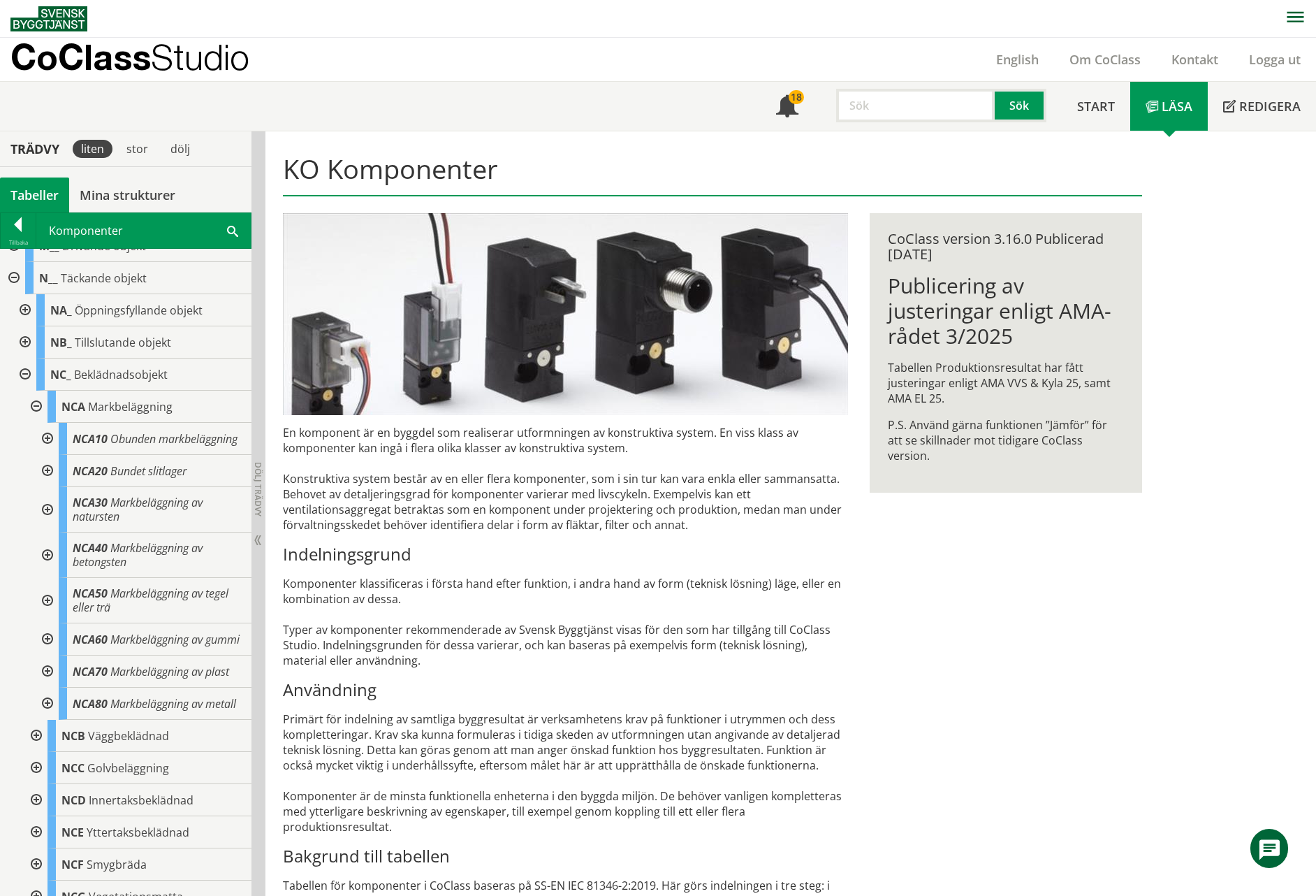
click at [49, 470] on div at bounding box center [46, 470] width 25 height 32
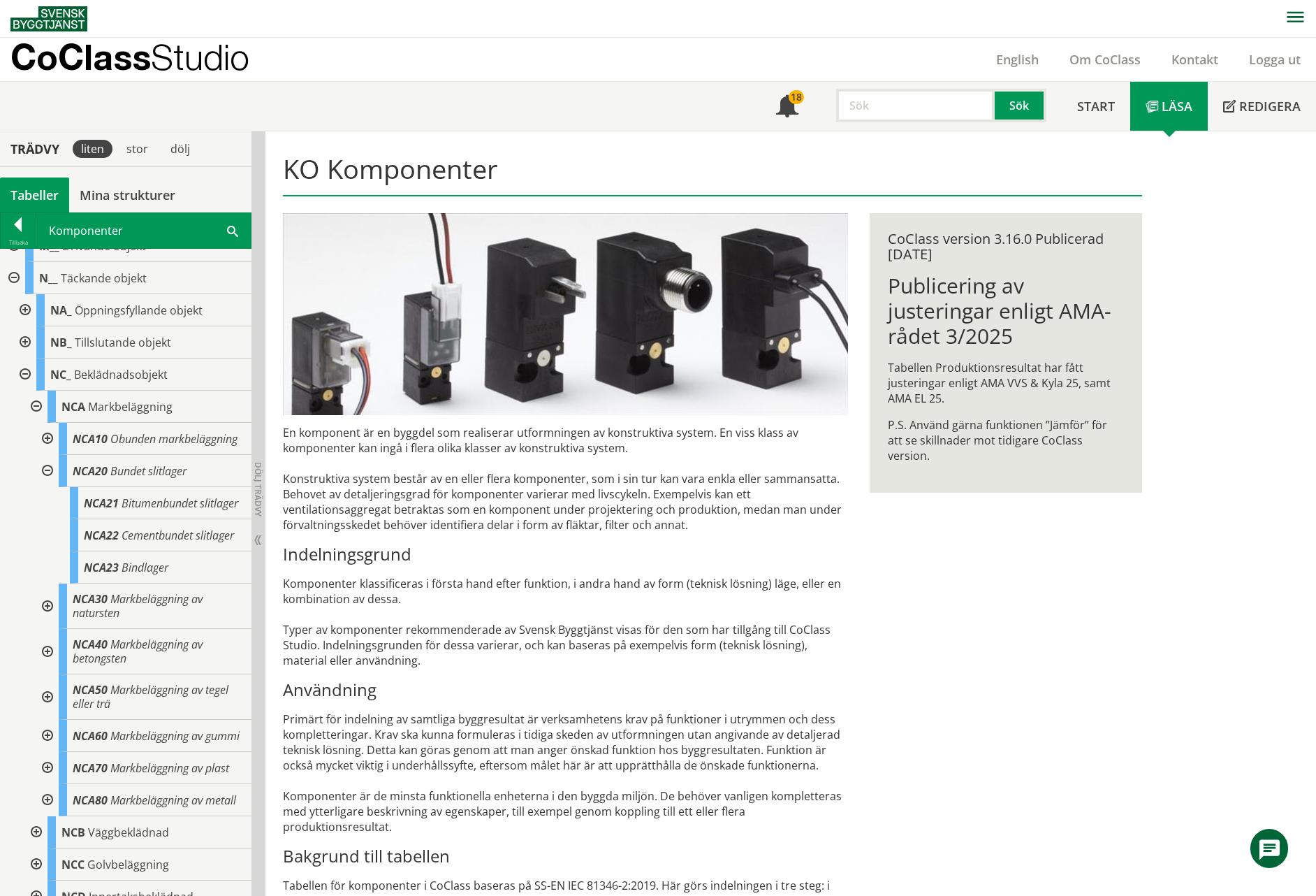
click at [49, 467] on div at bounding box center [46, 470] width 25 height 32
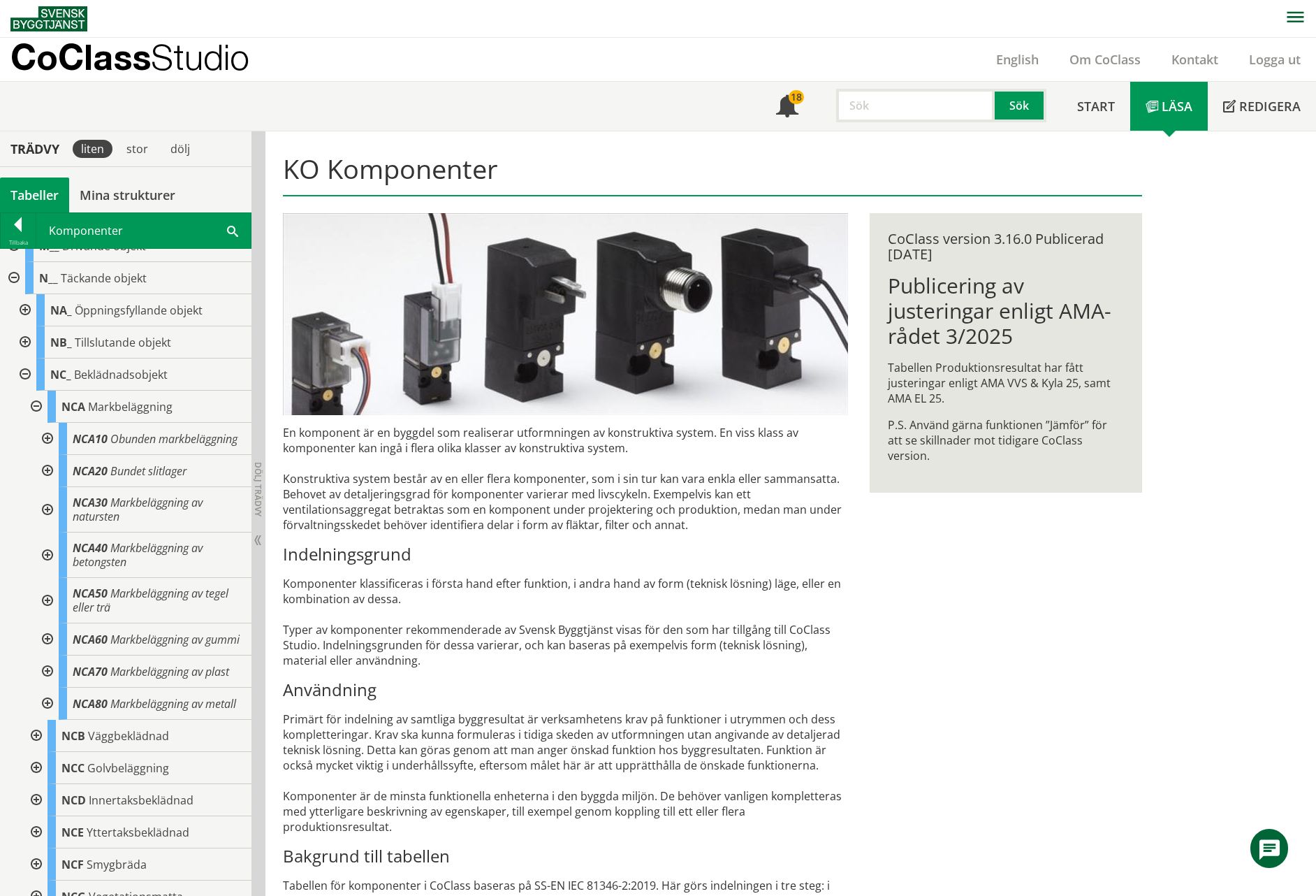
click at [47, 508] on div at bounding box center [46, 510] width 25 height 45
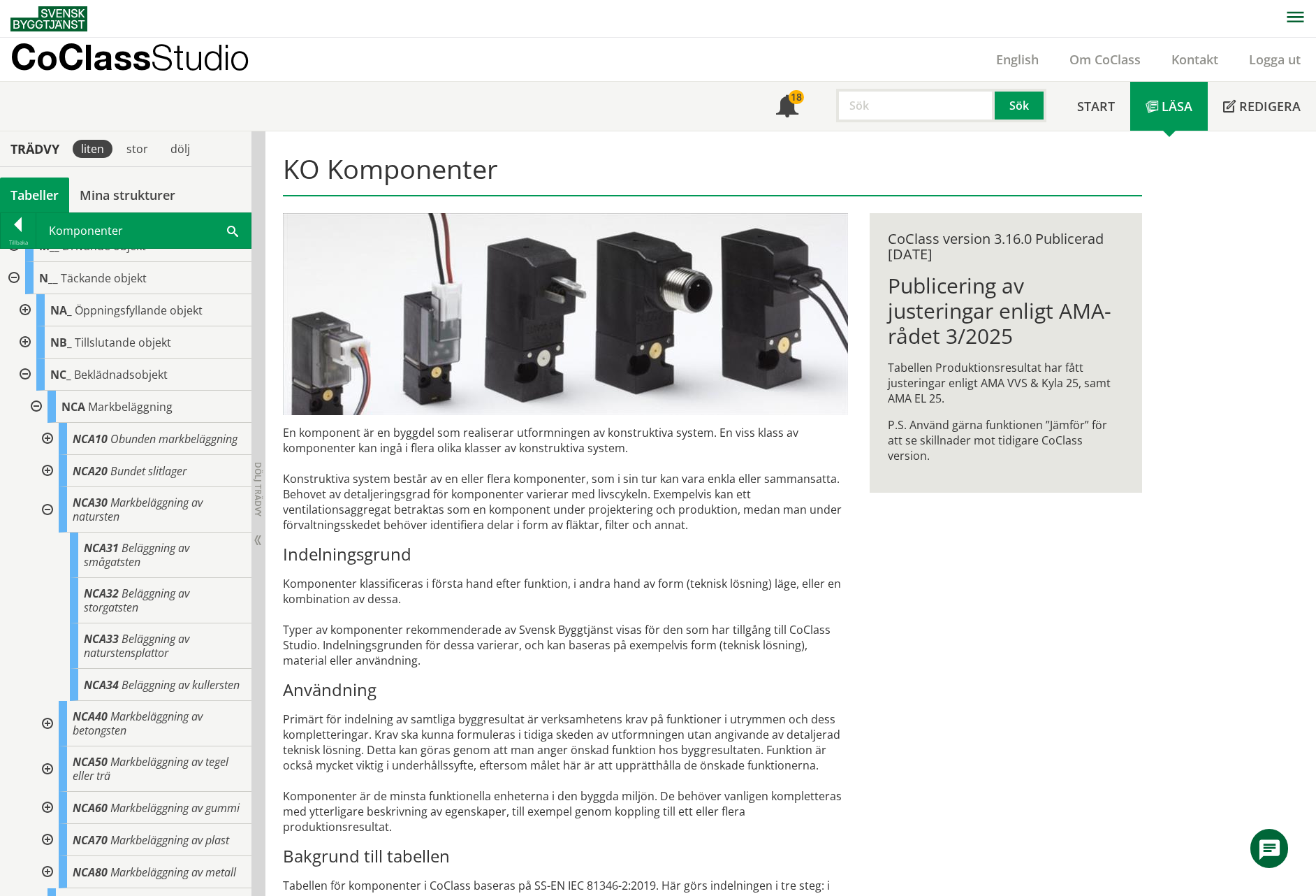
click at [47, 510] on div at bounding box center [46, 510] width 25 height 45
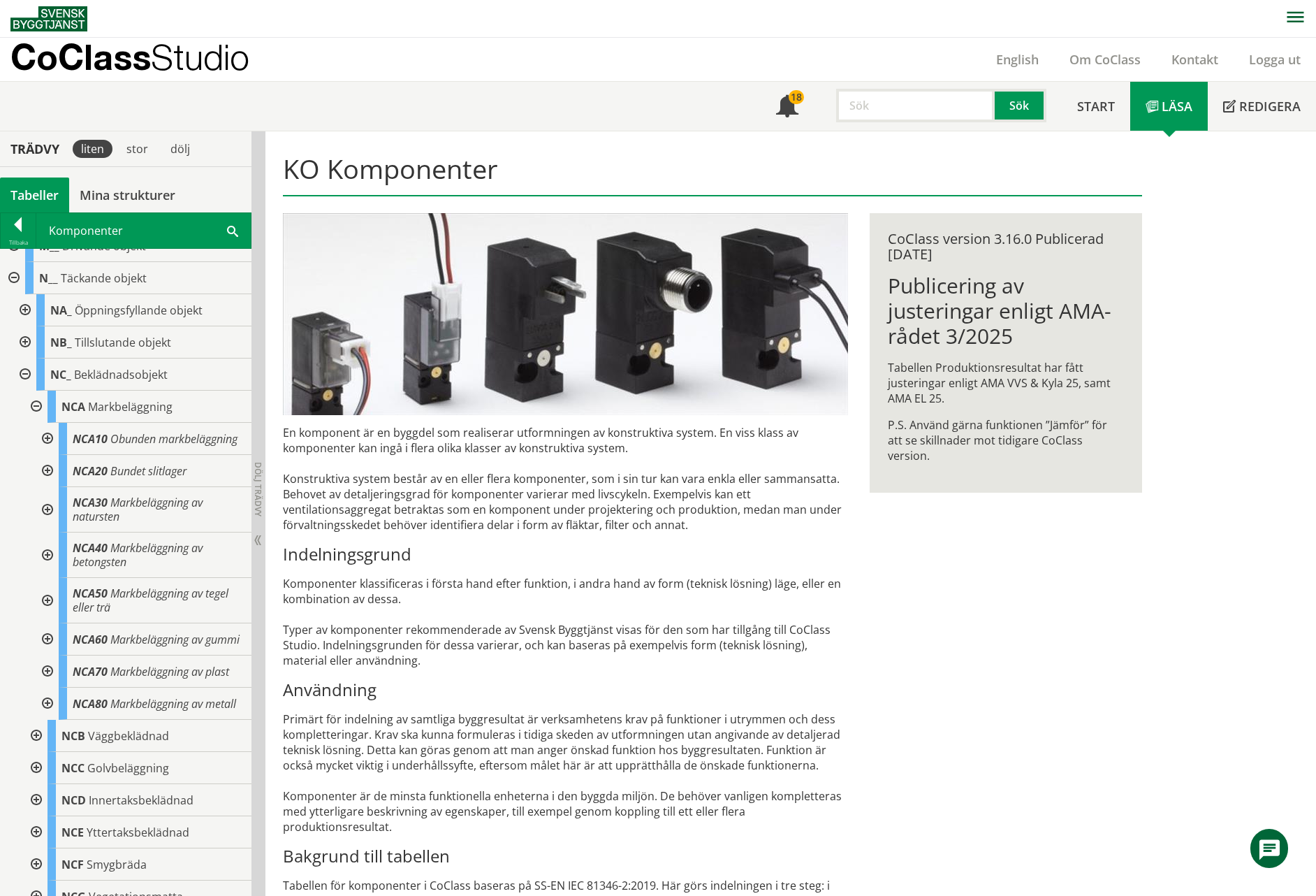
click at [25, 374] on div at bounding box center [24, 374] width 25 height 32
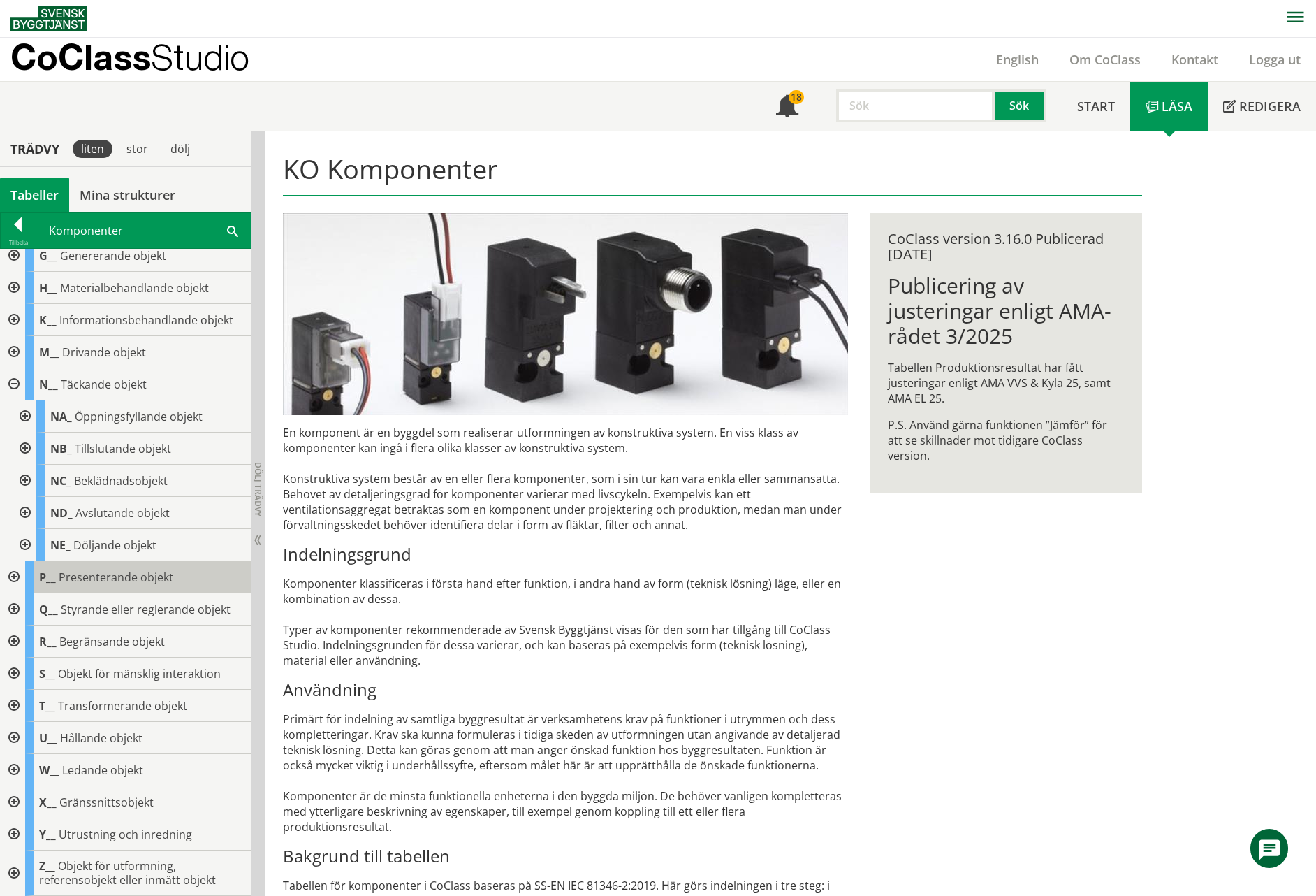
scroll to position [0, 0]
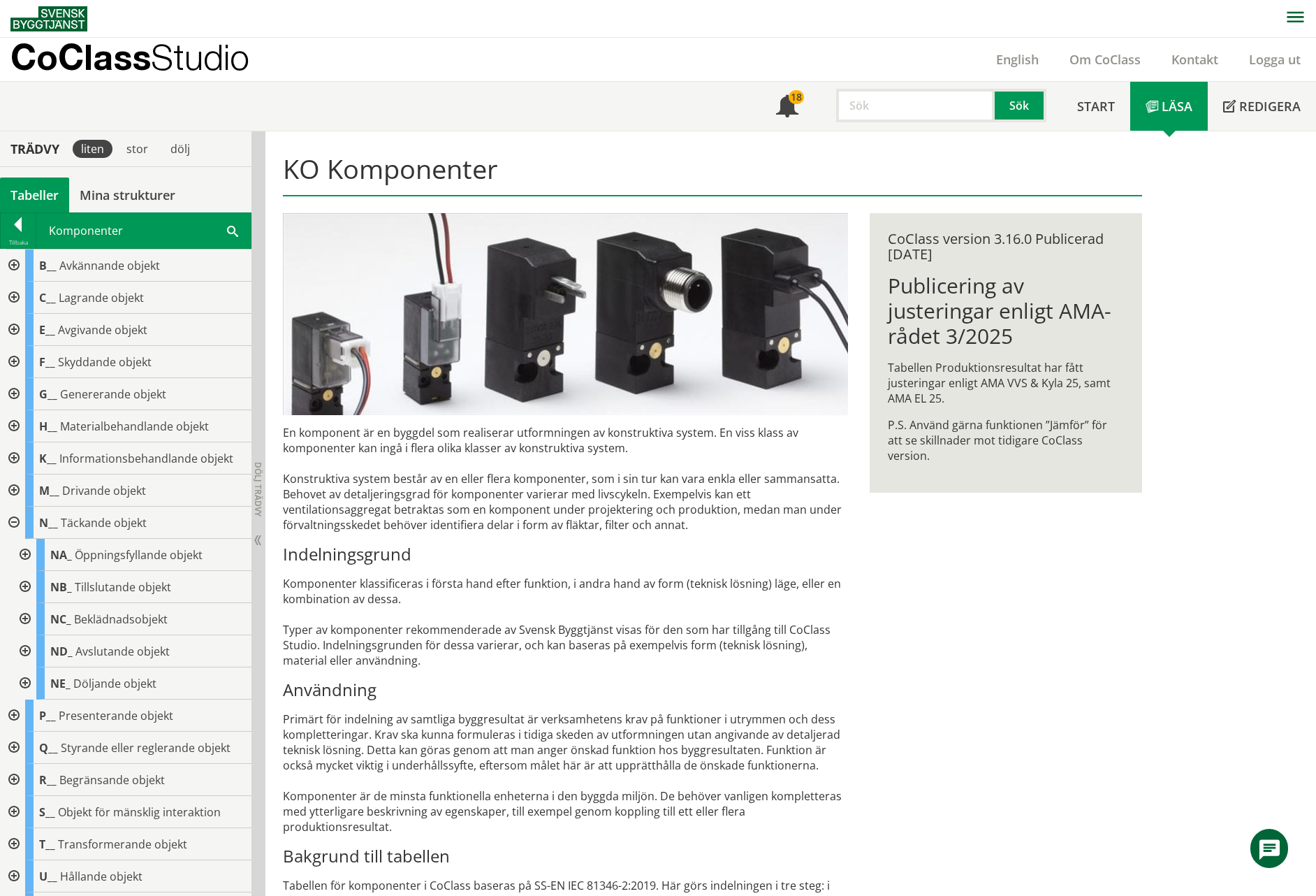
click at [231, 230] on span at bounding box center [233, 229] width 12 height 14
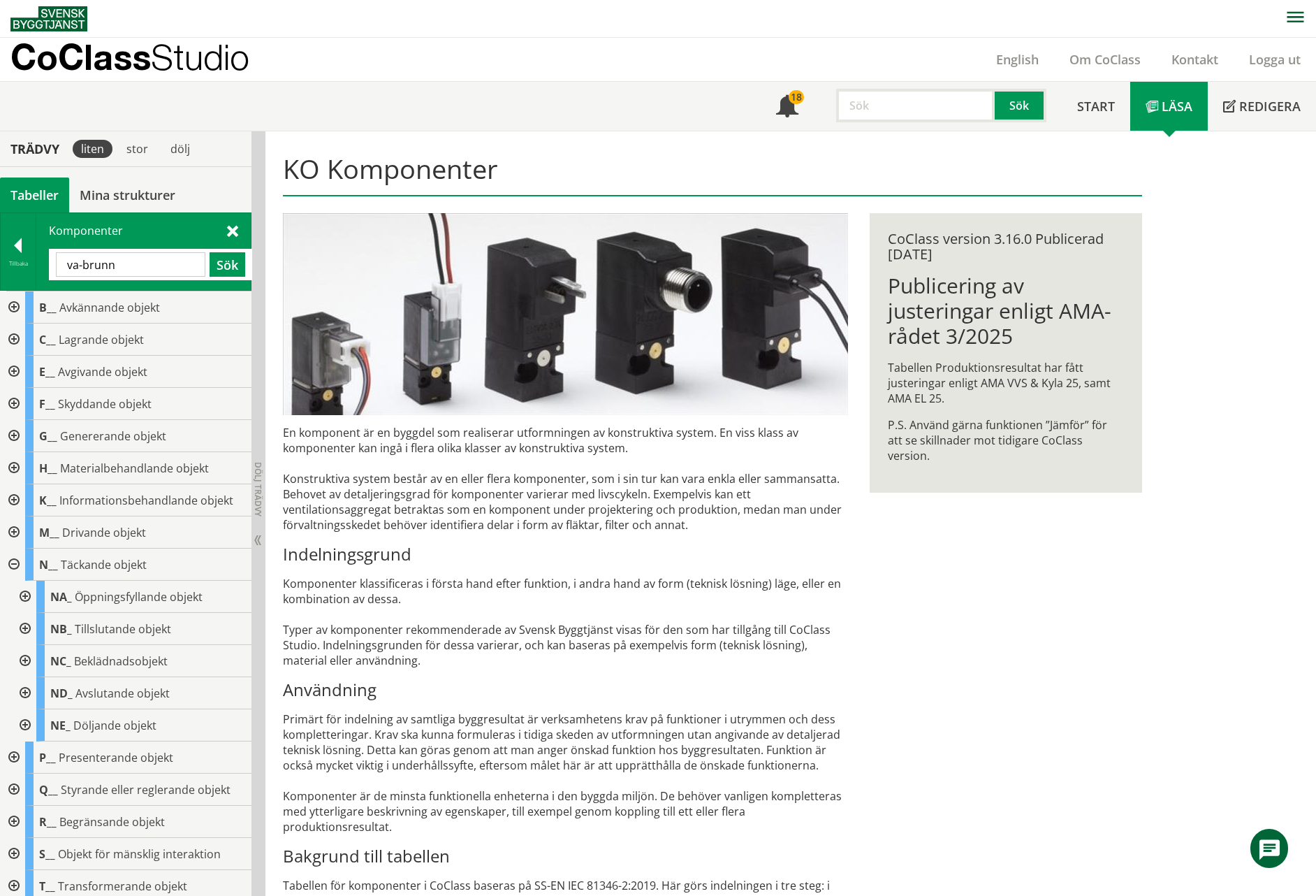
type input "va-brunn"
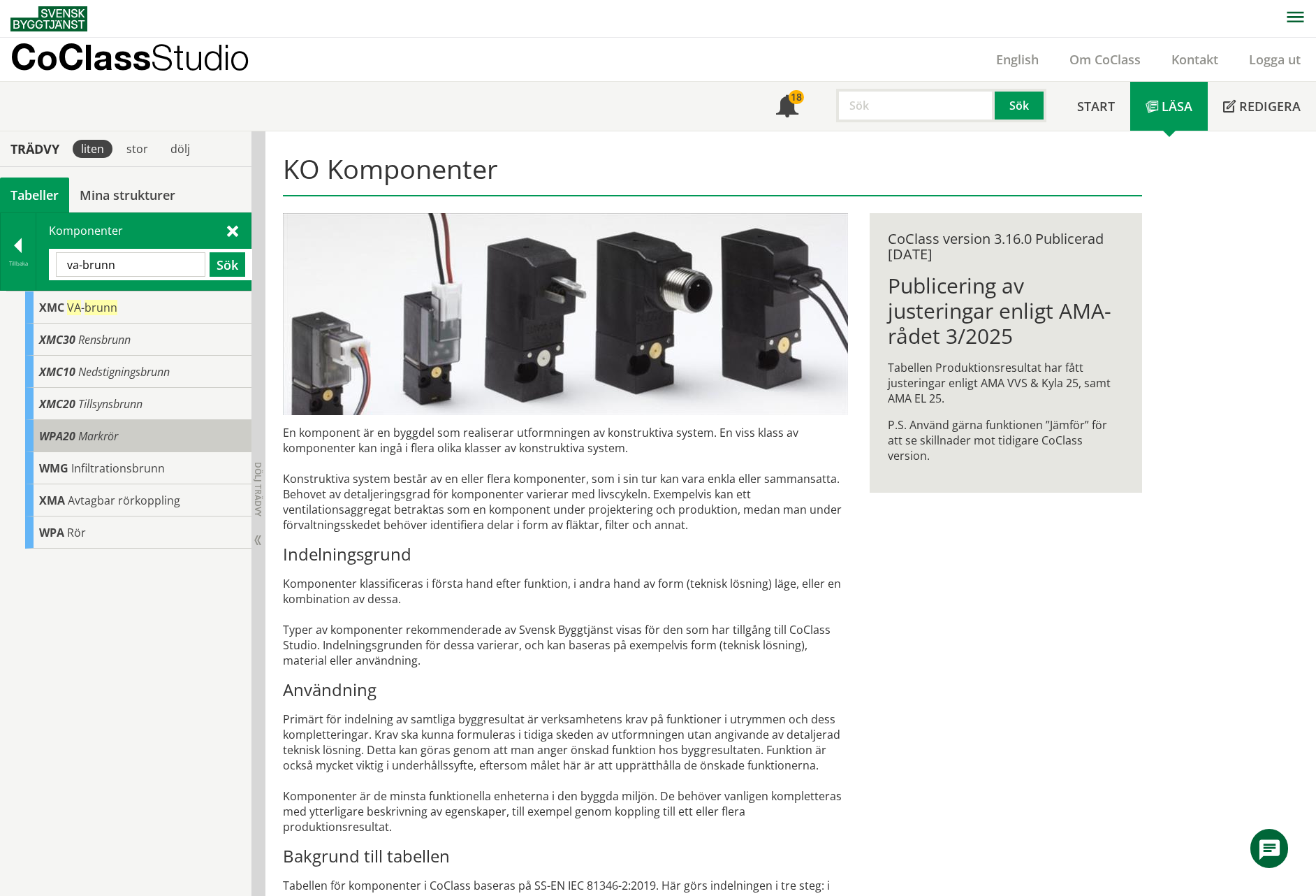
click at [95, 433] on span "Markrör" at bounding box center [97, 436] width 39 height 15
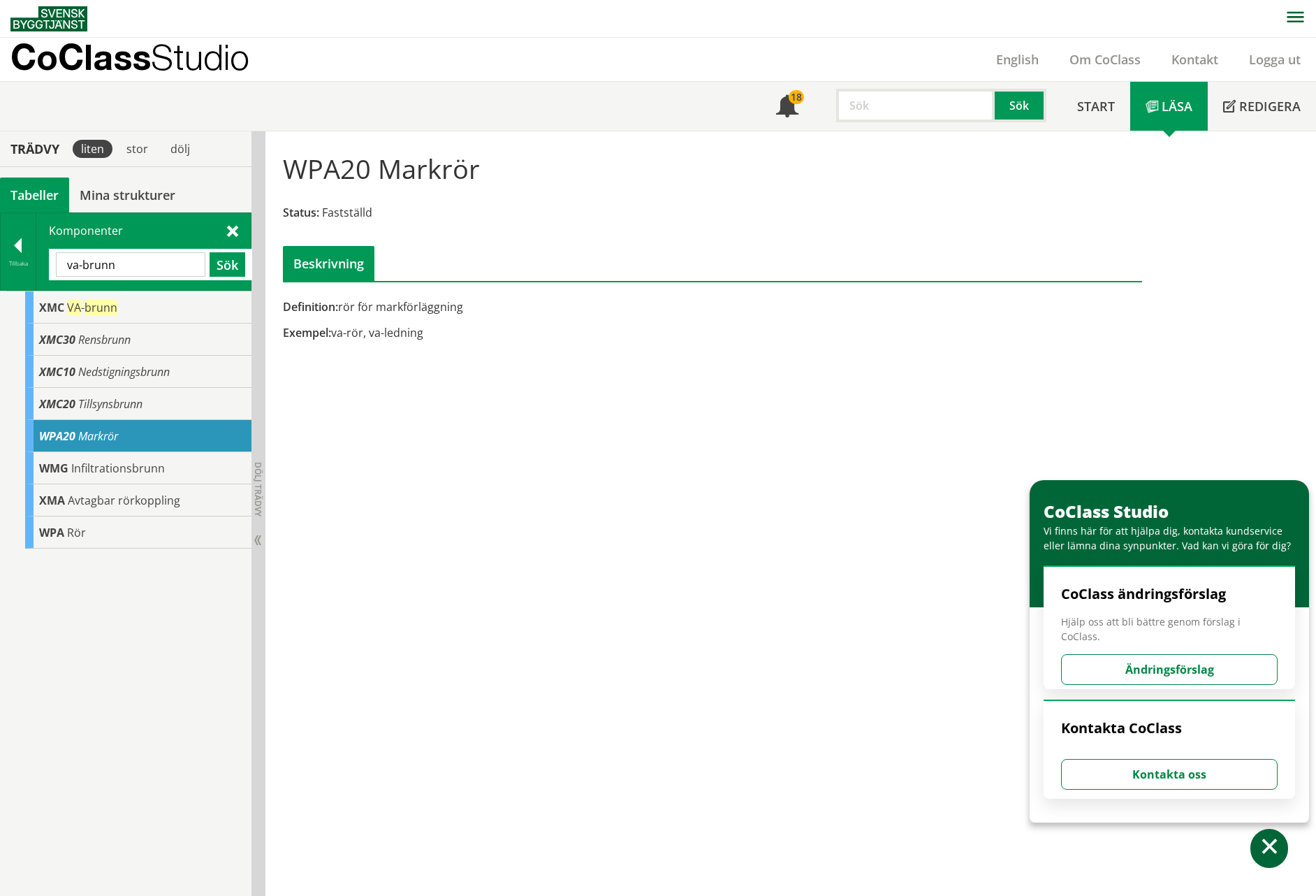
click at [98, 435] on span "Markrör" at bounding box center [97, 436] width 39 height 15
click at [19, 254] on div at bounding box center [18, 248] width 35 height 19
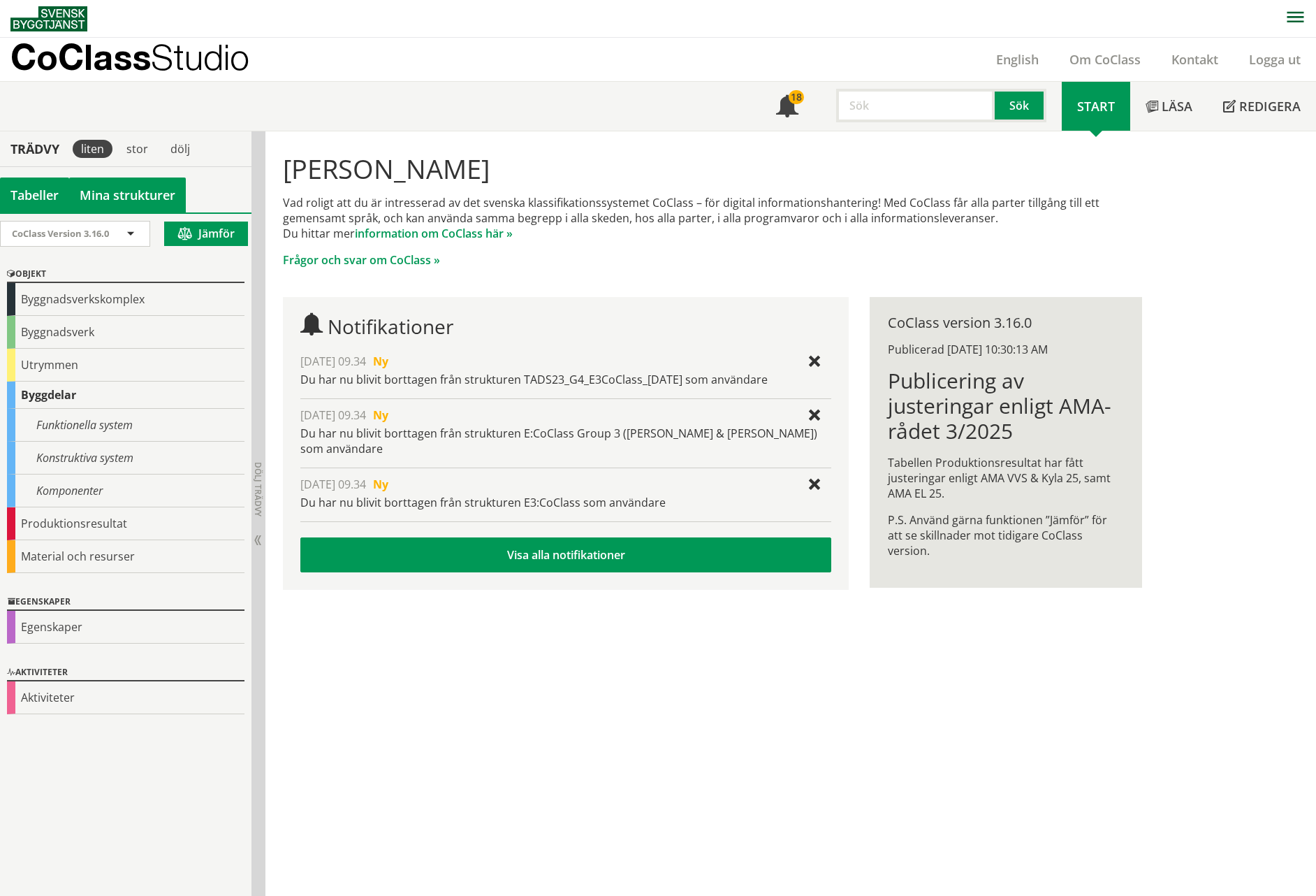
click at [140, 199] on link "Mina strukturer" at bounding box center [127, 195] width 117 height 35
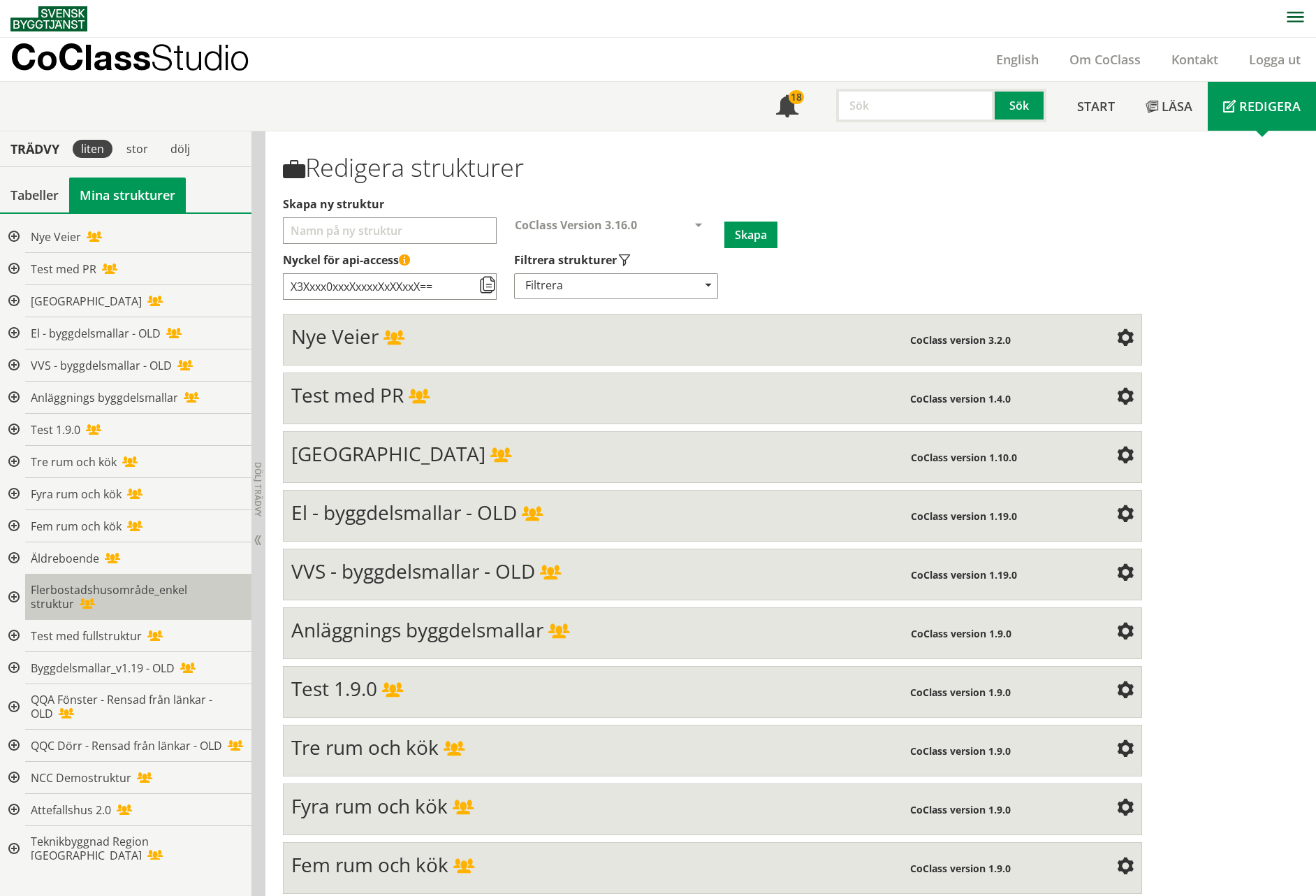
click at [158, 580] on div "Flerbostadshusområde_enkel struktur" at bounding box center [138, 596] width 226 height 45
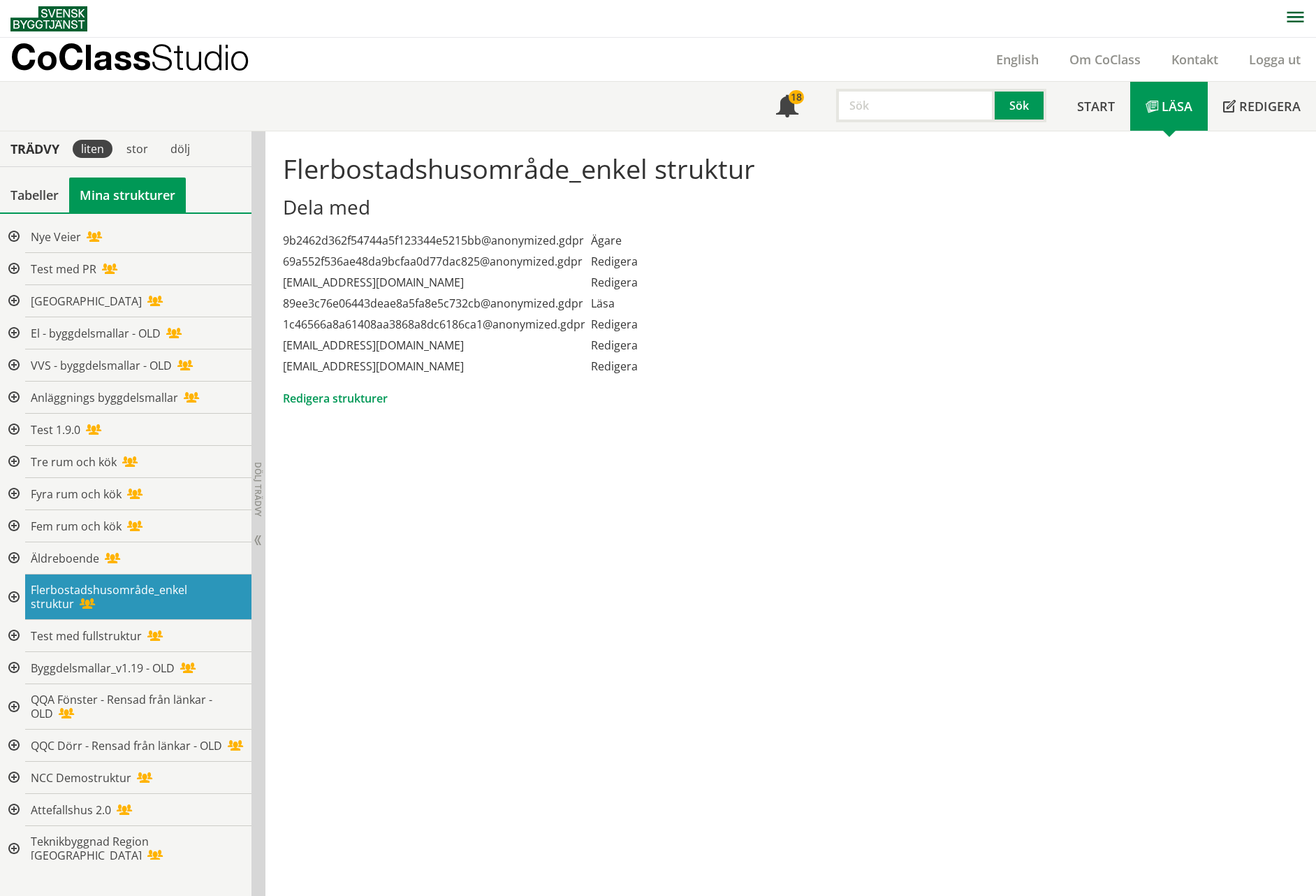
click at [148, 186] on link "Mina strukturer" at bounding box center [127, 195] width 117 height 35
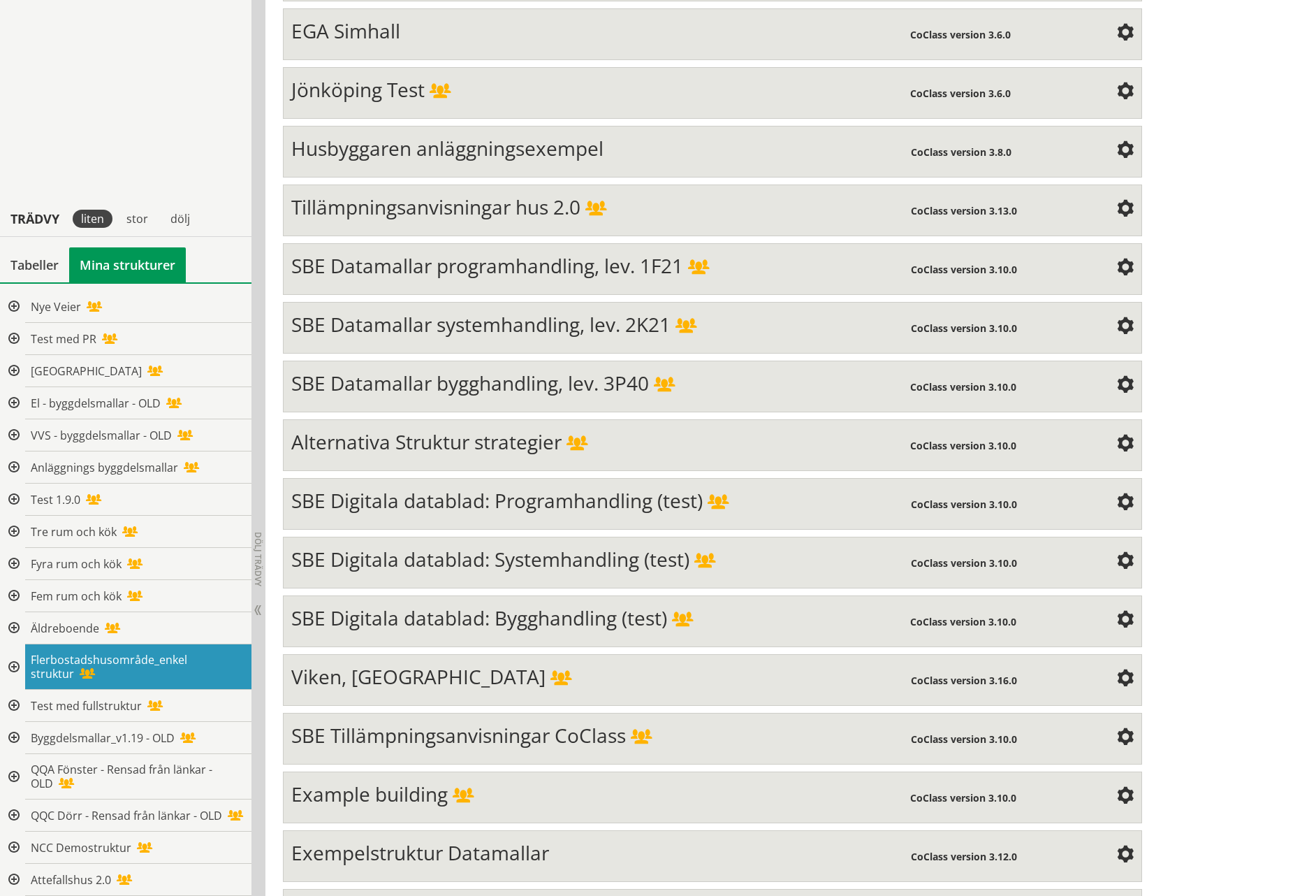
scroll to position [4968, 0]
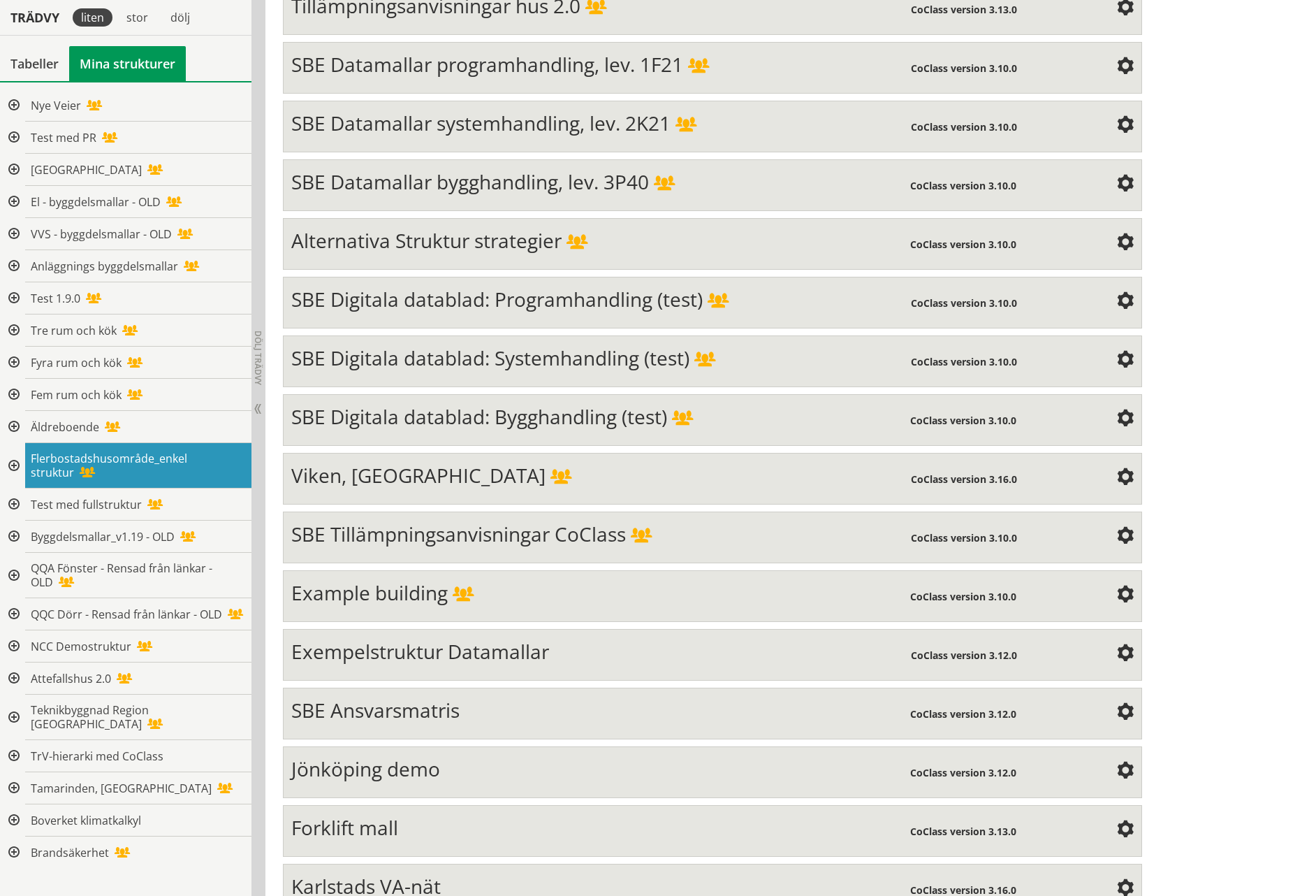
click at [371, 873] on span "Karlstads VA-nät" at bounding box center [365, 886] width 149 height 27
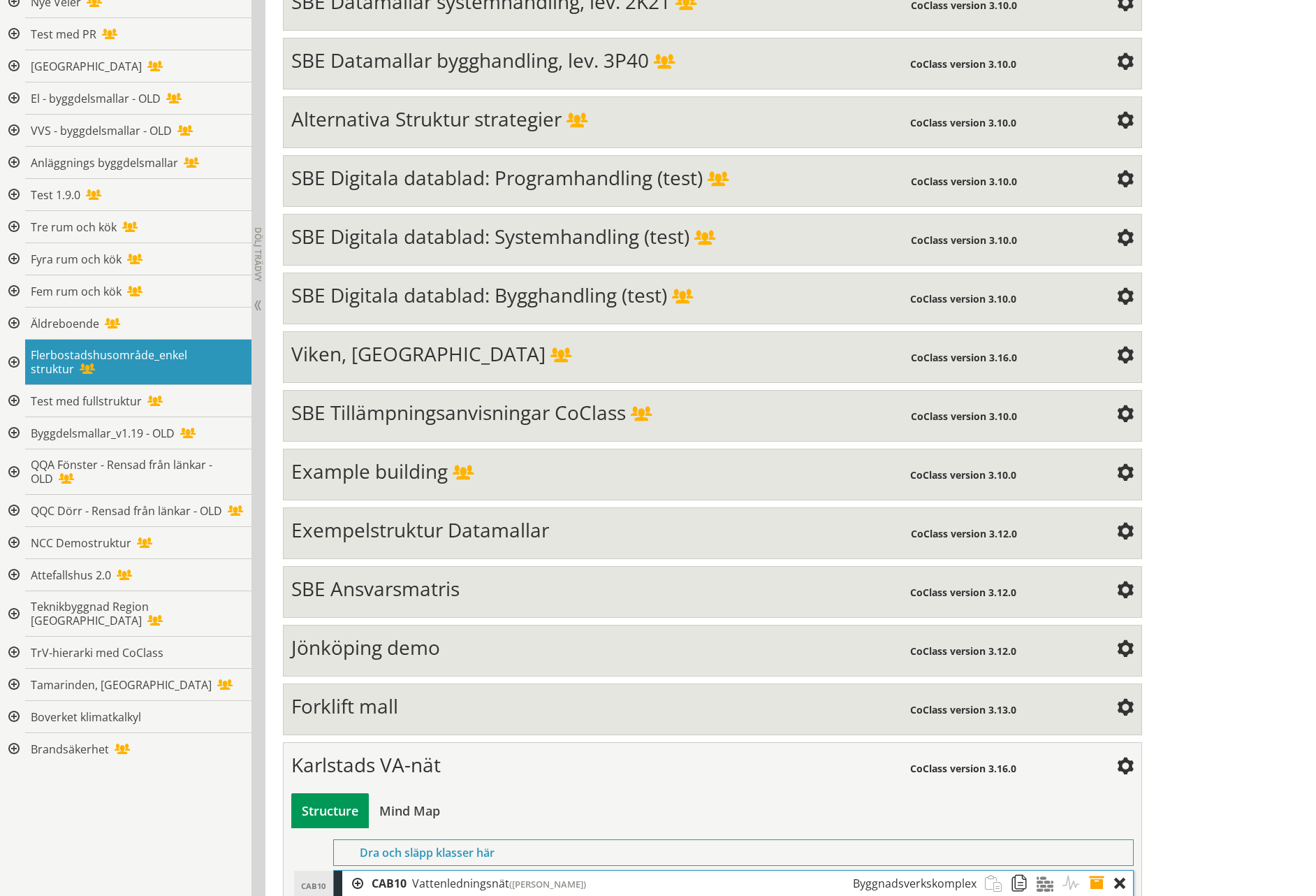
scroll to position [5107, 0]
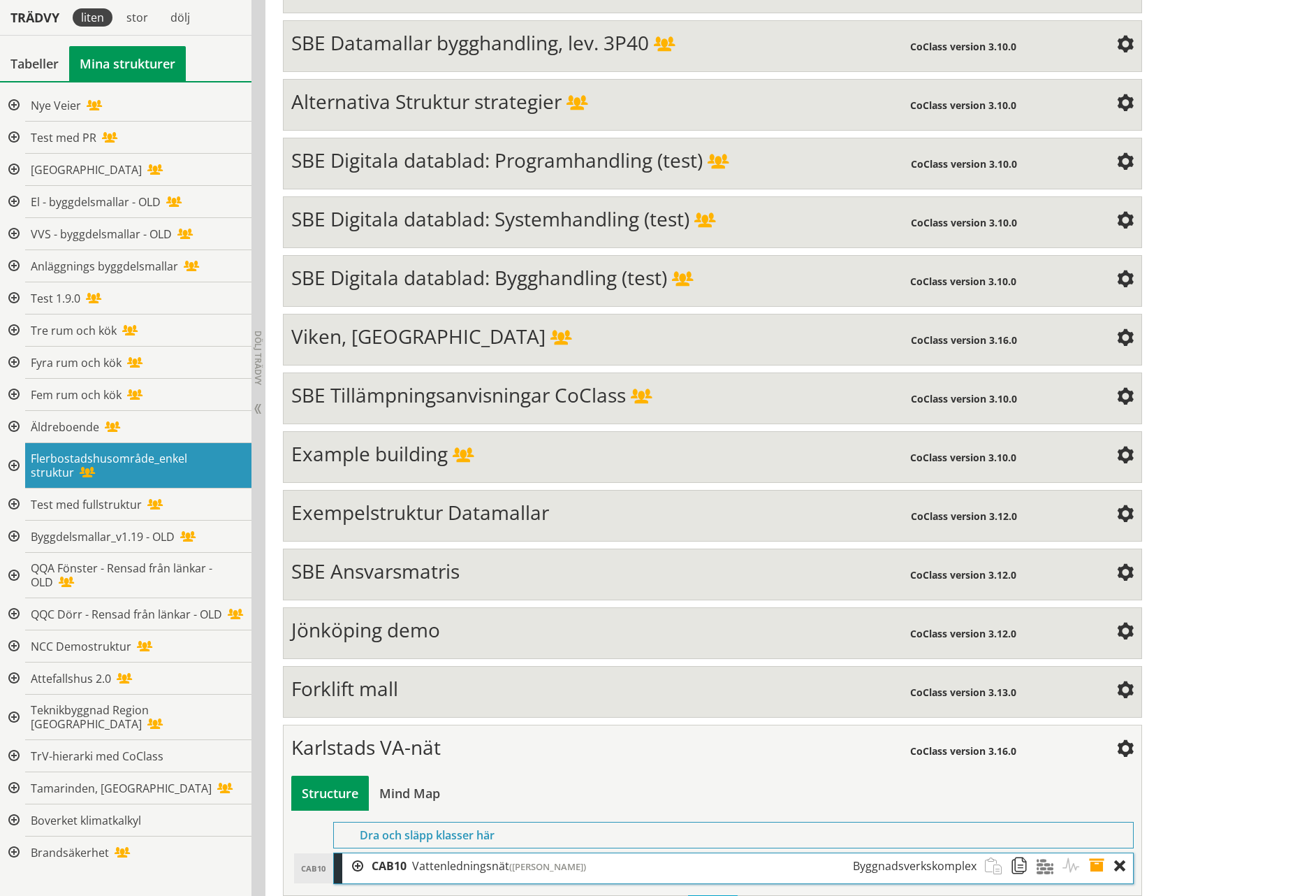
click at [357, 854] on div at bounding box center [353, 866] width 21 height 26
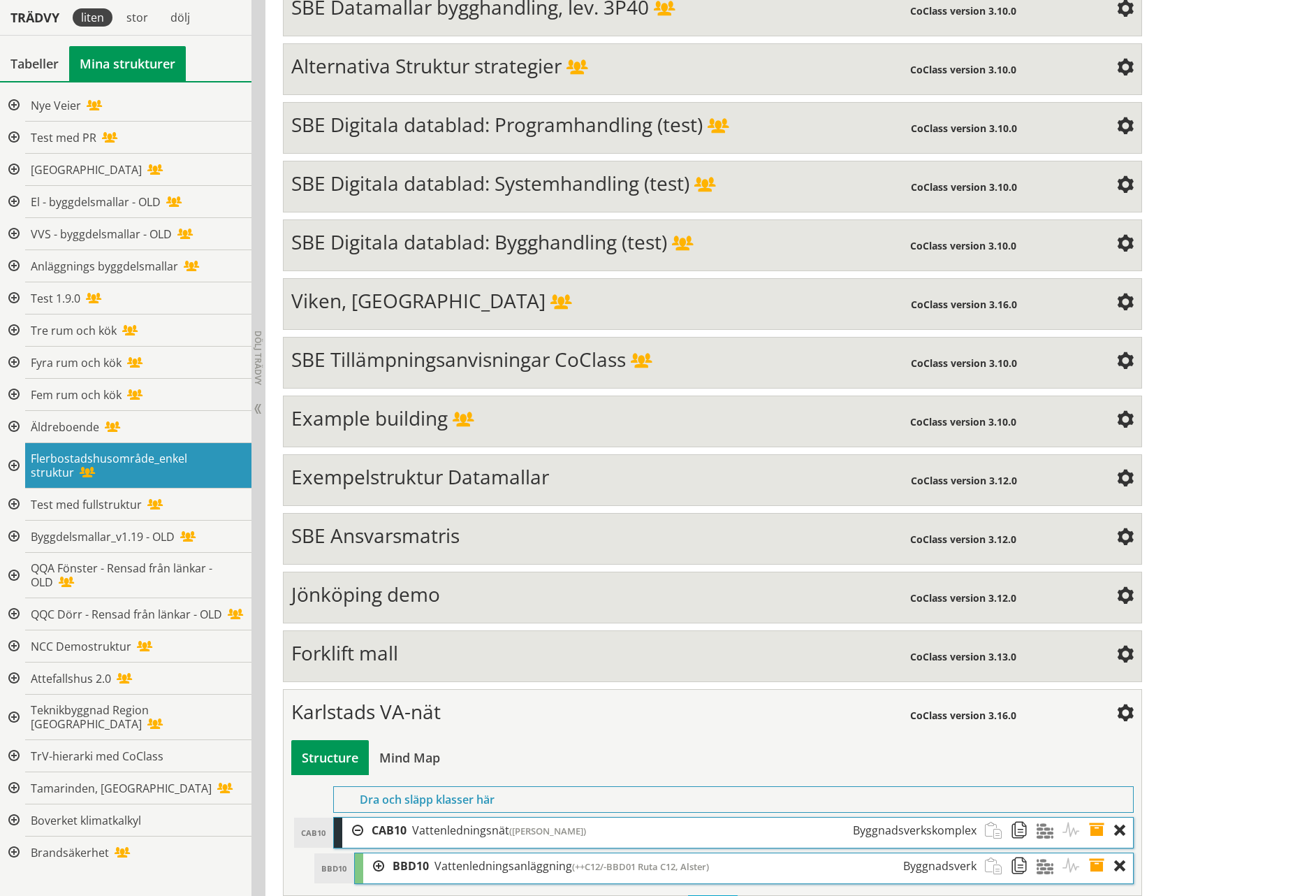
click at [379, 854] on div at bounding box center [374, 866] width 21 height 26
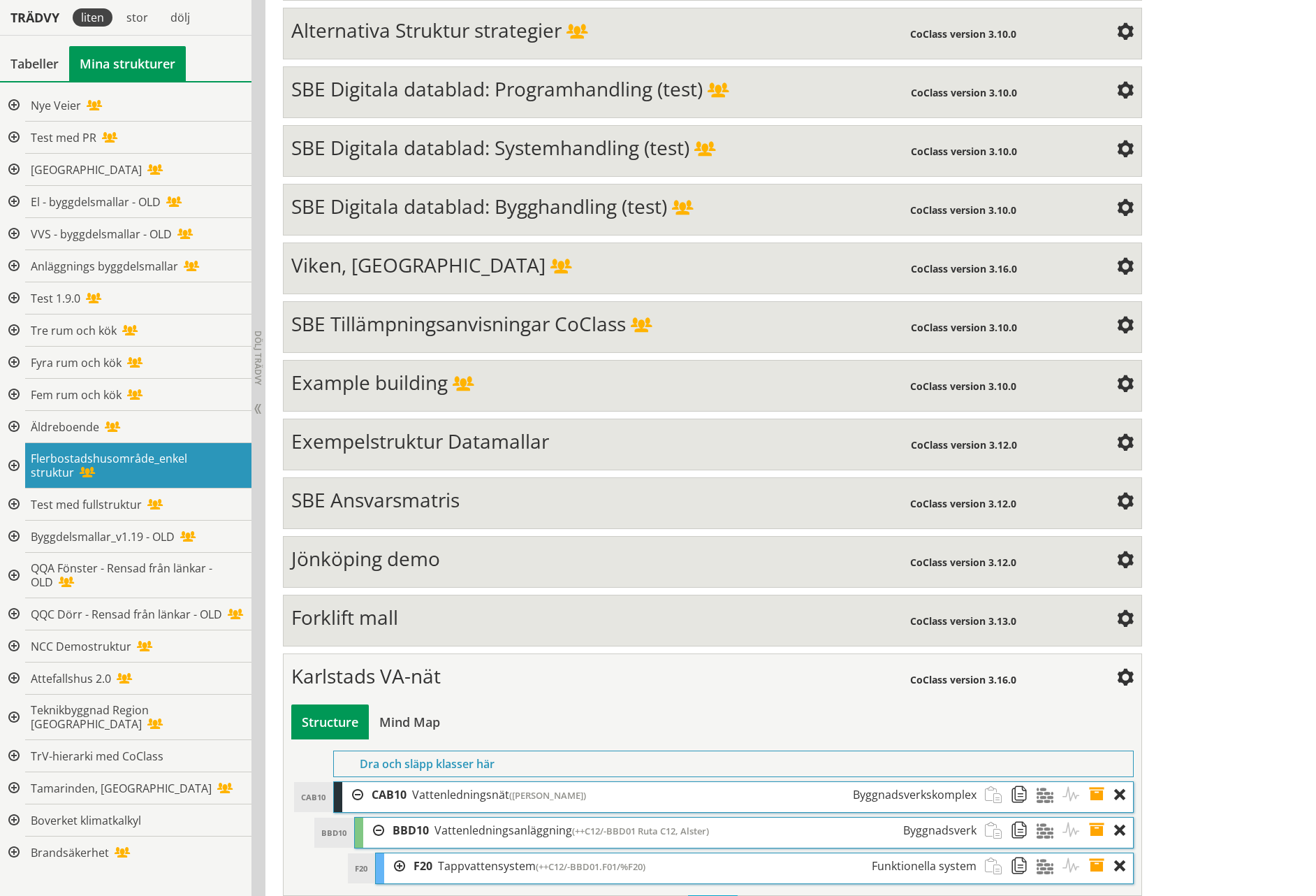
click at [402, 854] on div at bounding box center [395, 866] width 21 height 26
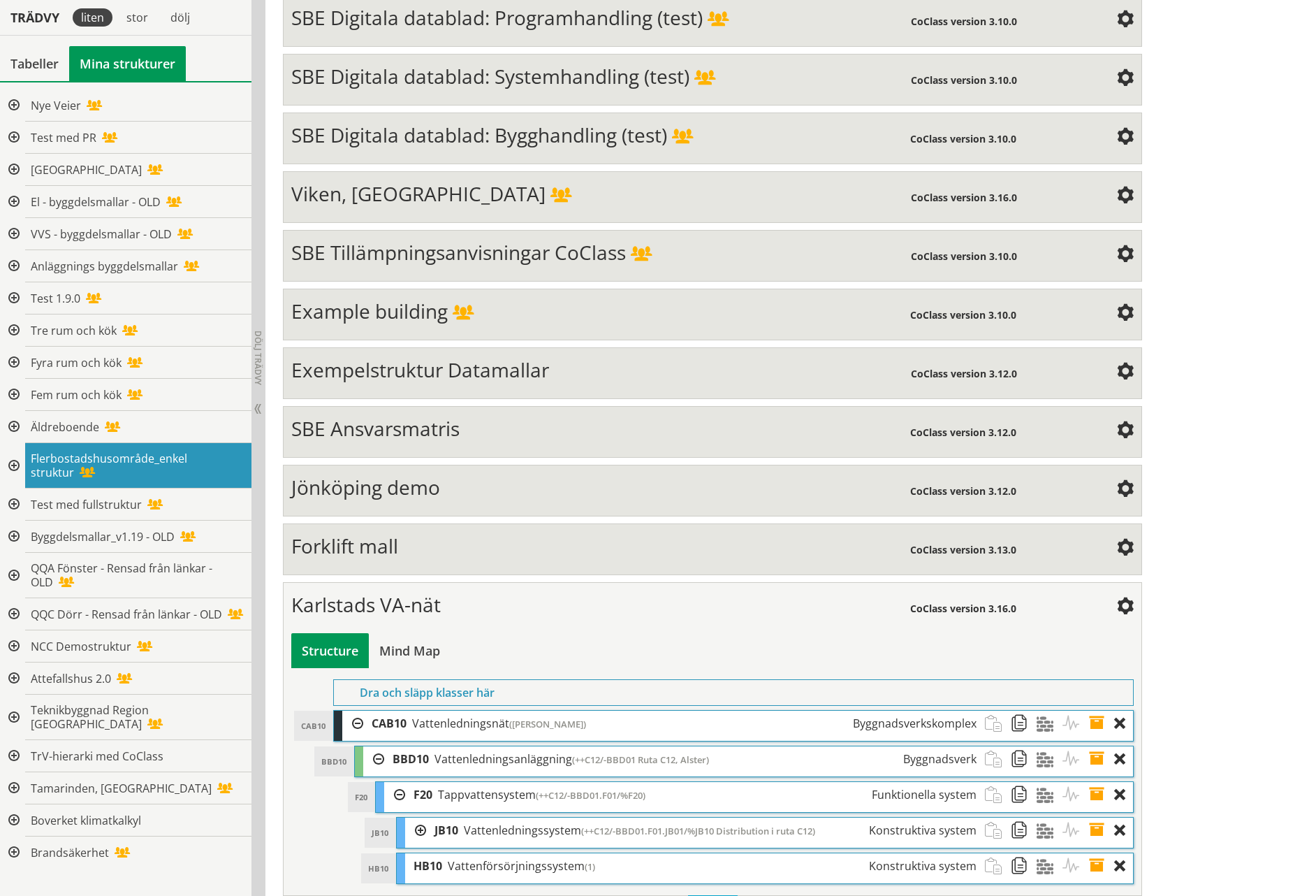
click at [419, 818] on div at bounding box center [416, 830] width 21 height 26
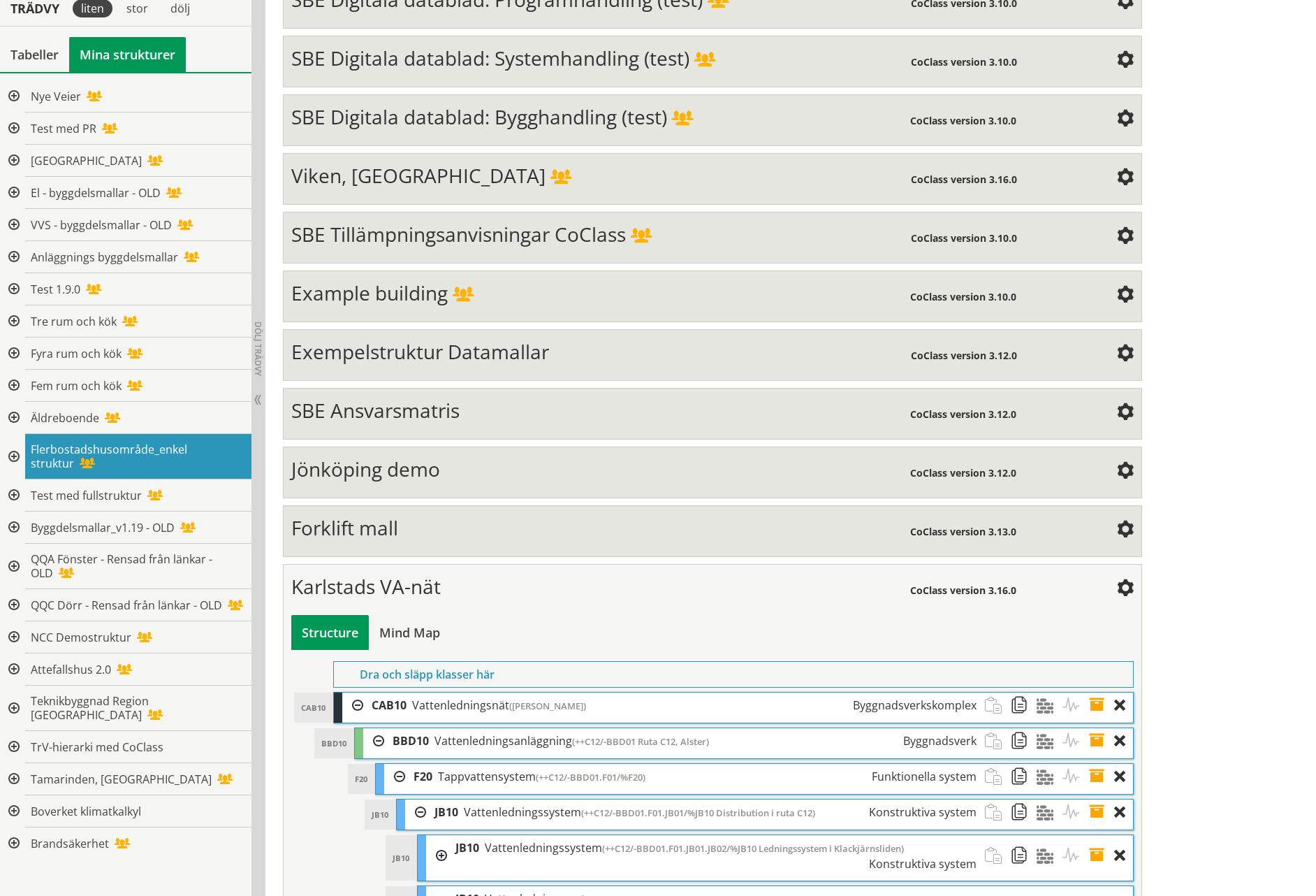
scroll to position [5351, 0]
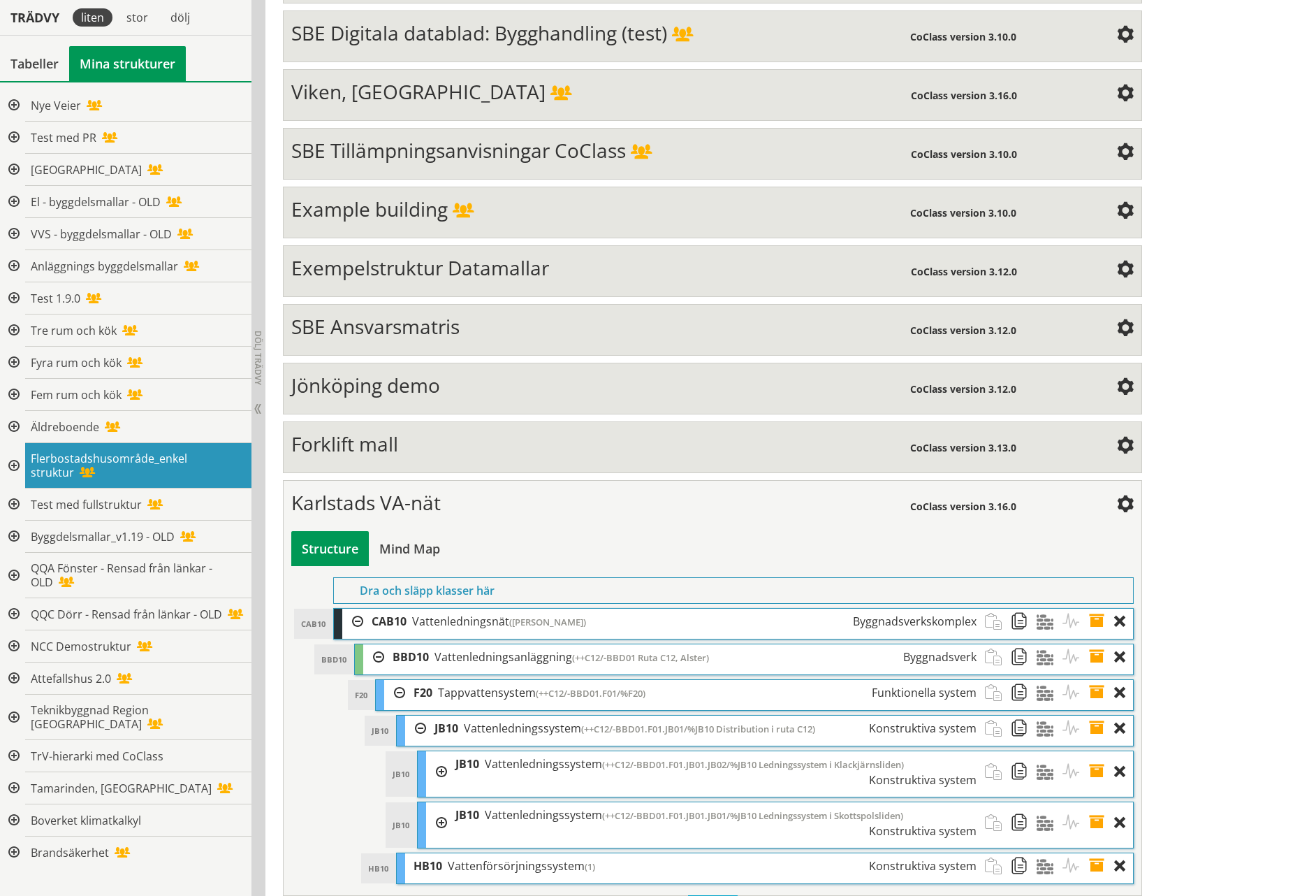
click at [441, 751] on div at bounding box center [436, 772] width 21 height 41
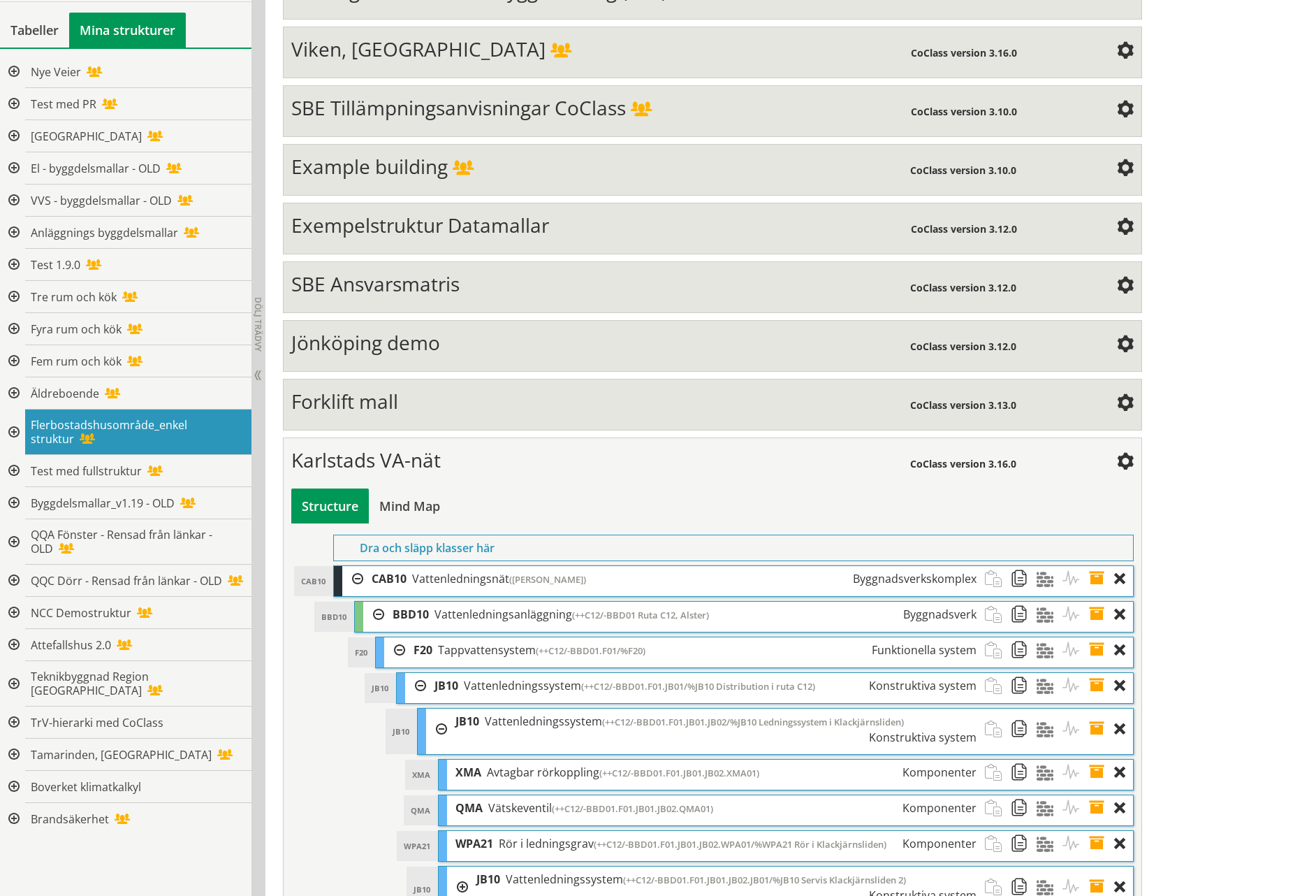
scroll to position [5560, 0]
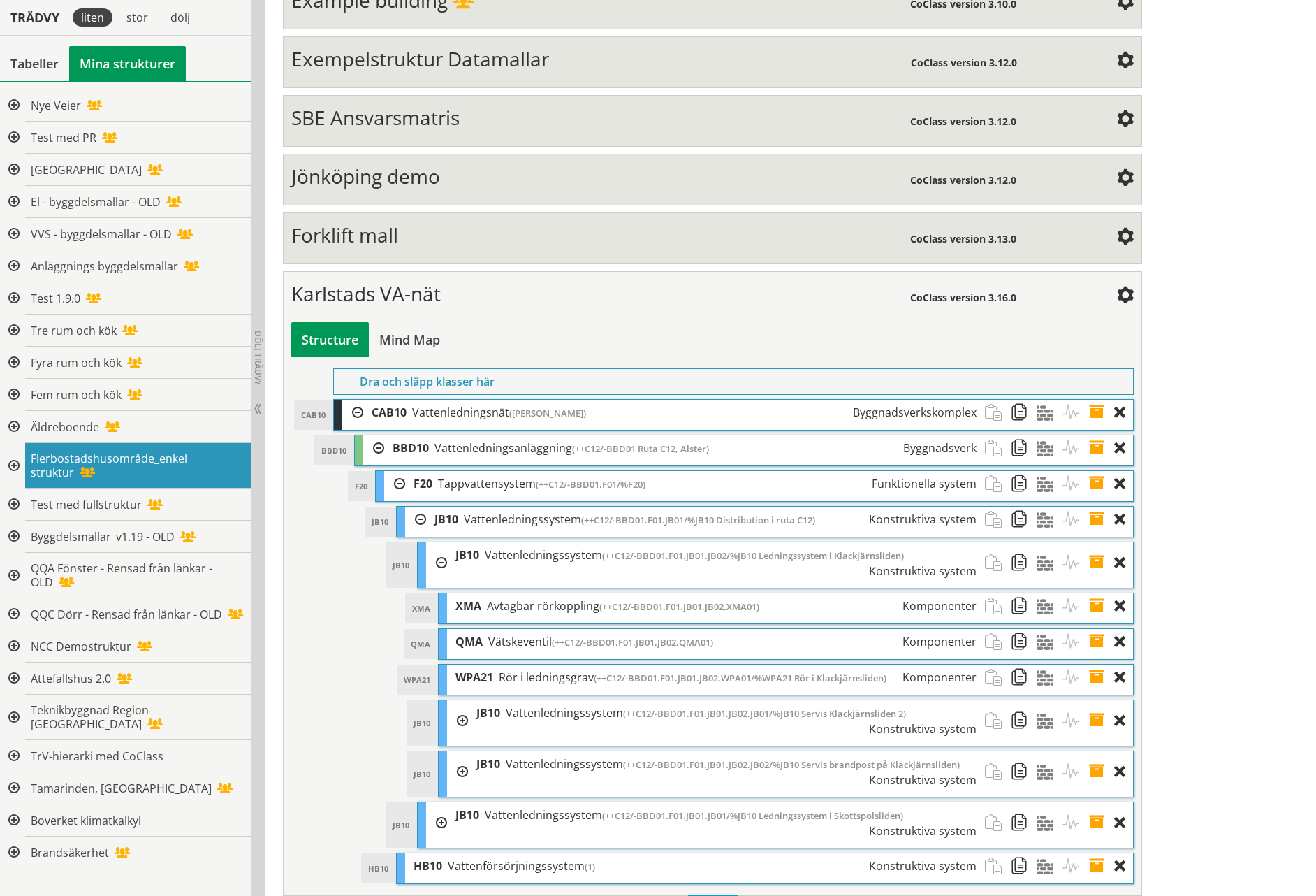
click at [464, 700] on div at bounding box center [458, 721] width 21 height 41
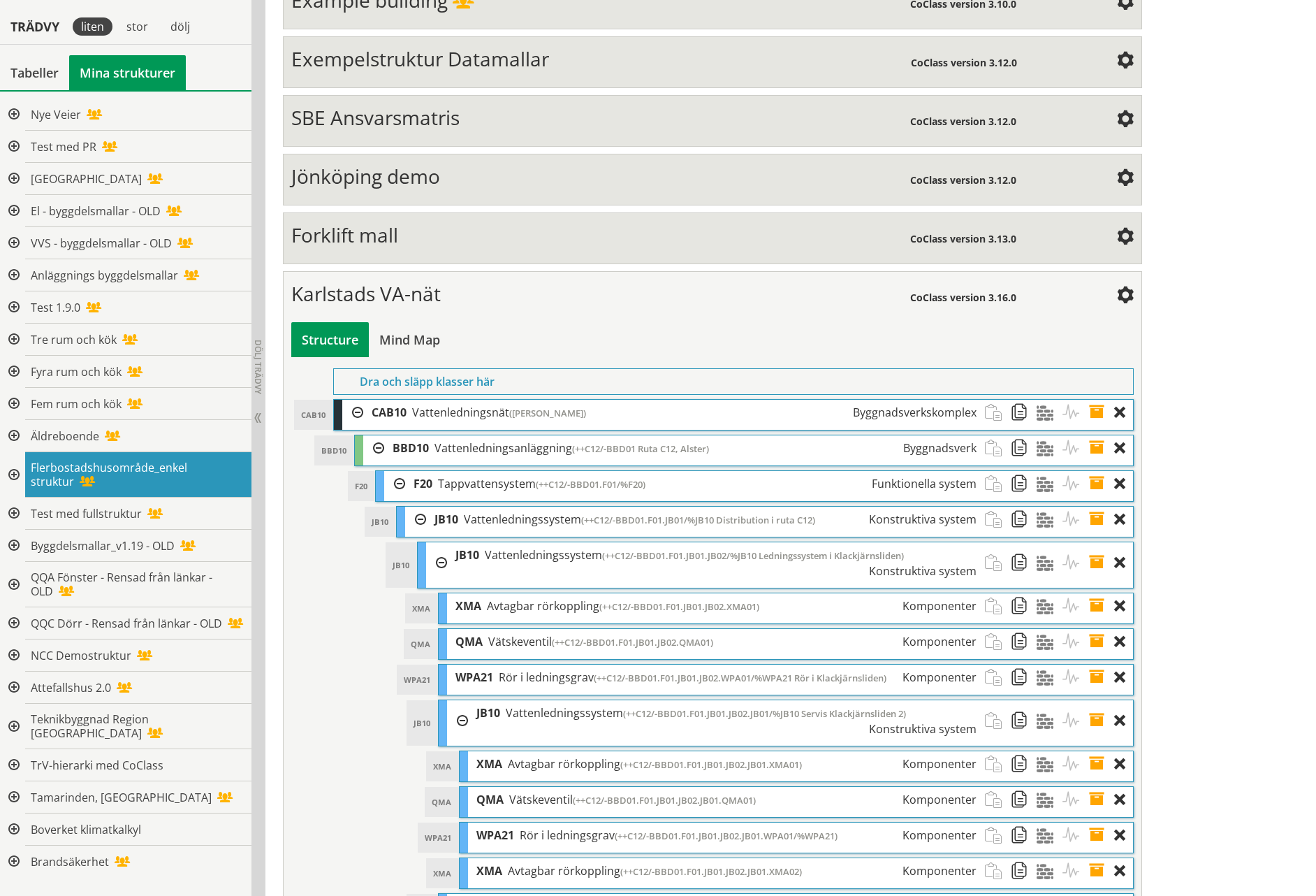
scroll to position [5669, 0]
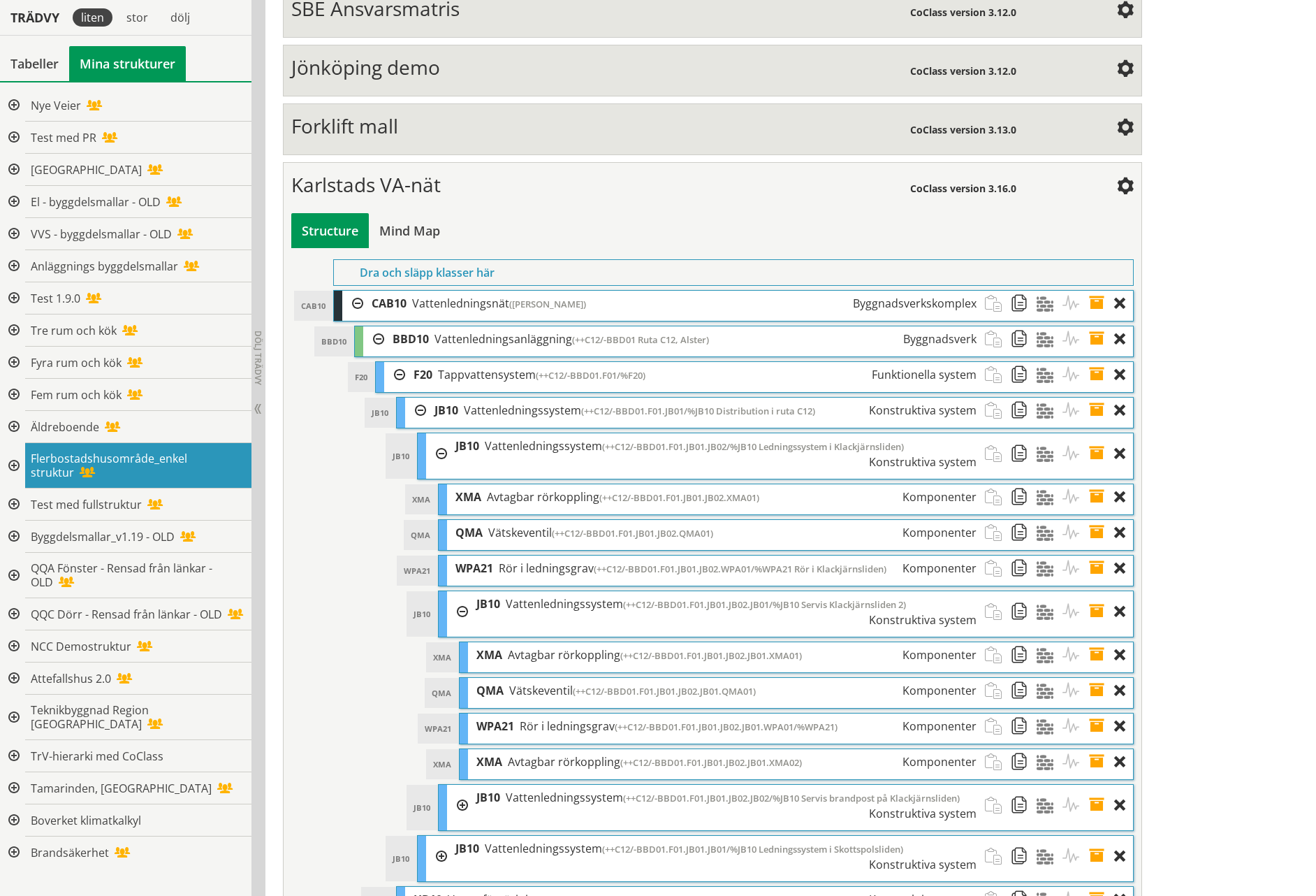
click at [672, 649] on span "(++C12/-BBD01.F01.JB01.JB02.JB01.XMA01)" at bounding box center [711, 655] width 182 height 13
click at [1126, 179] on span at bounding box center [1125, 187] width 16 height 16
click at [751, 213] on div "Structure Mind Map" at bounding box center [712, 230] width 842 height 35
click at [360, 291] on div at bounding box center [353, 303] width 21 height 26
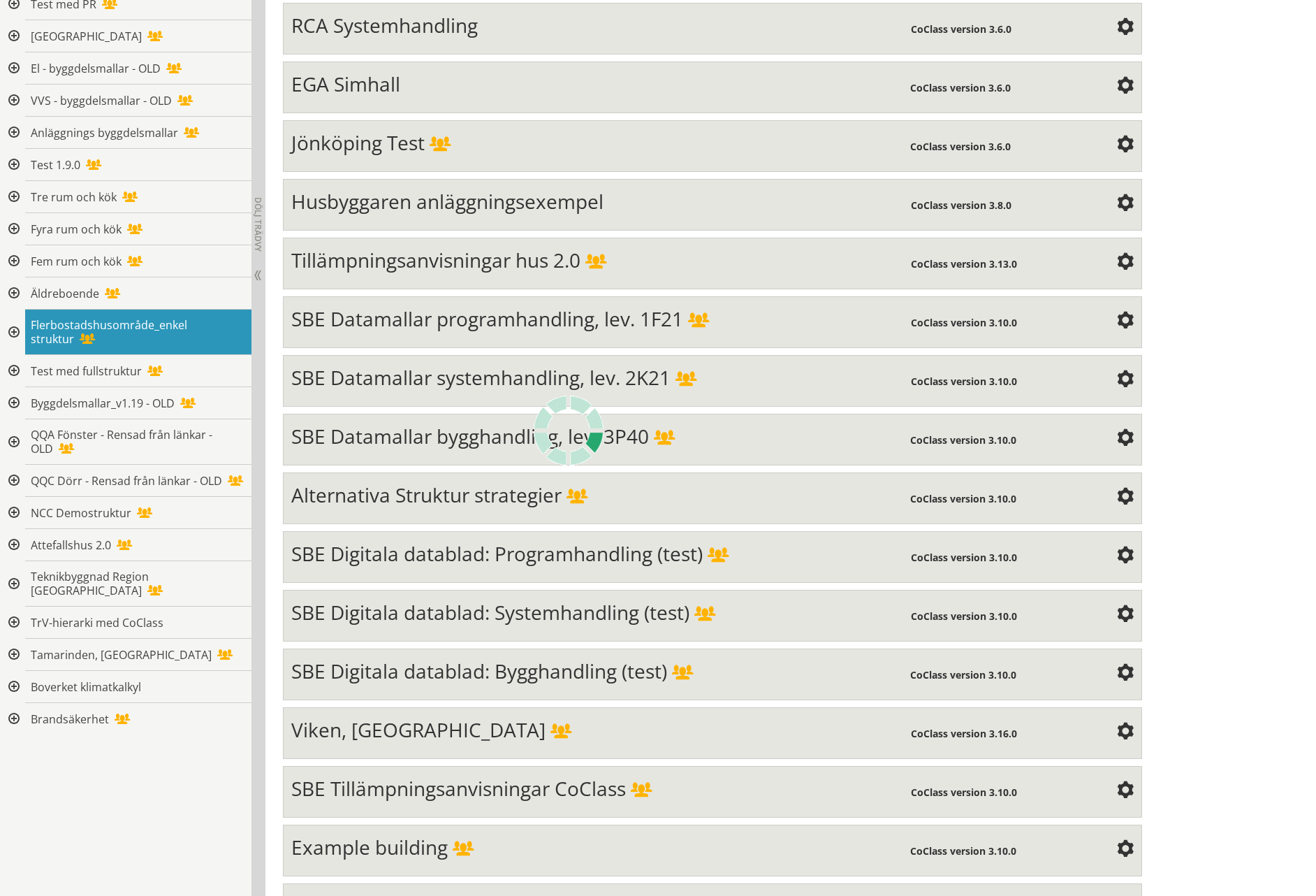
scroll to position [4580, 0]
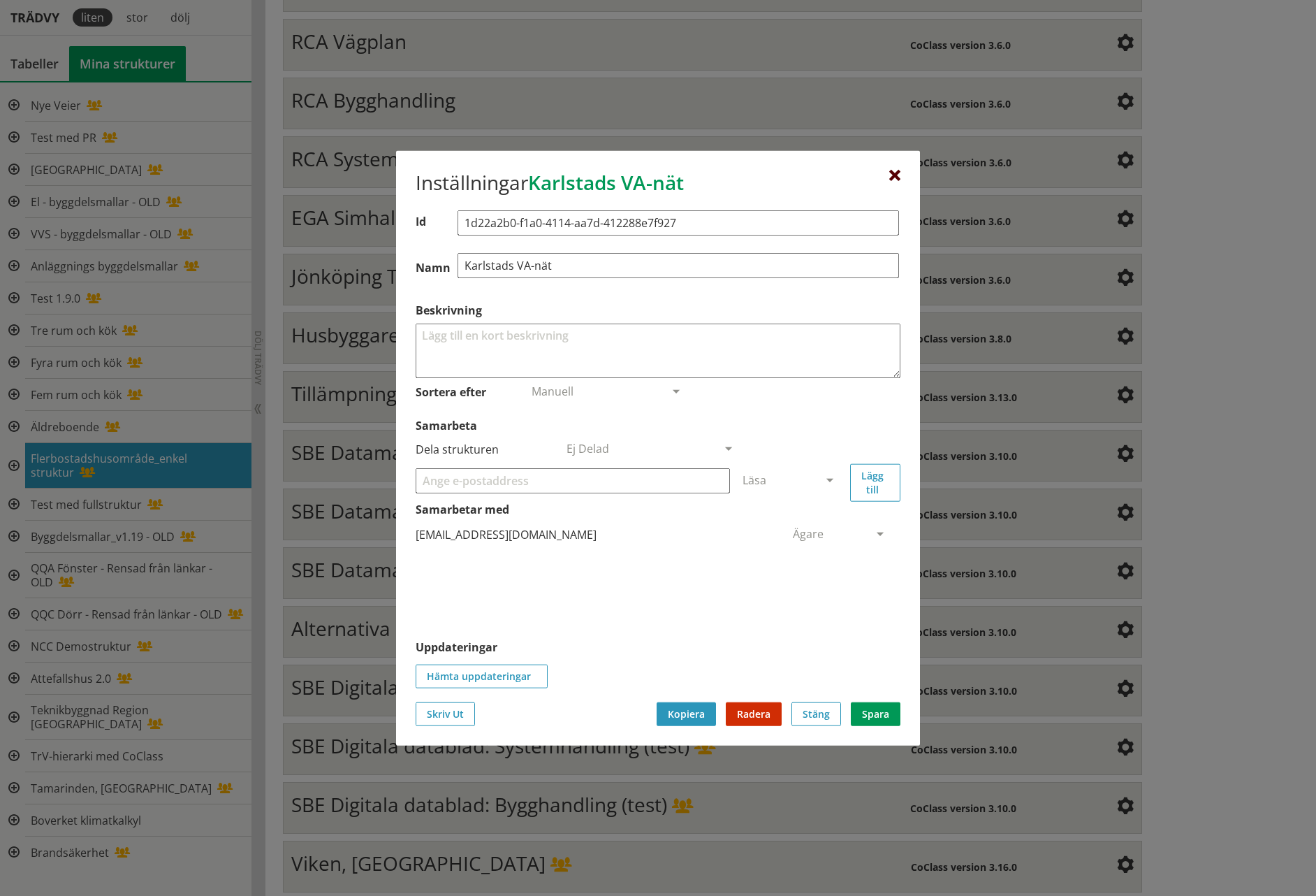
click at [895, 176] on div at bounding box center [895, 176] width 12 height 12
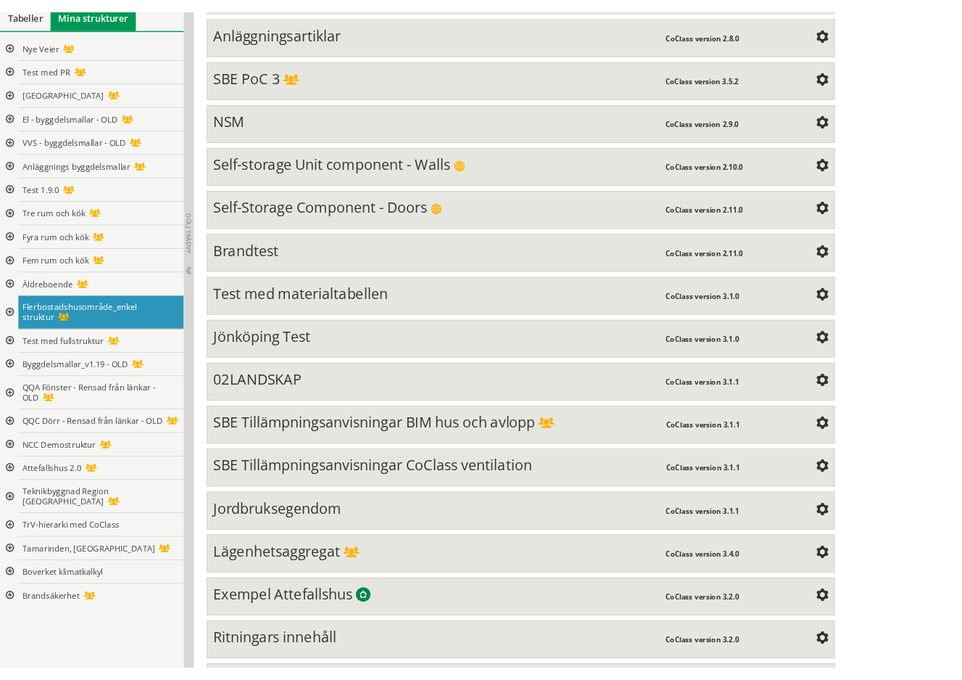
scroll to position [3156, 0]
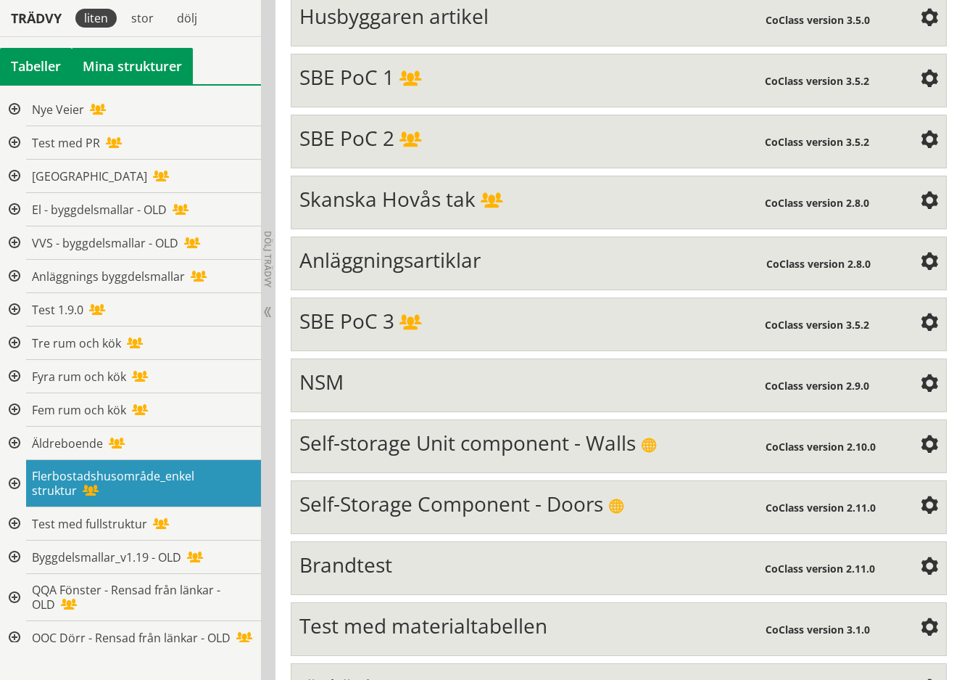
click at [44, 58] on div "Tabeller" at bounding box center [36, 66] width 72 height 36
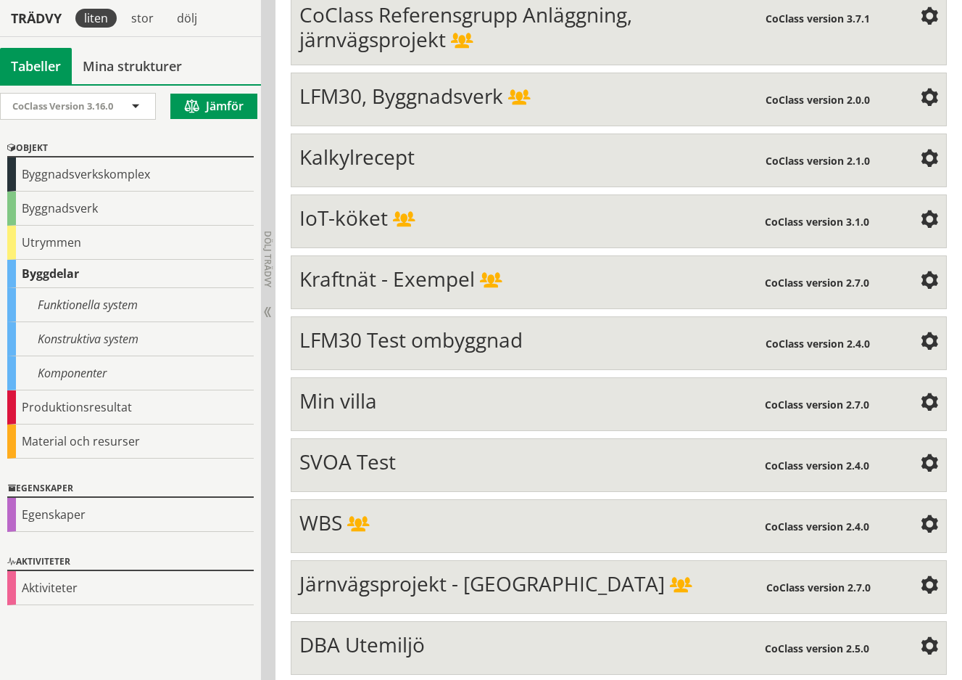
scroll to position [1827, 0]
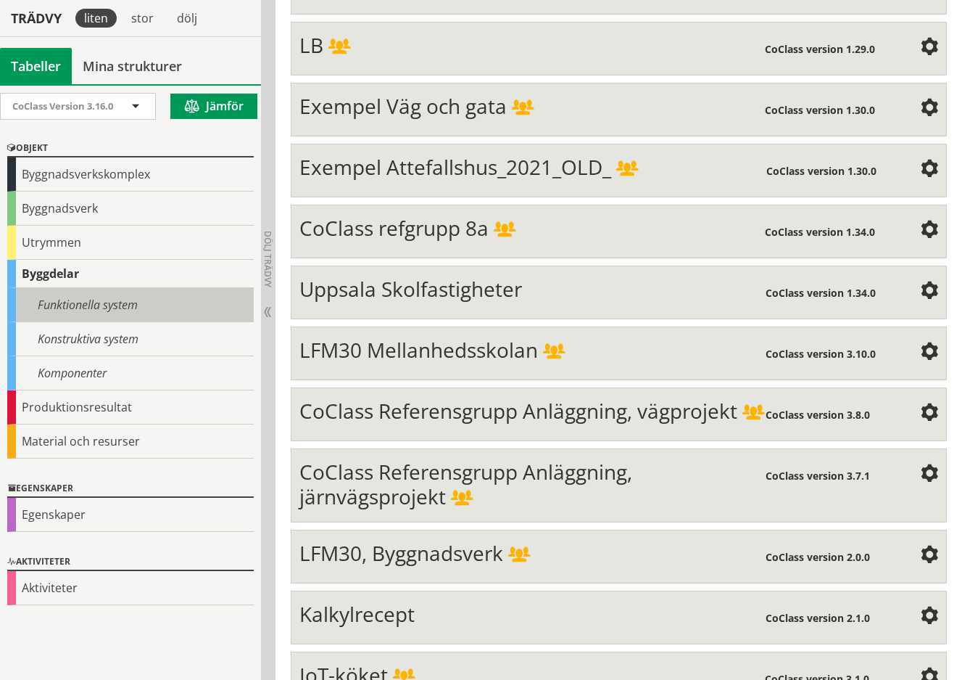
click at [83, 302] on div "Funktionella system" at bounding box center [130, 305] width 247 height 34
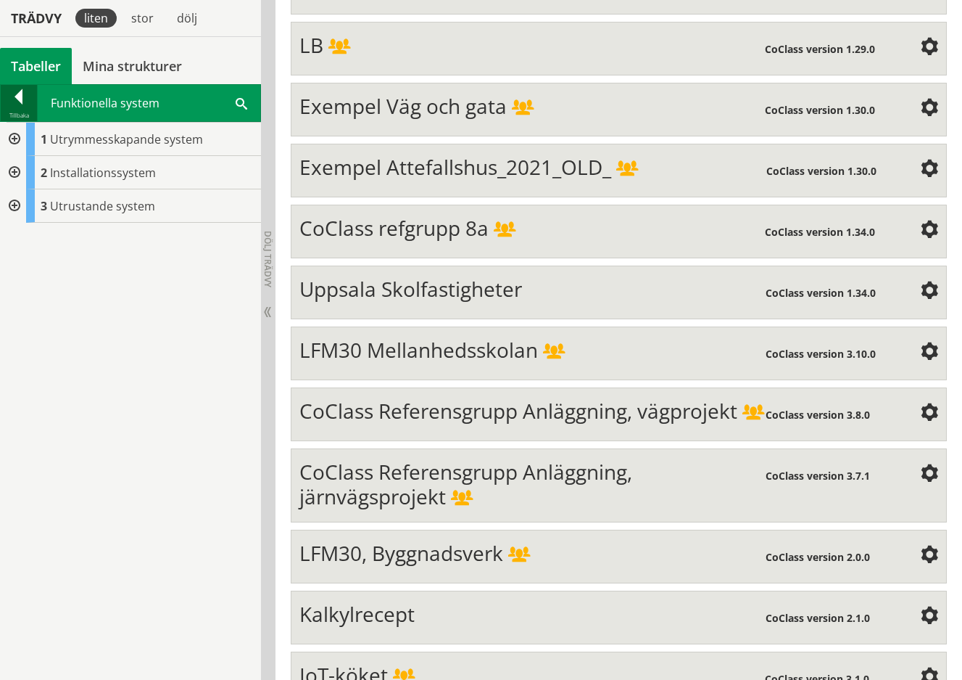
click at [20, 94] on div at bounding box center [19, 99] width 36 height 20
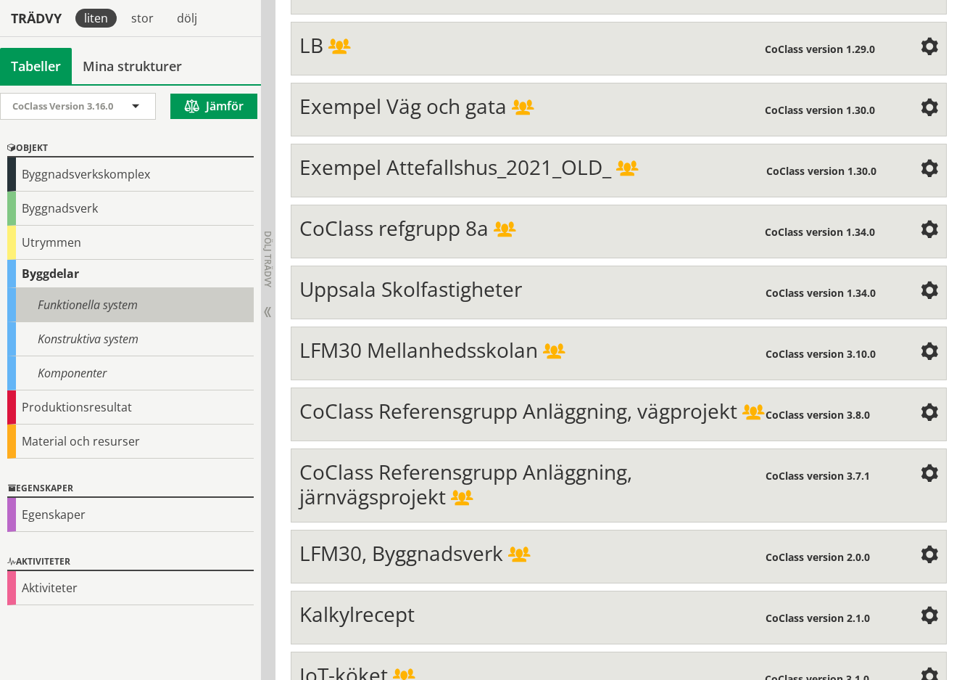
click at [64, 301] on div "Funktionella system" at bounding box center [130, 305] width 247 height 34
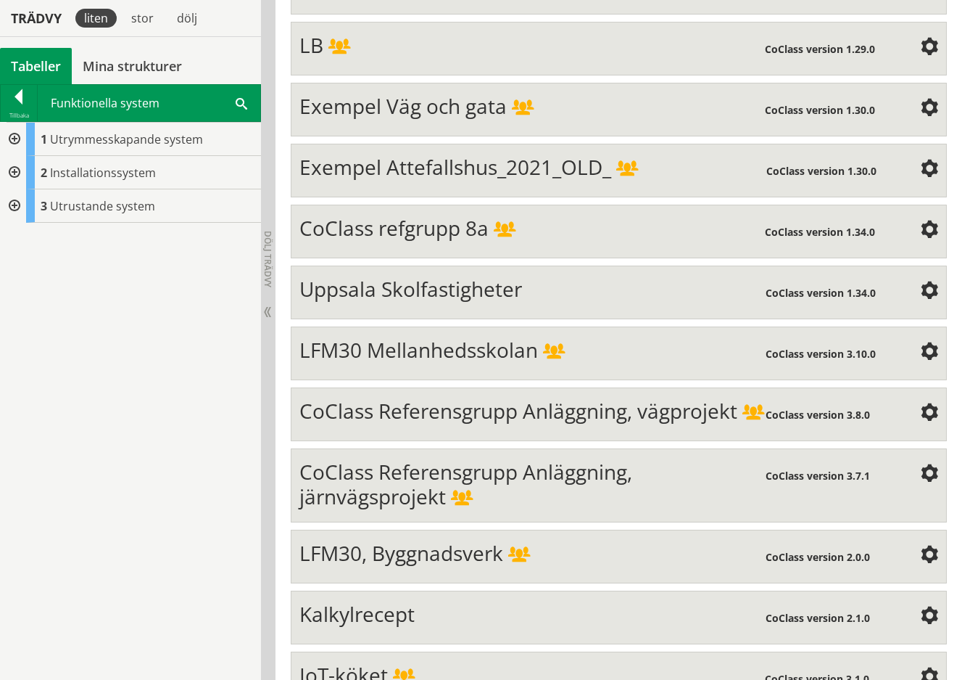
click at [15, 136] on div at bounding box center [13, 139] width 26 height 33
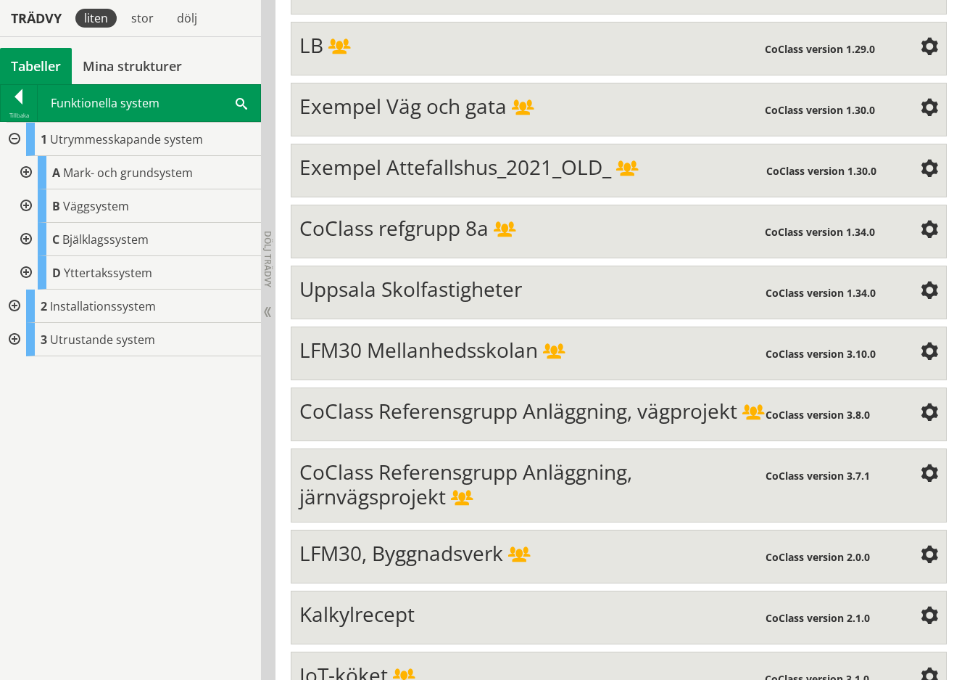
click at [28, 171] on div at bounding box center [25, 172] width 26 height 33
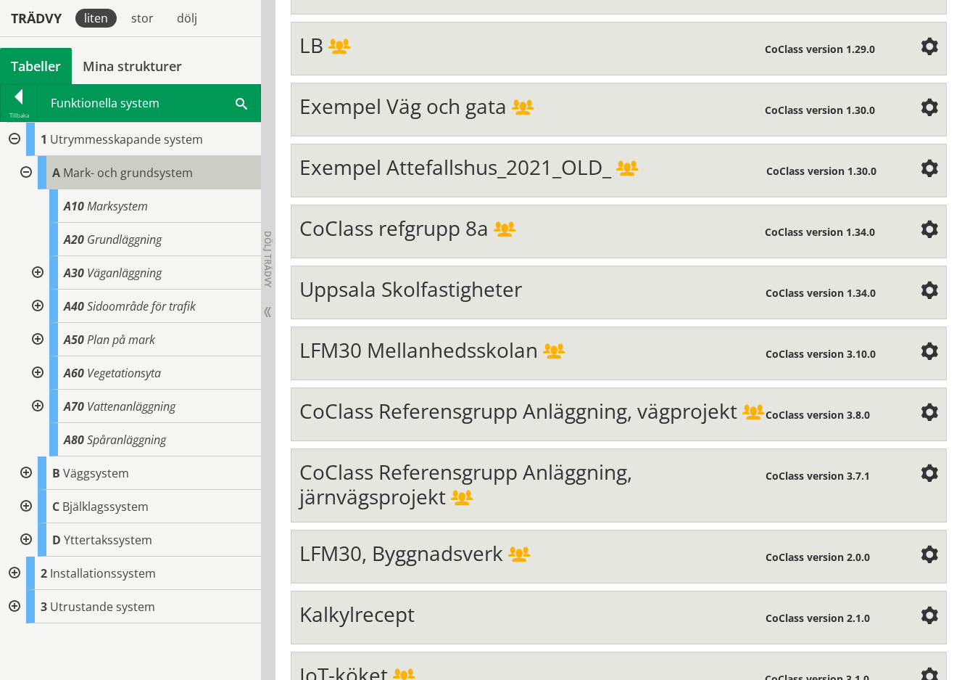
click at [114, 176] on span "Mark- och grundsystem" at bounding box center [128, 173] width 130 height 16
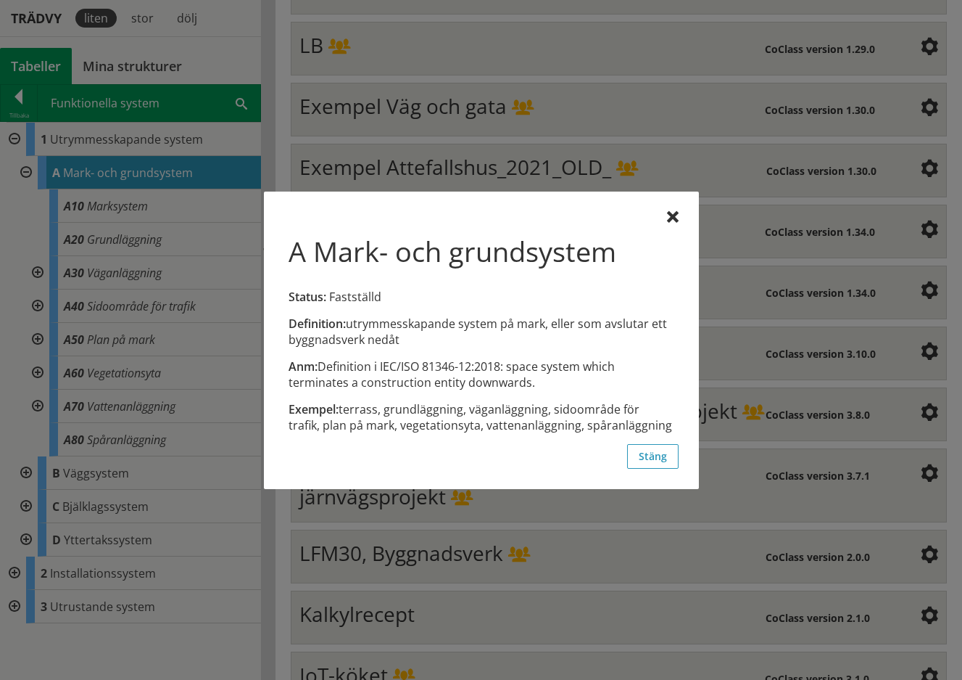
drag, startPoint x: 351, startPoint y: 322, endPoint x: 400, endPoint y: 329, distance: 49.0
click at [400, 329] on div "Definition: utrymmesskapande system på mark, eller som avslutar ett byggnadsver…" at bounding box center [481, 332] width 385 height 32
click at [662, 465] on button "Stäng" at bounding box center [652, 456] width 51 height 25
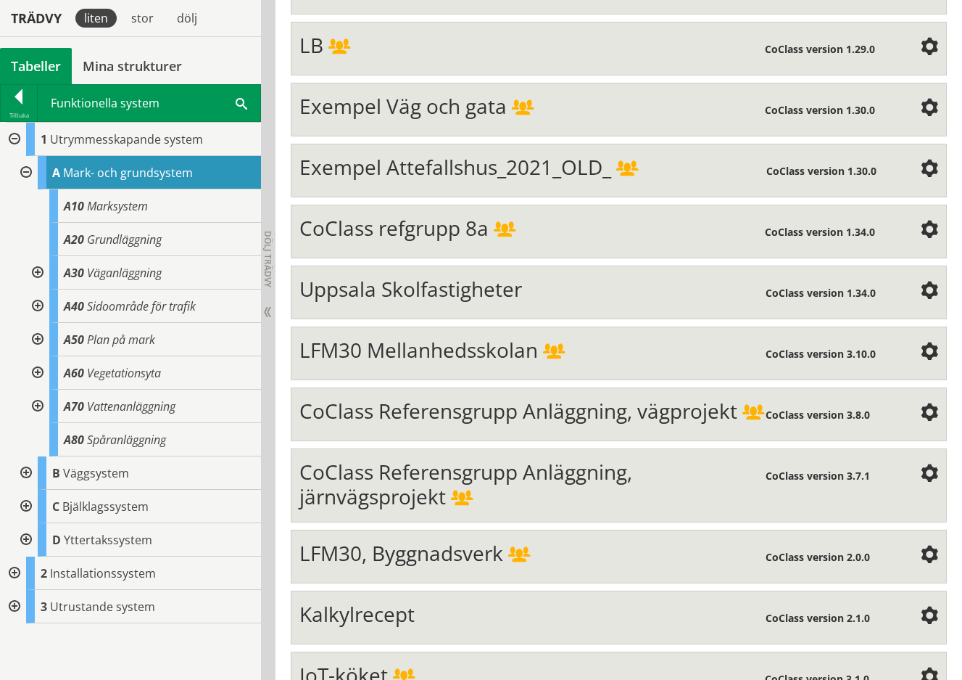
click at [661, 464] on div "CoClass Referensgrupp Anläggning, järnvägsprojekt CoClass version 3.7.1 Structu…" at bounding box center [619, 485] width 656 height 74
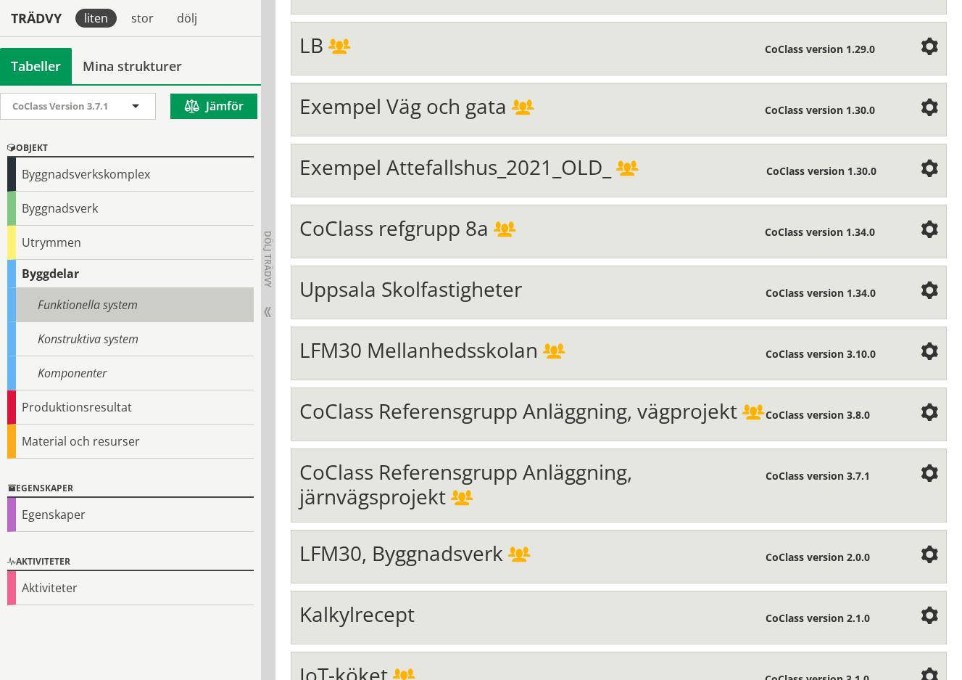
click at [102, 304] on div "Funktionella system" at bounding box center [130, 305] width 247 height 34
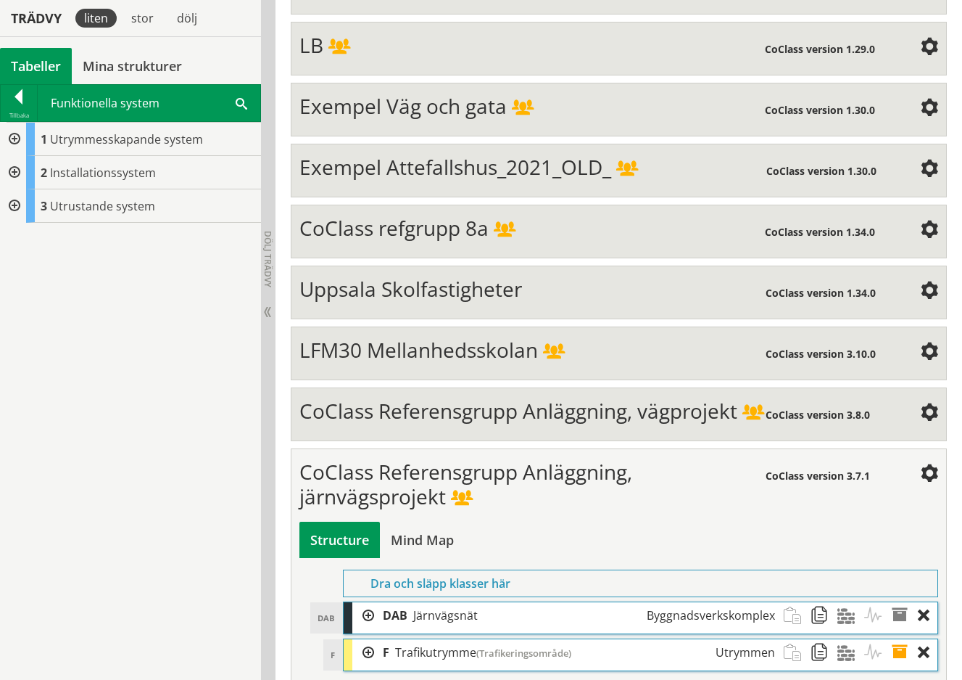
click at [13, 139] on div at bounding box center [13, 139] width 26 height 33
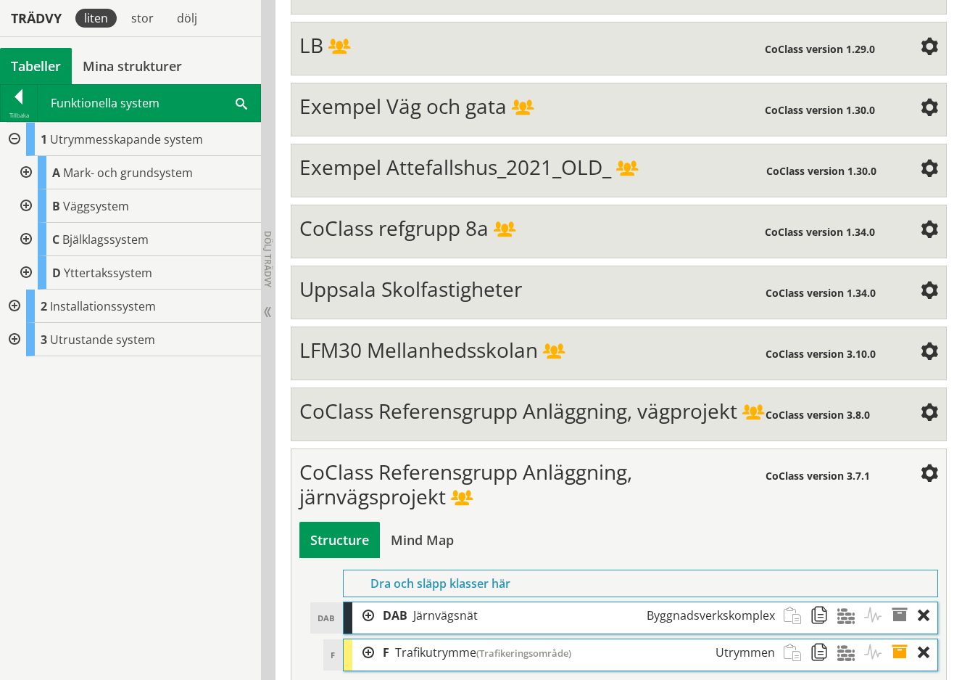
click at [27, 169] on div at bounding box center [25, 172] width 26 height 33
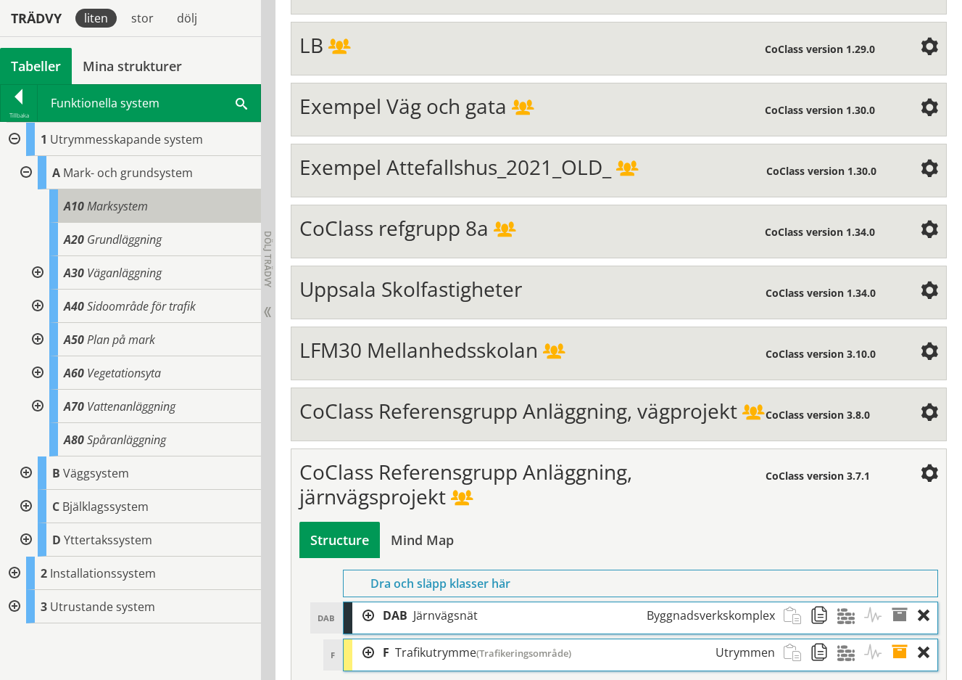
click at [107, 204] on span "Marksystem" at bounding box center [117, 206] width 61 height 16
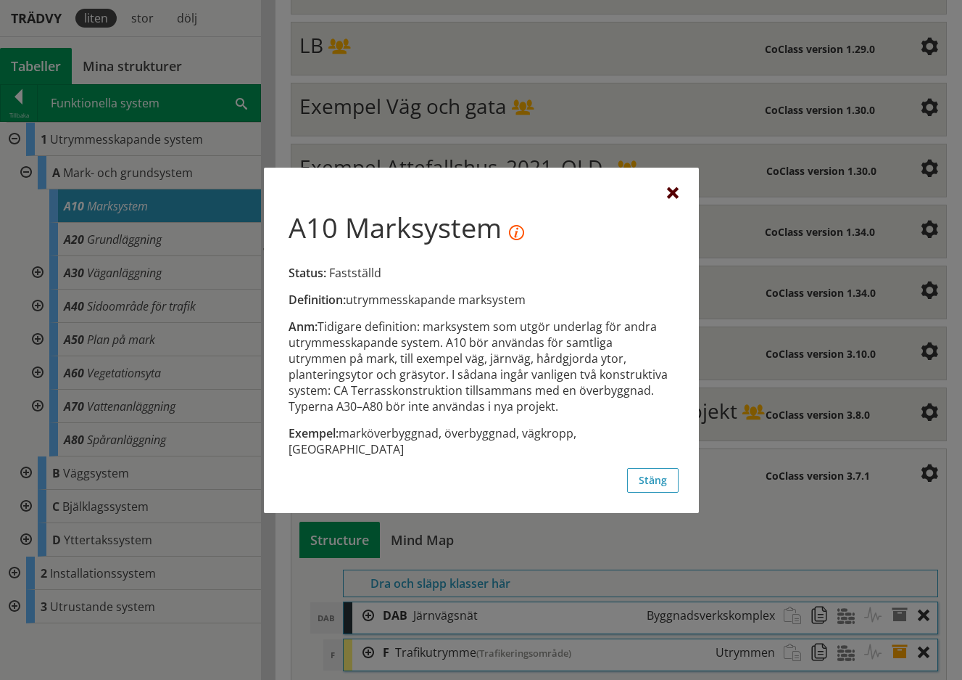
click at [676, 198] on div at bounding box center [673, 194] width 12 height 12
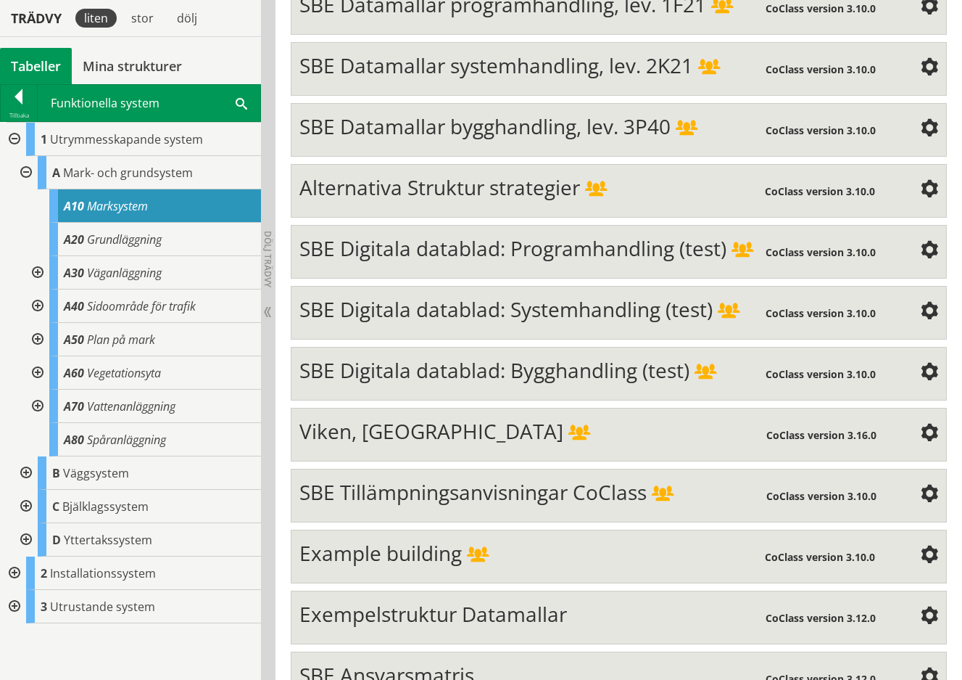
scroll to position [5505, 0]
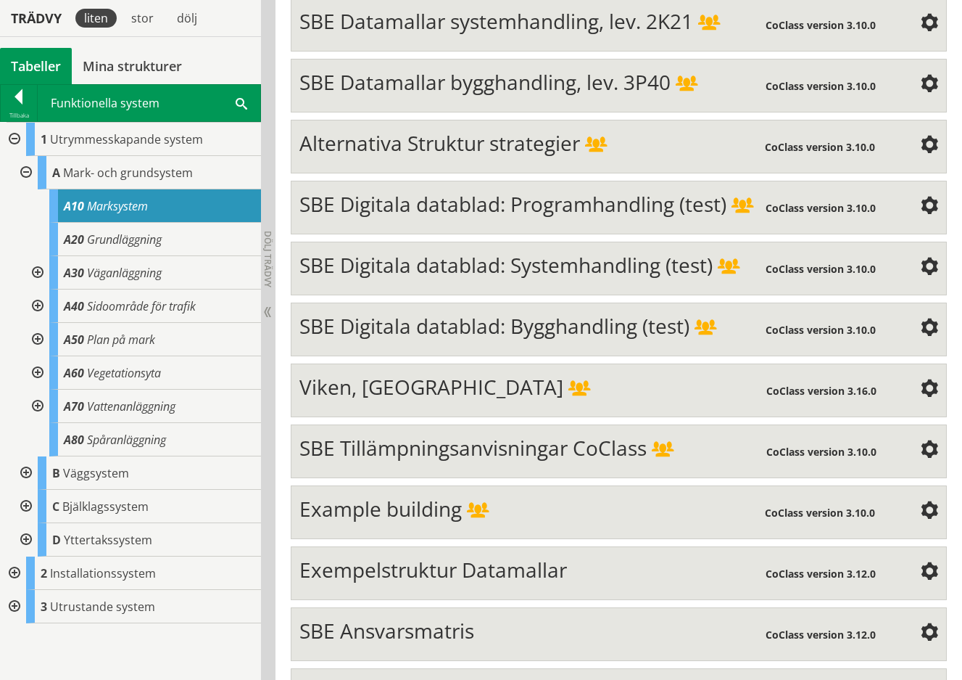
click at [403, 373] on span "Viken, Karlstad" at bounding box center [432, 387] width 264 height 28
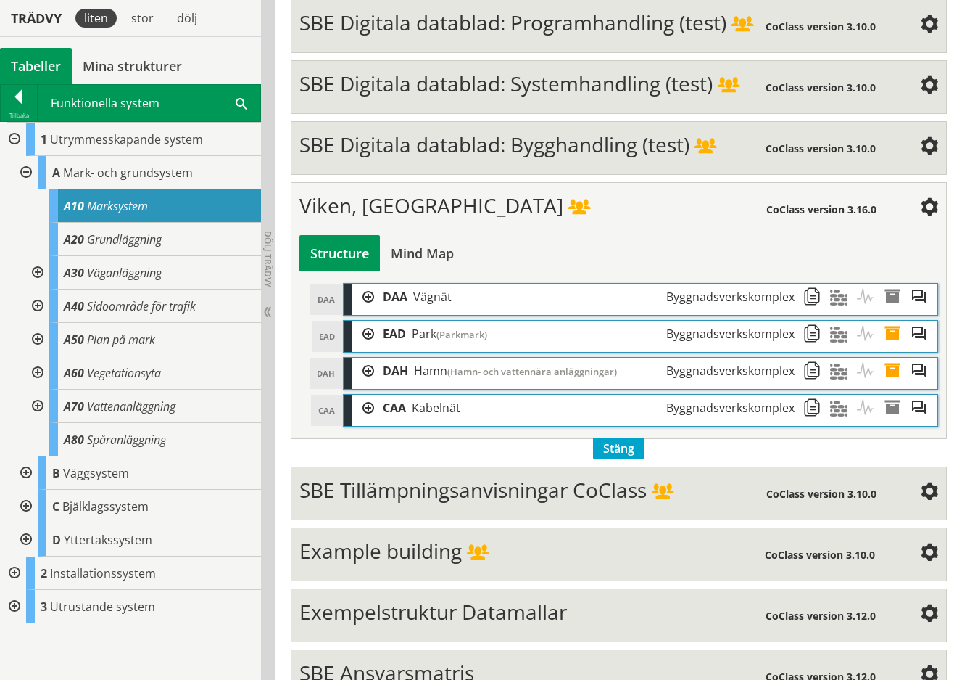
click at [370, 321] on div at bounding box center [364, 334] width 22 height 27
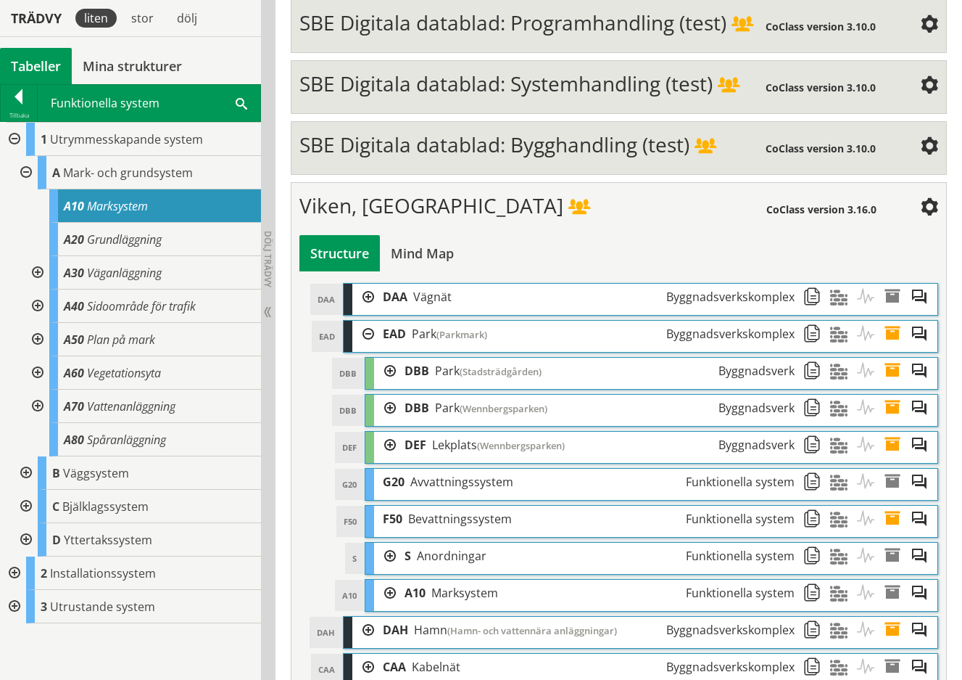
click at [390, 358] on div at bounding box center [385, 371] width 22 height 27
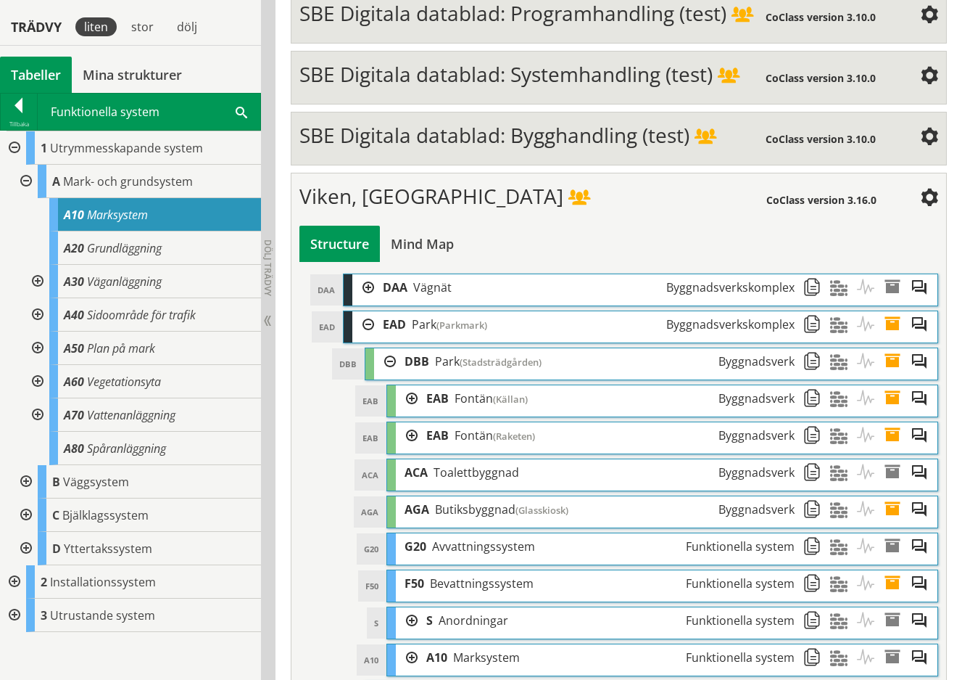
scroll to position [5533, 0]
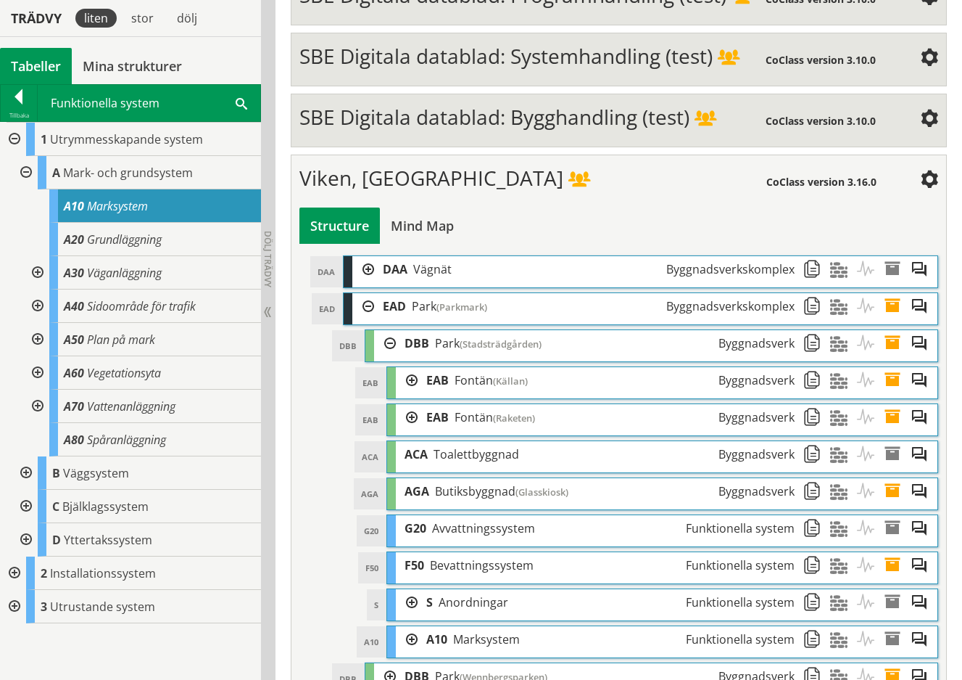
click at [413, 367] on div at bounding box center [407, 380] width 22 height 27
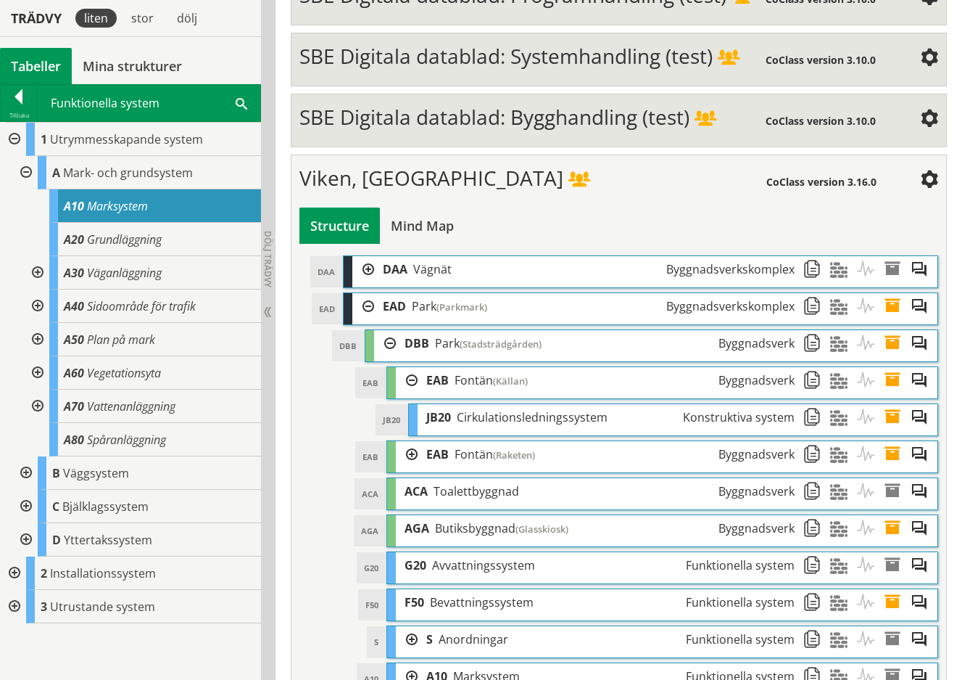
click at [411, 441] on div at bounding box center [407, 454] width 22 height 27
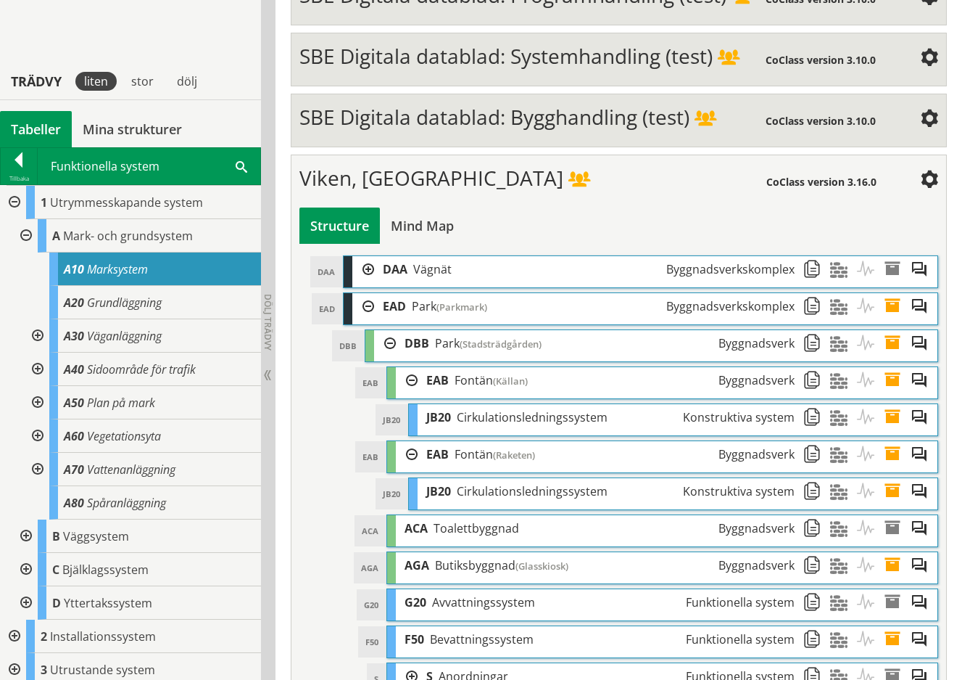
scroll to position [5745, 0]
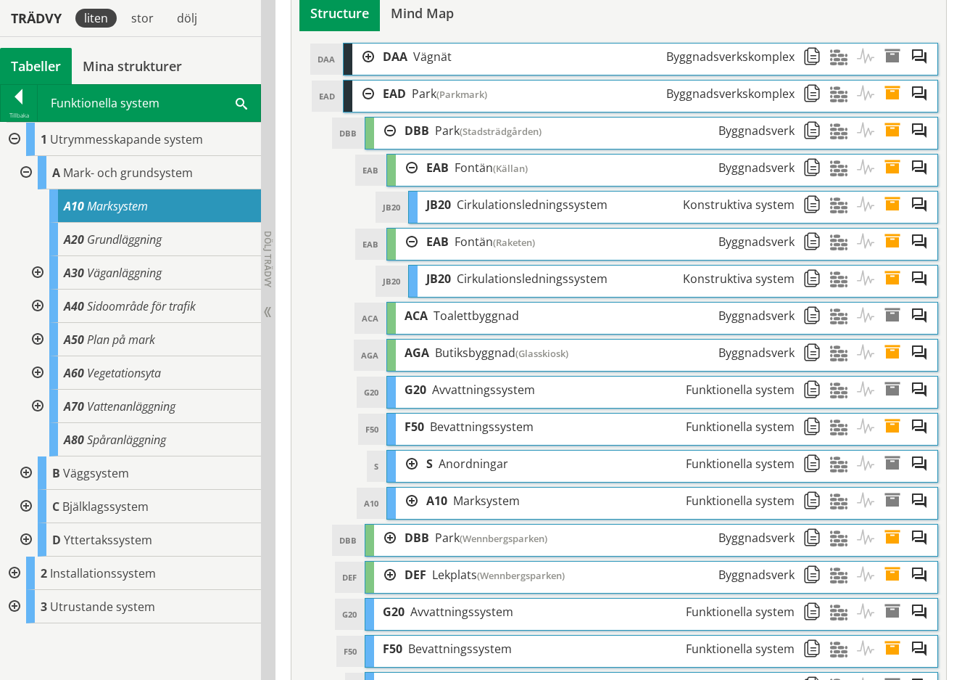
click at [411, 450] on div at bounding box center [407, 463] width 22 height 27
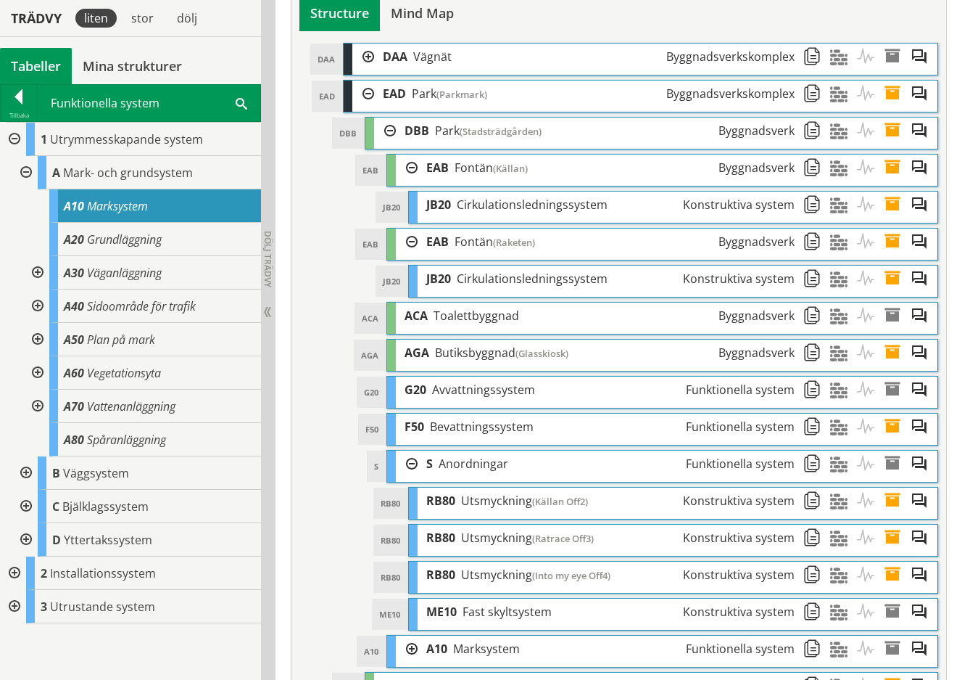
click at [415, 635] on div at bounding box center [407, 648] width 22 height 27
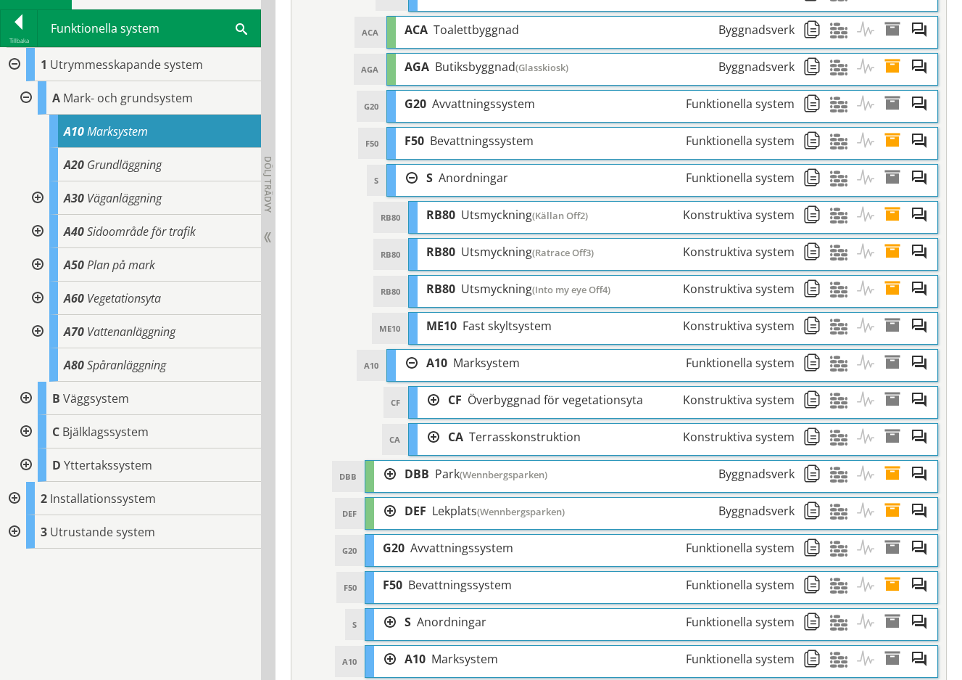
scroll to position [6106, 0]
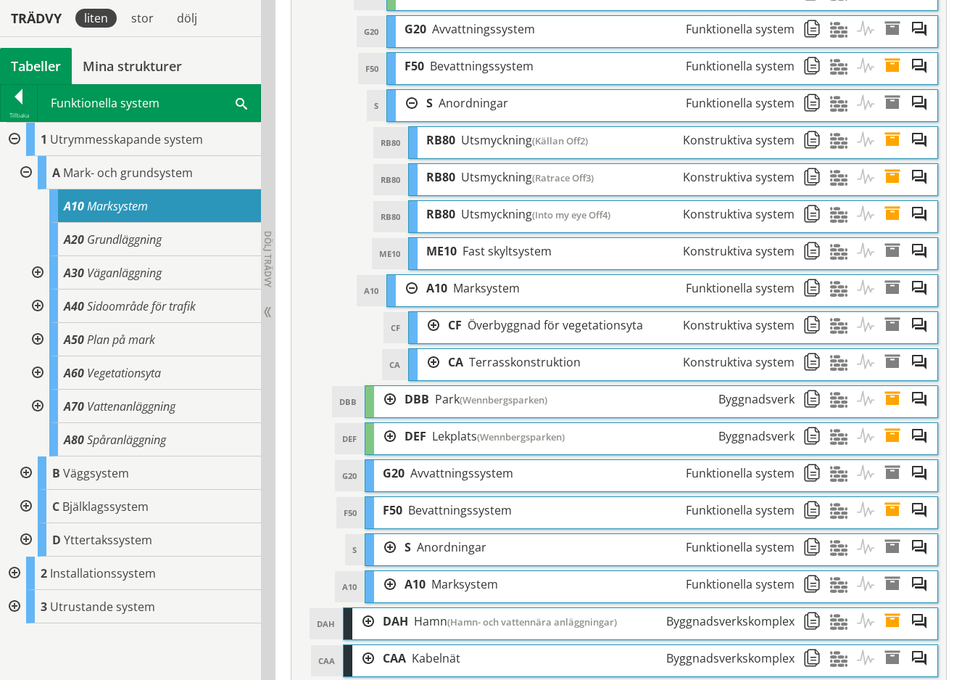
click at [434, 312] on div at bounding box center [429, 325] width 22 height 27
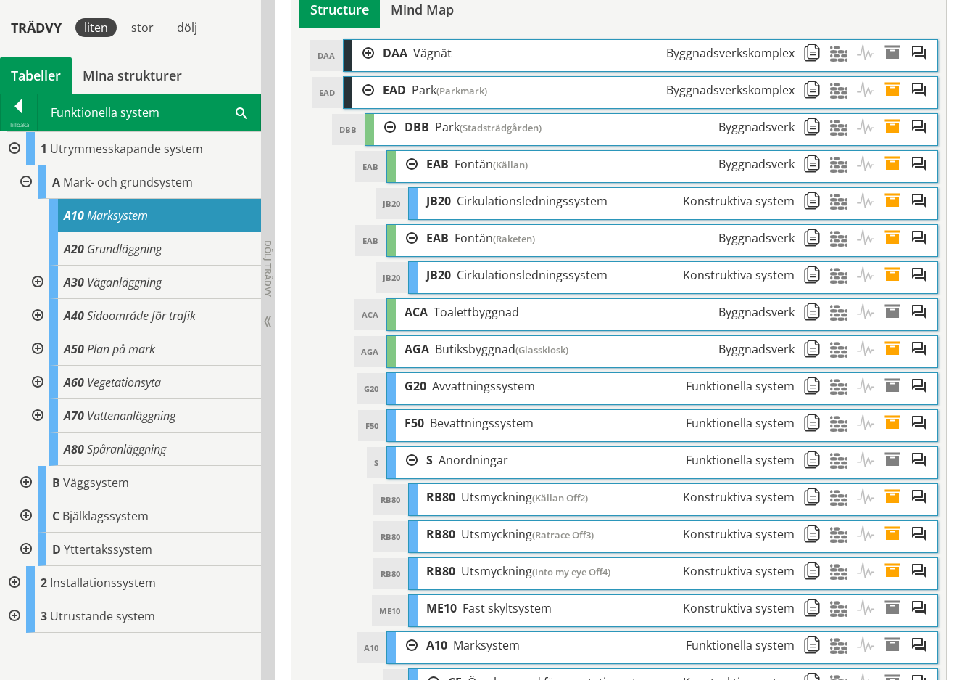
scroll to position [5768, 0]
